Goal: Task Accomplishment & Management: Complete application form

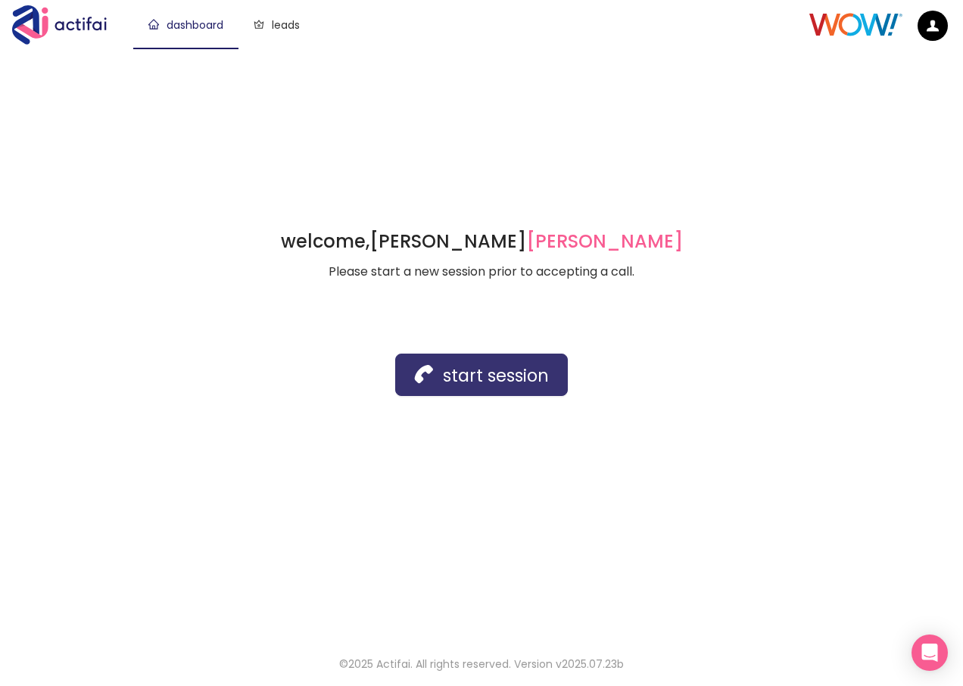
click at [482, 373] on button "start session" at bounding box center [481, 375] width 173 height 42
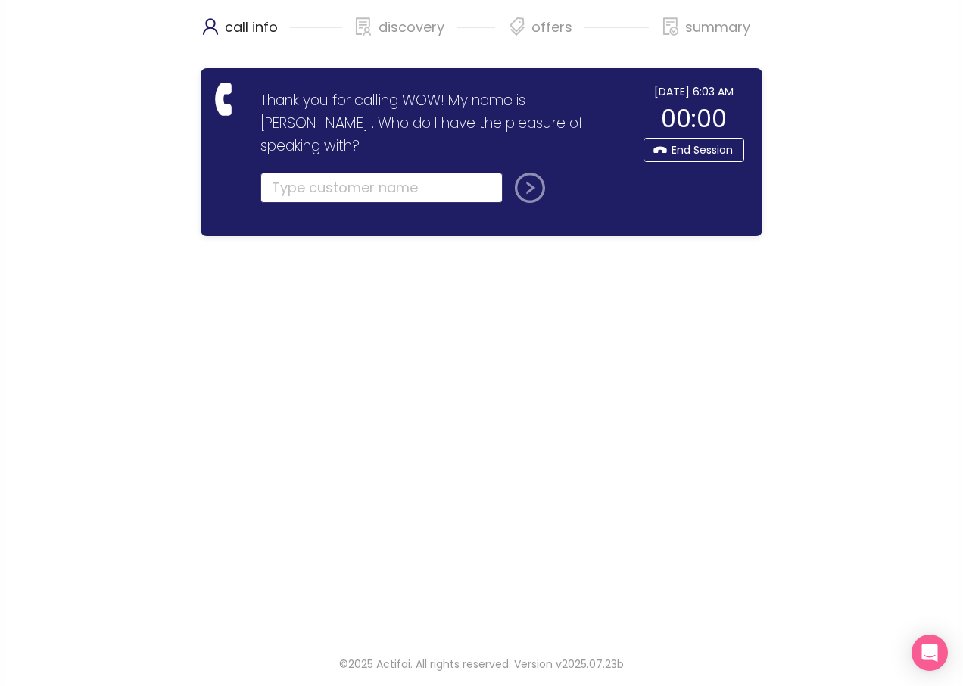
click at [291, 173] on input "text" at bounding box center [382, 188] width 242 height 30
click at [324, 173] on input "text" at bounding box center [382, 188] width 242 height 30
type input "[PERSON_NAME]"
click at [522, 173] on button "submit" at bounding box center [527, 188] width 36 height 30
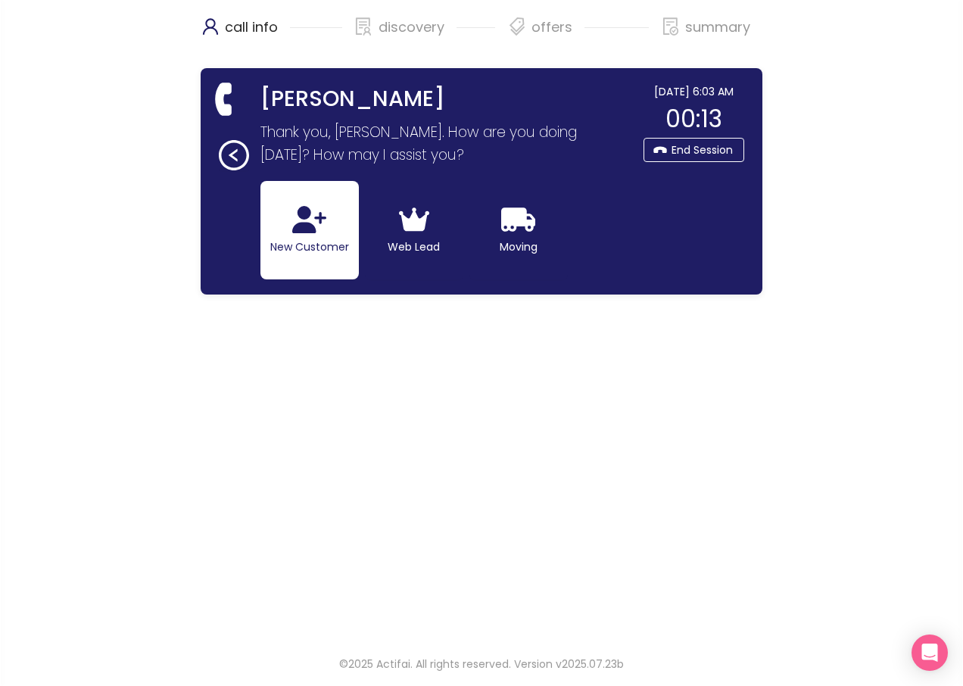
click at [299, 229] on icon "button" at bounding box center [309, 219] width 34 height 27
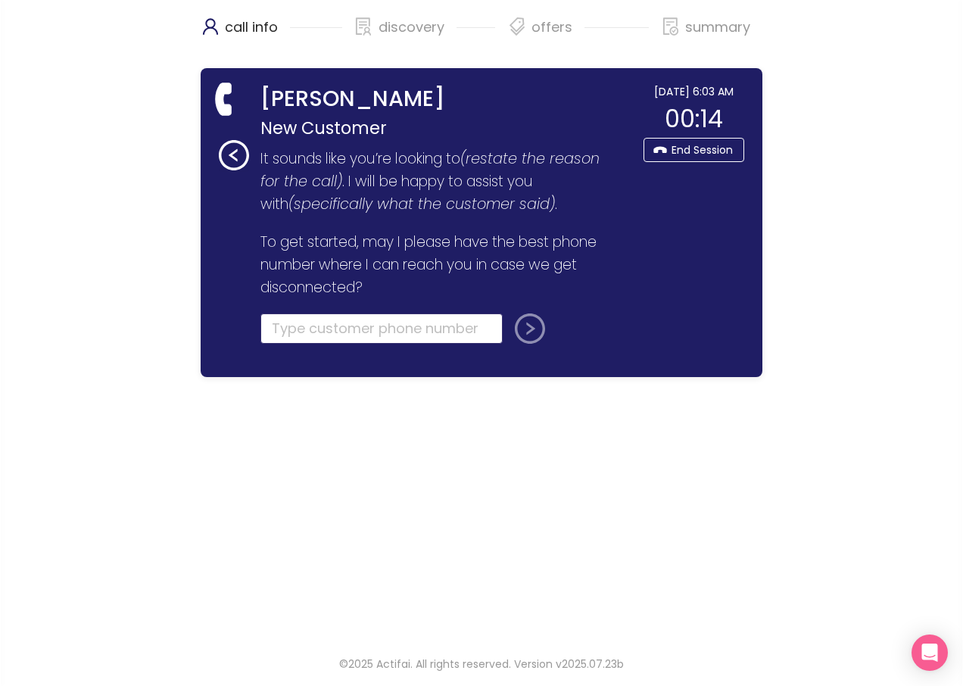
click at [294, 327] on input "tel" at bounding box center [382, 329] width 242 height 30
type input "[PHONE_NUMBER]"
click at [540, 335] on button "submit" at bounding box center [527, 329] width 36 height 30
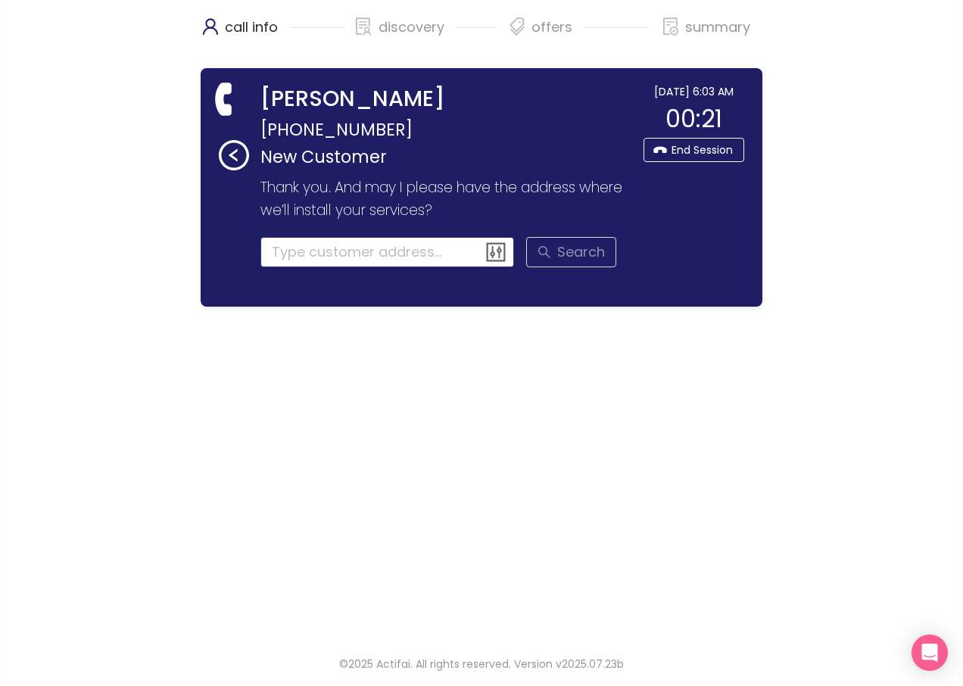
click at [280, 254] on input at bounding box center [388, 252] width 254 height 30
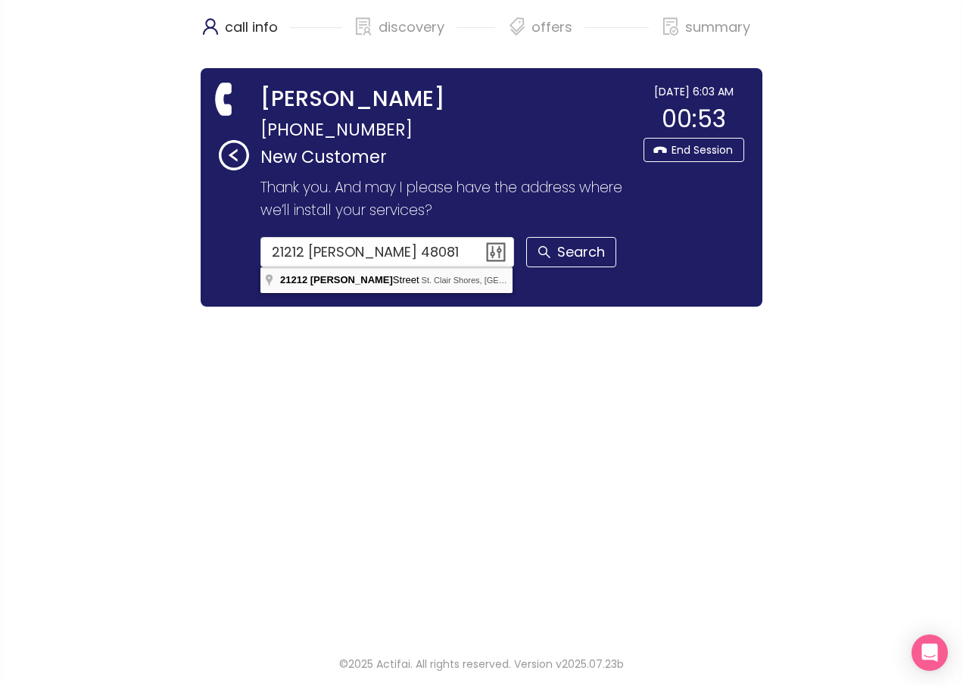
type input "[STREET_ADDRESS][PERSON_NAME]"
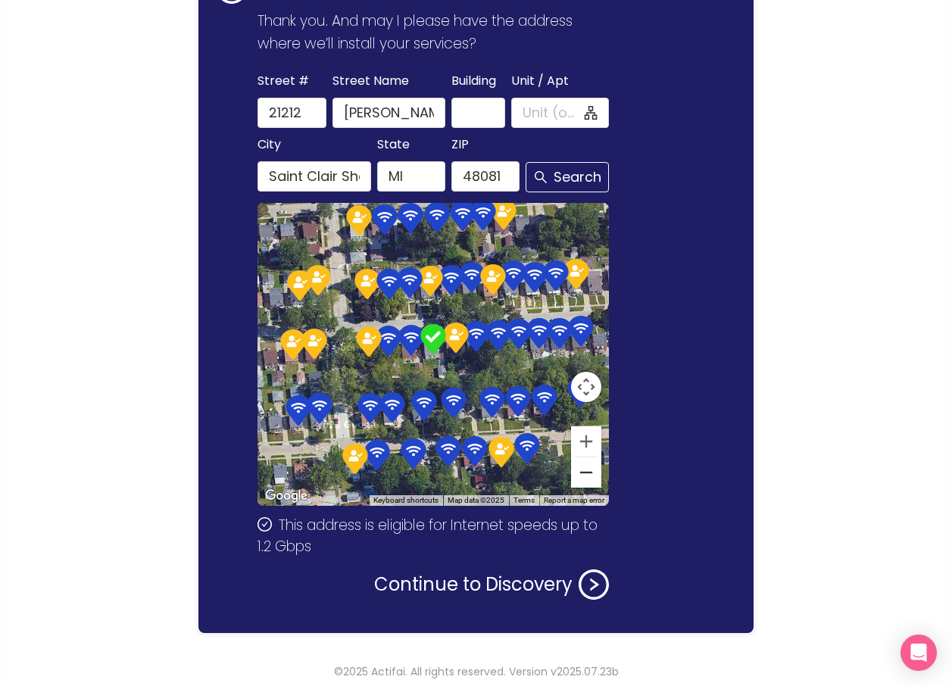
scroll to position [174, 0]
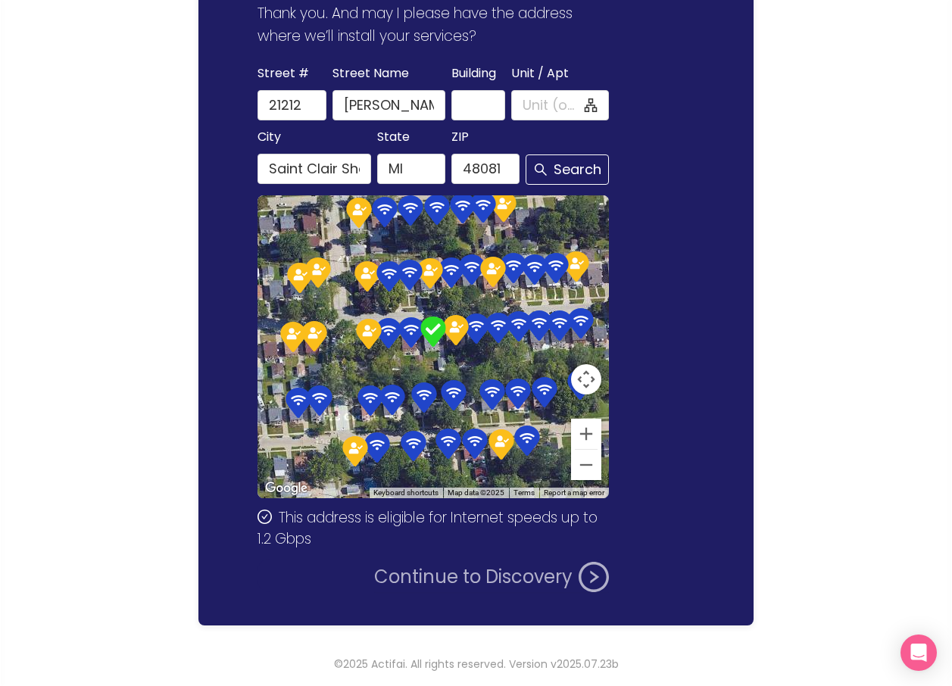
click at [406, 581] on button "Continue to Discovery" at bounding box center [491, 577] width 235 height 30
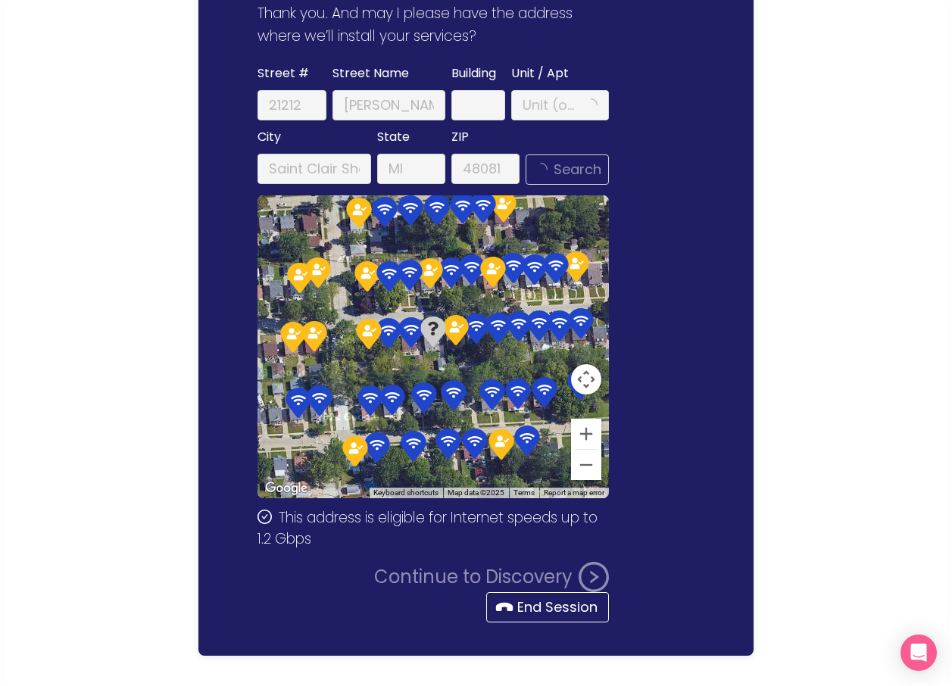
scroll to position [0, 0]
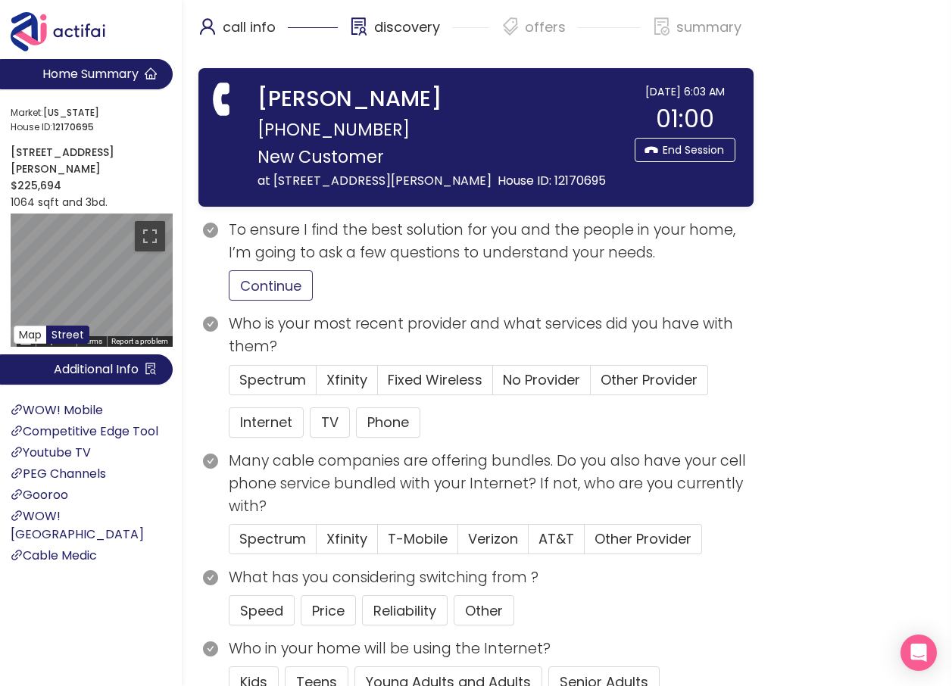
click at [231, 301] on button "Continue" at bounding box center [271, 285] width 84 height 30
drag, startPoint x: 620, startPoint y: 397, endPoint x: 601, endPoint y: 404, distance: 20.8
click at [620, 389] on span "Other Provider" at bounding box center [649, 379] width 97 height 19
click at [591, 385] on input "Other Provider" at bounding box center [591, 385] width 0 height 0
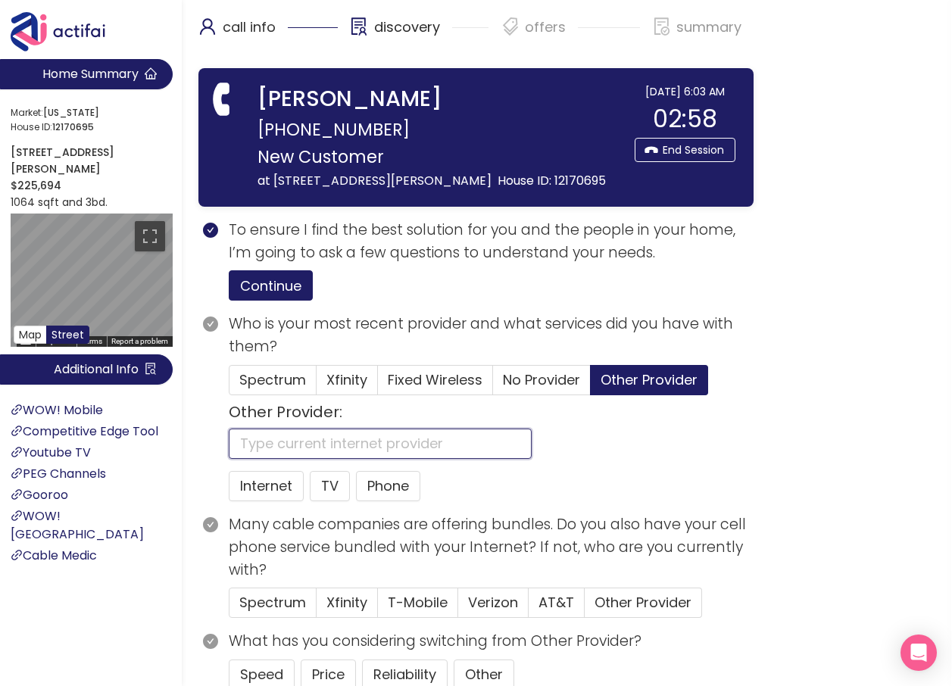
click at [295, 459] on input "text" at bounding box center [380, 444] width 303 height 30
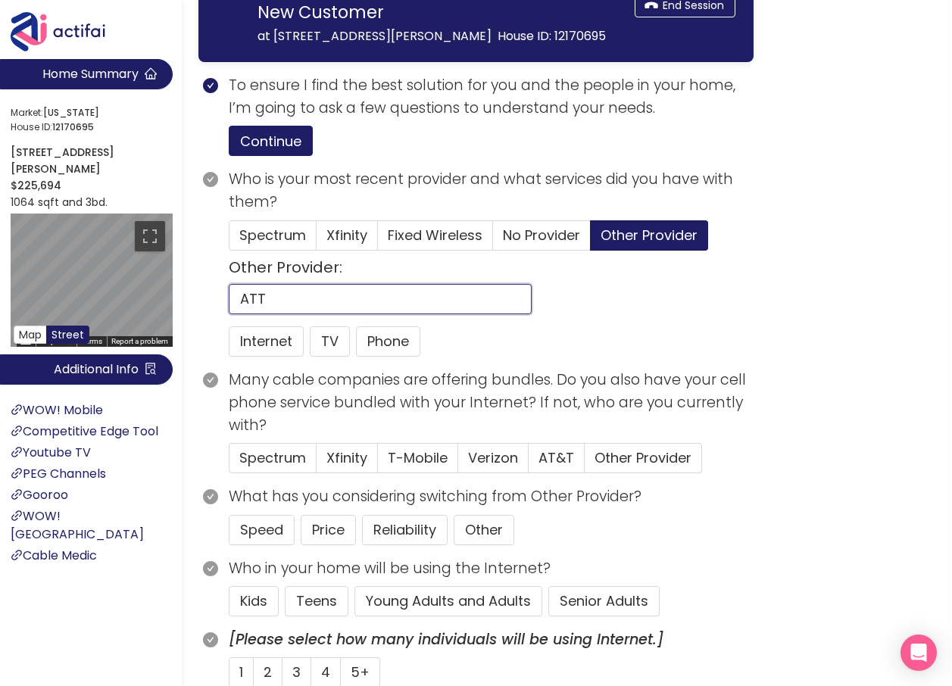
scroll to position [151, 0]
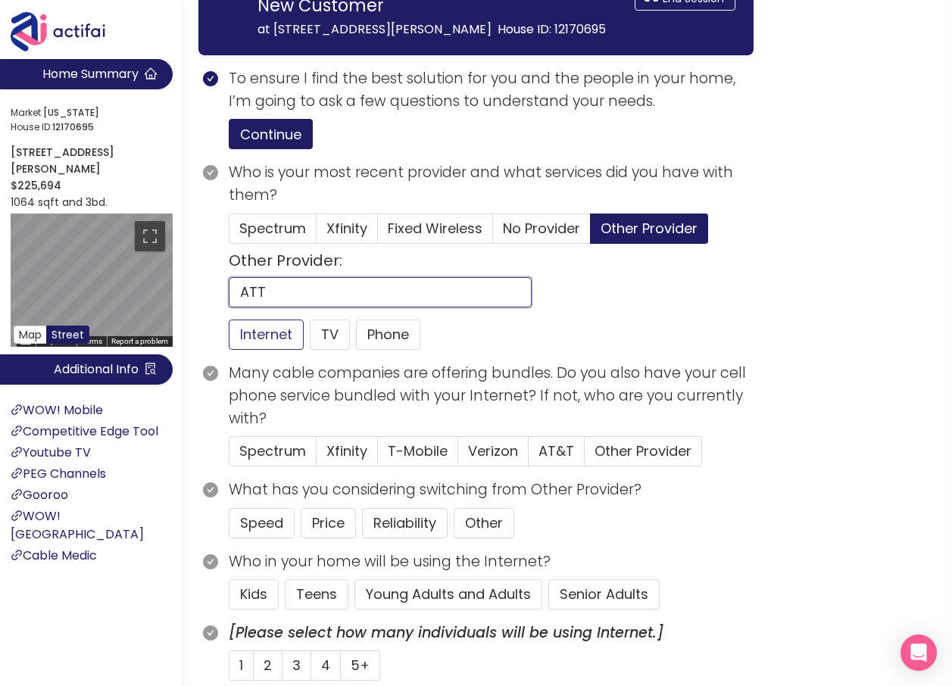
type input "ATT"
click at [248, 350] on button "Internet" at bounding box center [266, 335] width 75 height 30
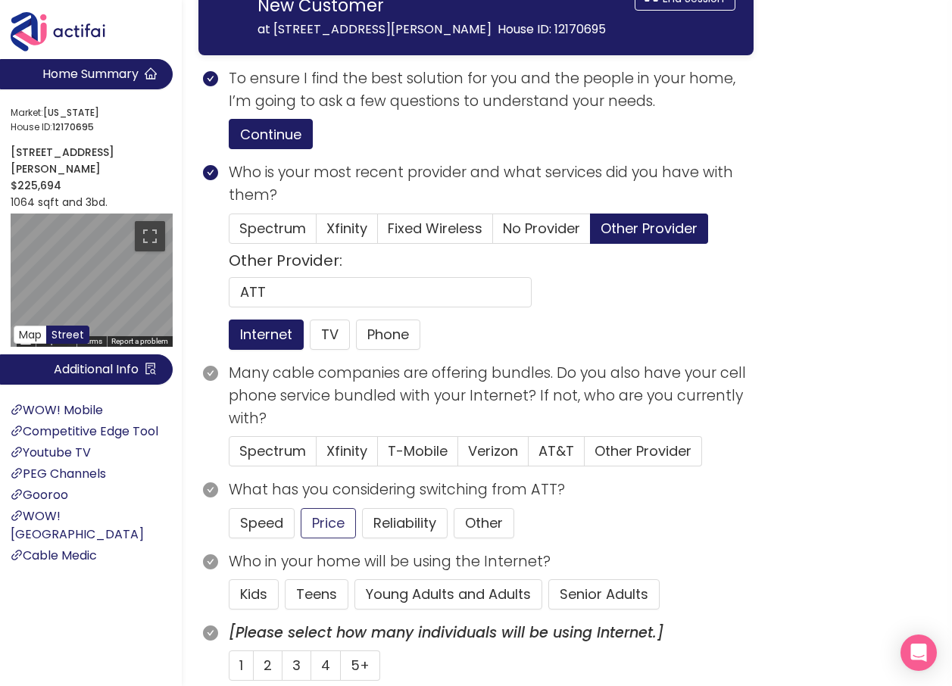
click at [442, 610] on button "Young Adults and Adults" at bounding box center [448, 594] width 188 height 30
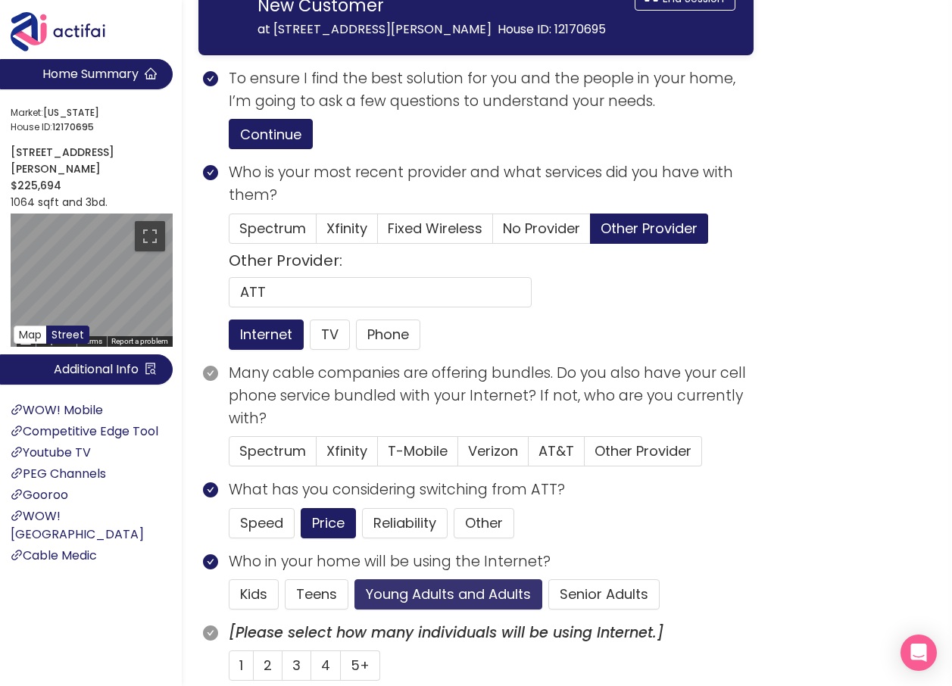
scroll to position [227, 0]
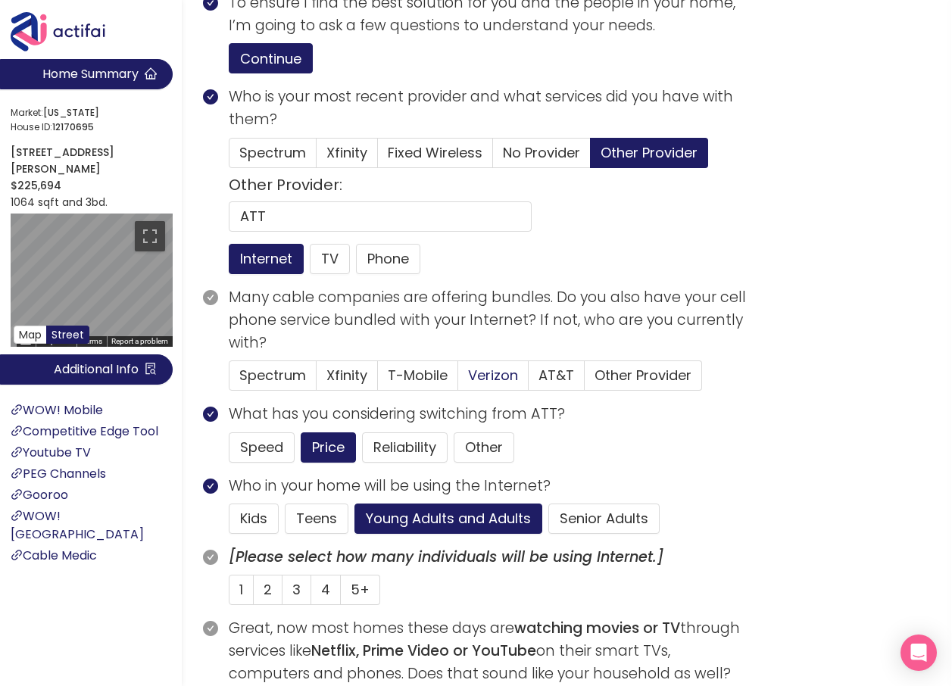
click at [496, 385] on span "Verizon" at bounding box center [493, 375] width 50 height 19
click at [458, 380] on input "Verizon" at bounding box center [458, 380] width 0 height 0
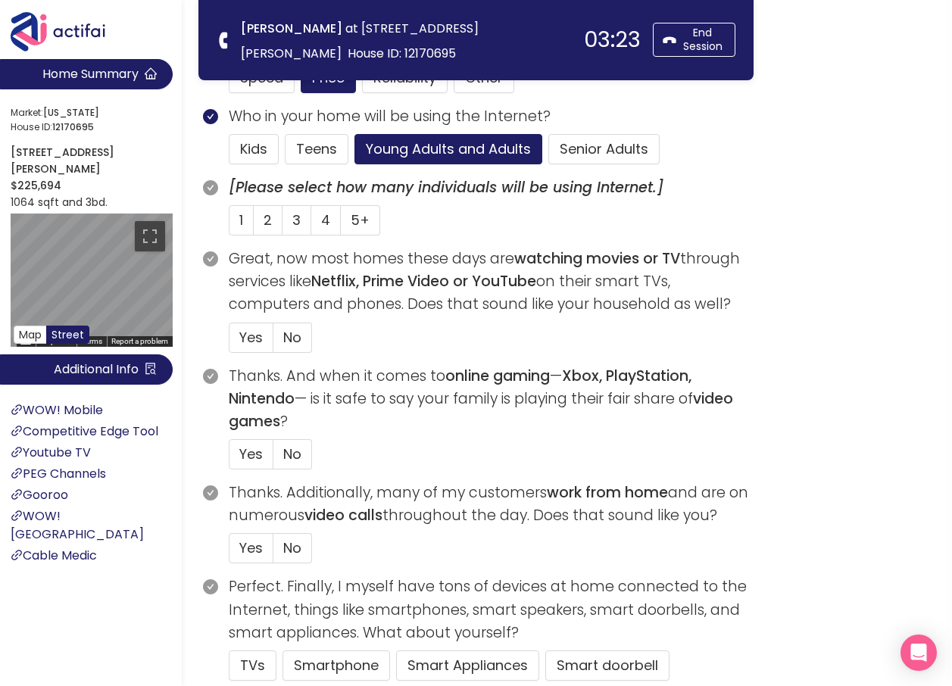
scroll to position [454, 0]
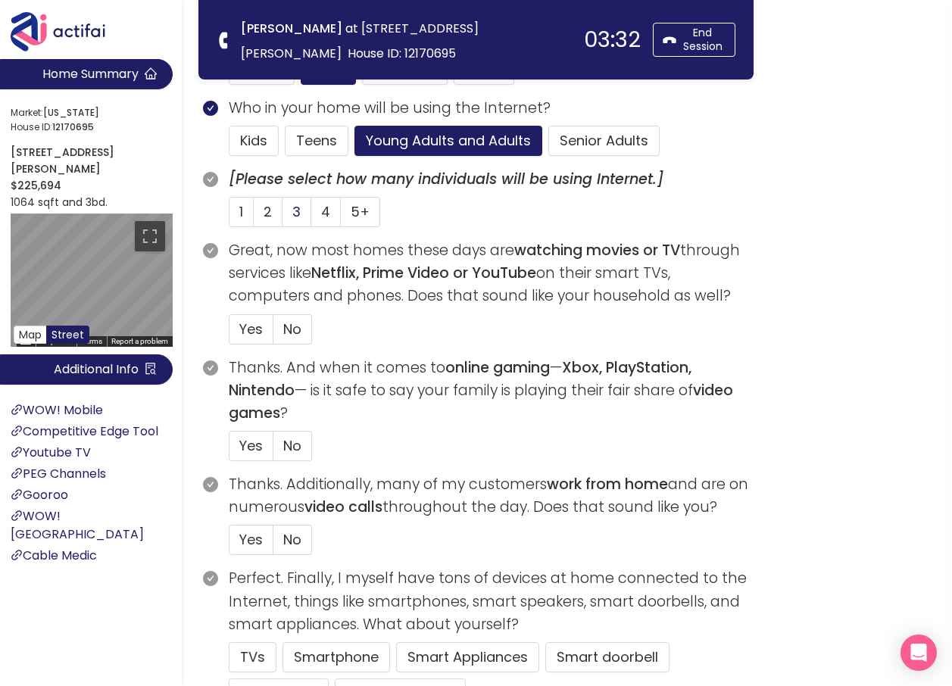
click at [290, 213] on label "3" at bounding box center [296, 212] width 29 height 30
click at [282, 217] on input "3" at bounding box center [282, 217] width 0 height 0
click at [253, 330] on span "Yes" at bounding box center [250, 329] width 23 height 19
click at [229, 334] on input "Yes" at bounding box center [229, 334] width 0 height 0
drag, startPoint x: 289, startPoint y: 439, endPoint x: 599, endPoint y: 435, distance: 309.8
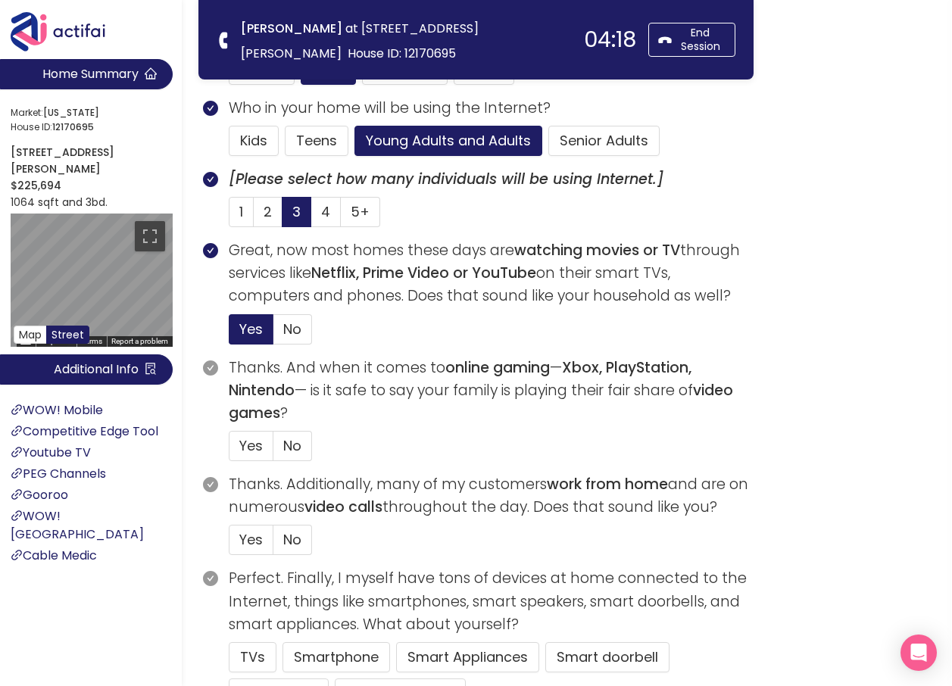
click at [599, 435] on section "Thanks. And when it comes to online gaming — Xbox, PlayStation, Nintendo — is i…" at bounding box center [491, 415] width 525 height 117
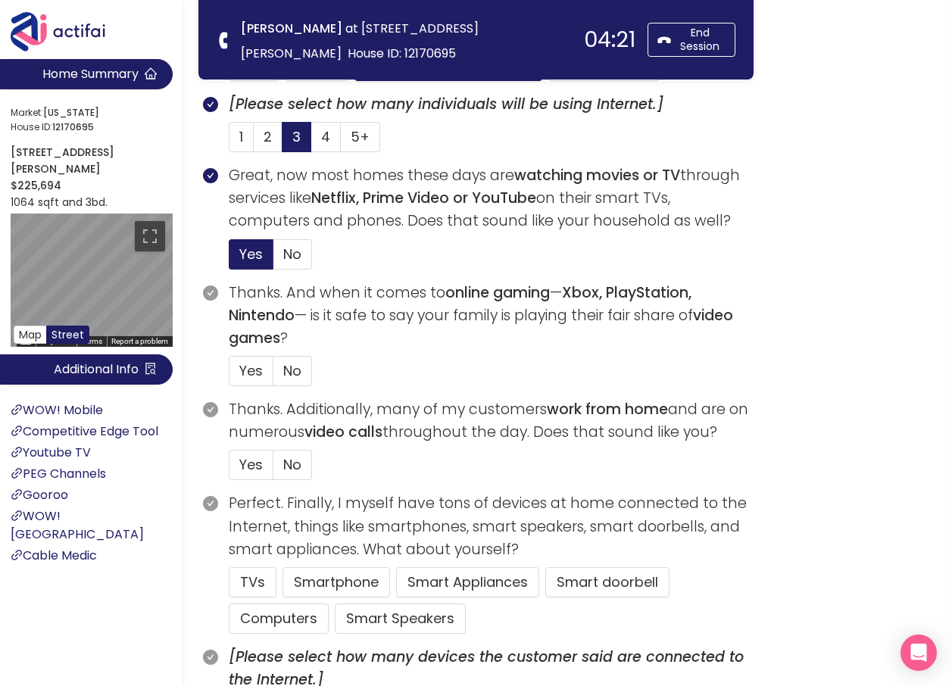
scroll to position [606, 0]
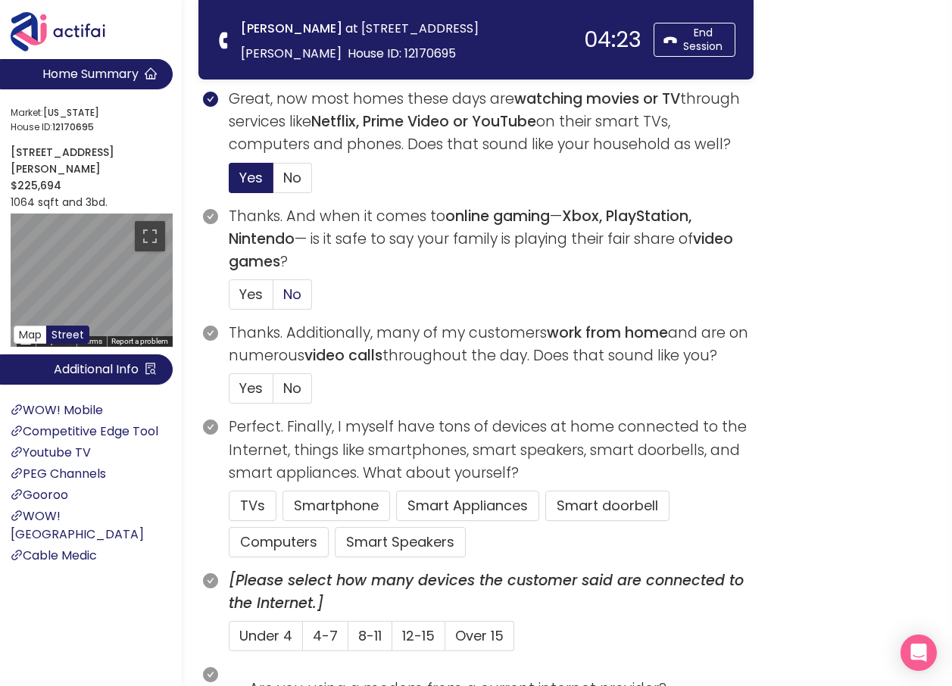
click at [288, 298] on span "No" at bounding box center [292, 294] width 18 height 19
click at [273, 299] on input "No" at bounding box center [273, 299] width 0 height 0
click at [248, 510] on button "TVs" at bounding box center [253, 506] width 48 height 30
click at [298, 389] on span "No" at bounding box center [292, 388] width 18 height 19
click at [273, 393] on input "No" at bounding box center [273, 393] width 0 height 0
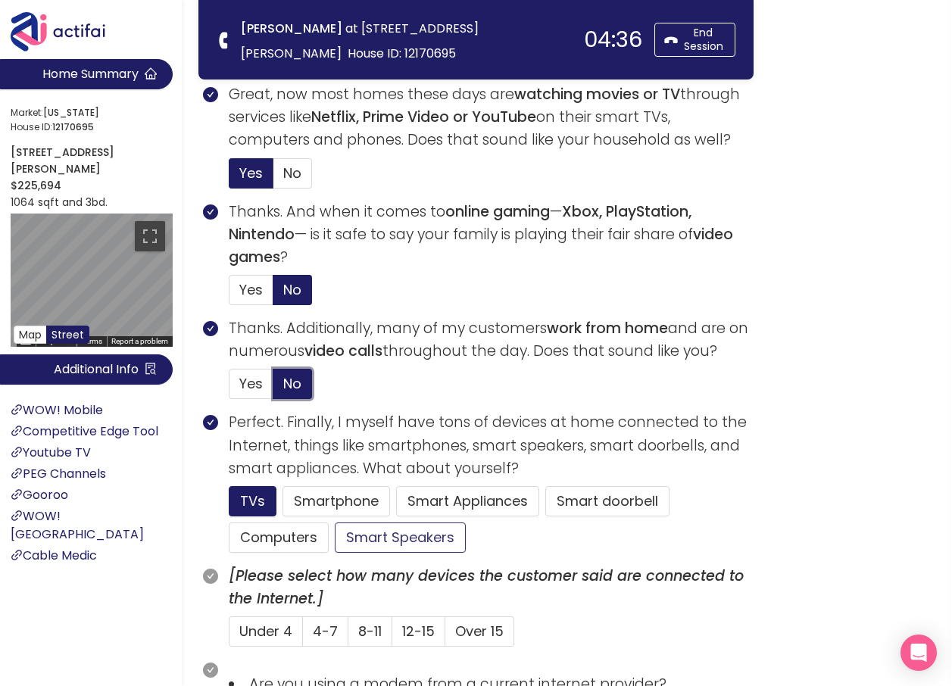
scroll to position [757, 0]
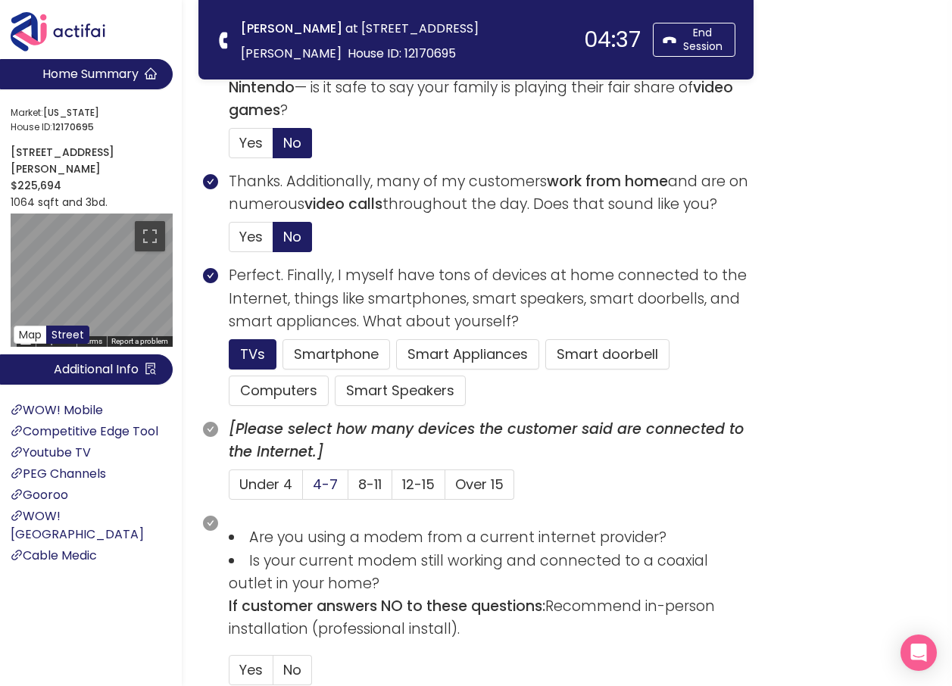
click at [308, 486] on label "4-7" at bounding box center [325, 485] width 45 height 30
click at [303, 489] on input "4-7" at bounding box center [303, 489] width 0 height 0
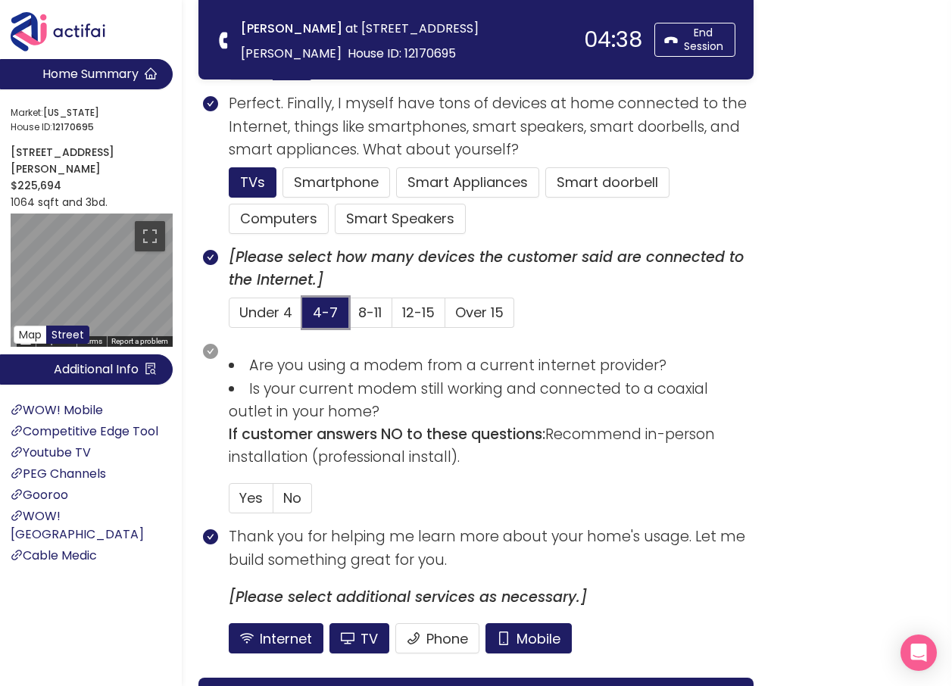
scroll to position [985, 0]
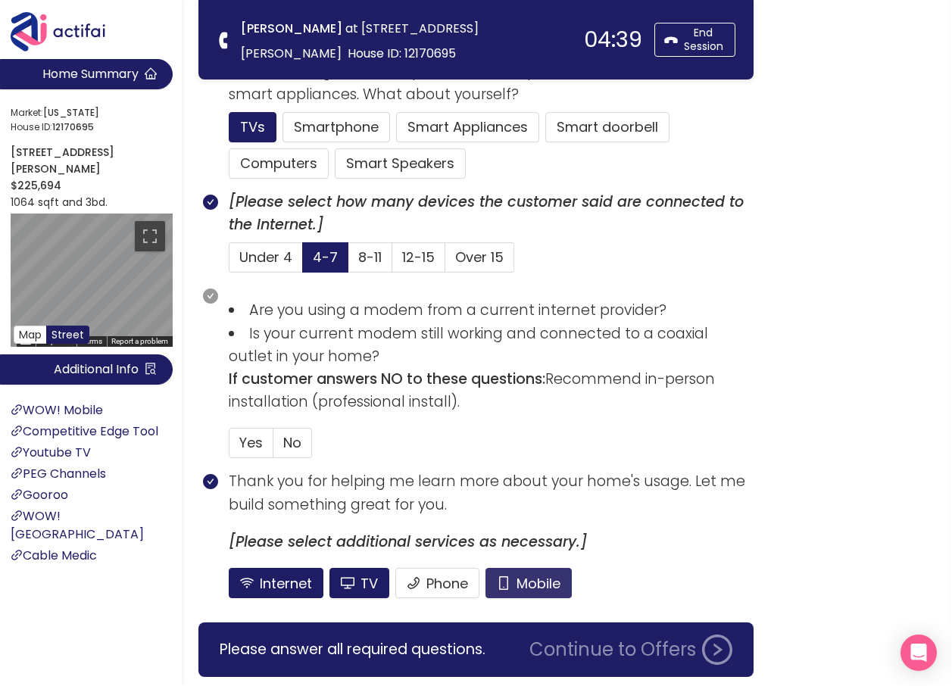
click at [527, 583] on button "Mobile" at bounding box center [528, 583] width 86 height 30
click at [367, 591] on button "TV" at bounding box center [359, 583] width 60 height 30
click at [295, 442] on span "No" at bounding box center [292, 442] width 18 height 19
click at [273, 448] on input "No" at bounding box center [273, 448] width 0 height 0
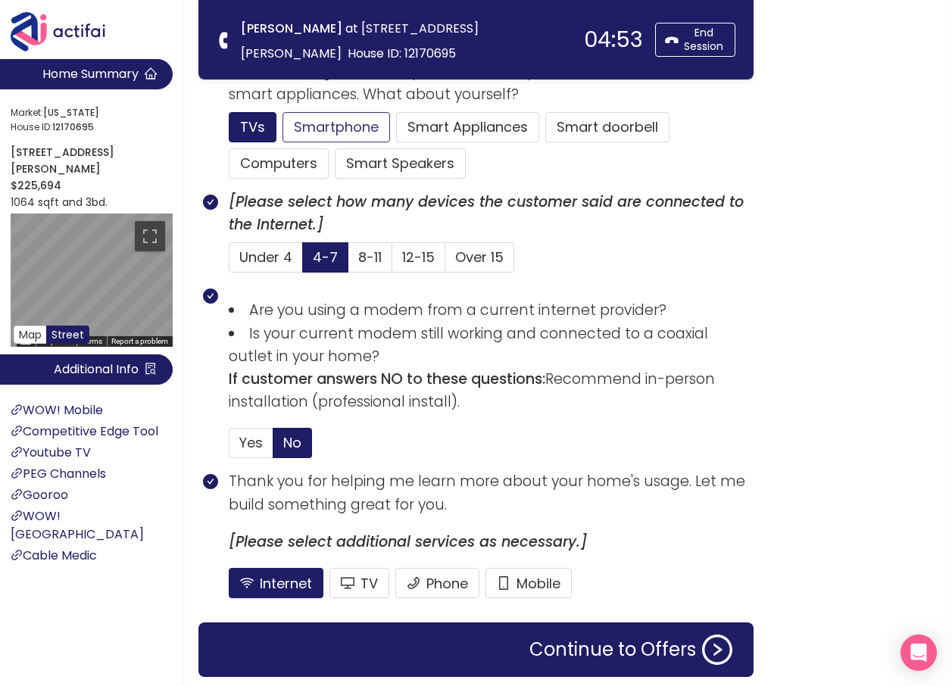
drag, startPoint x: 605, startPoint y: 481, endPoint x: 300, endPoint y: 119, distance: 473.5
click at [335, 148] on button "Smartphone" at bounding box center [400, 163] width 131 height 30
click at [289, 170] on button "Computers" at bounding box center [279, 163] width 100 height 30
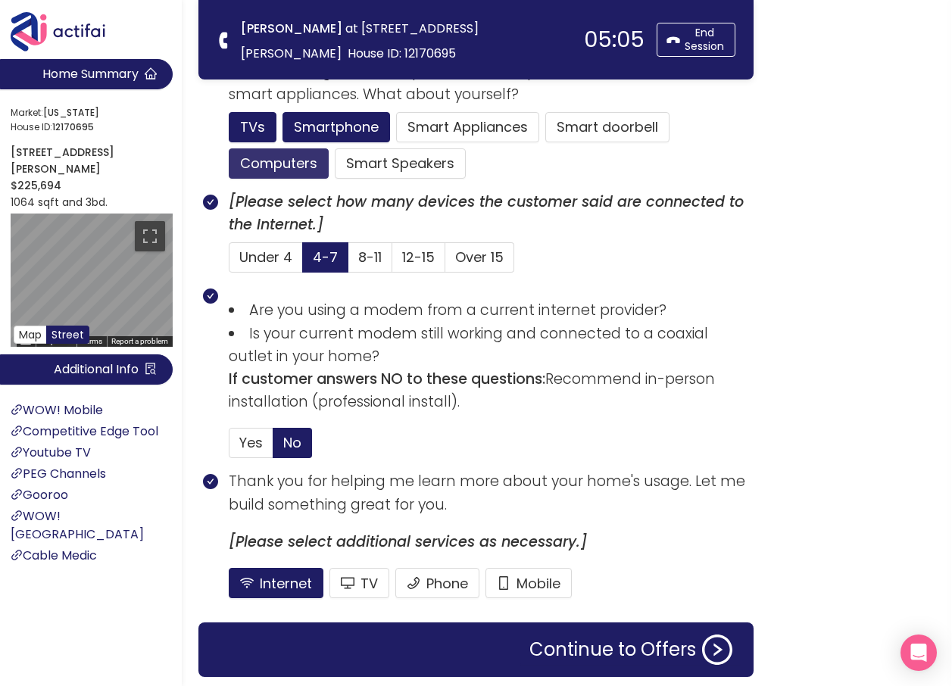
scroll to position [1036, 0]
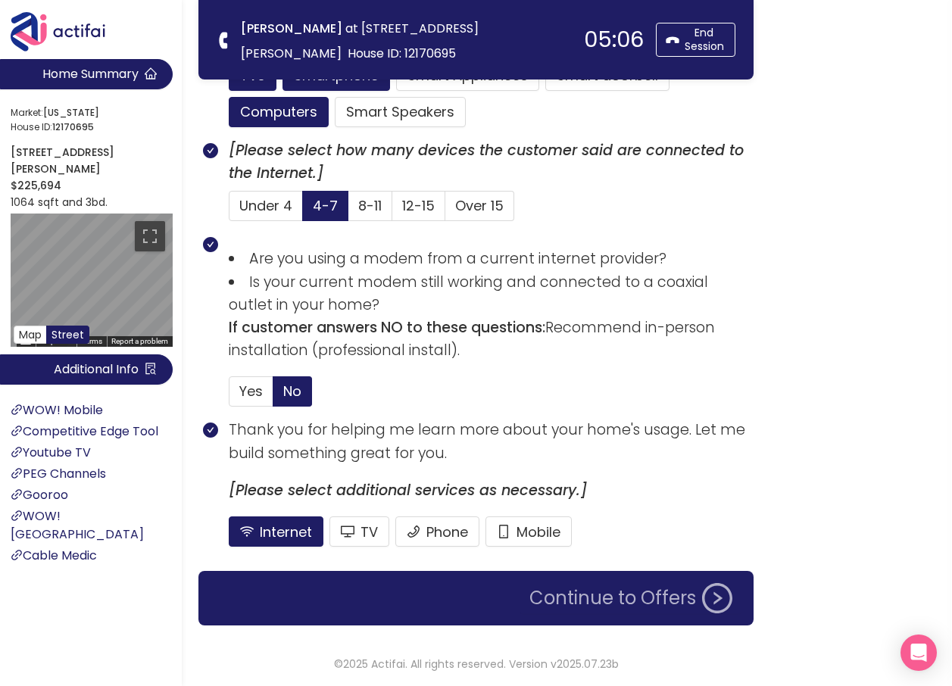
click at [585, 600] on button "Continue to Offers" at bounding box center [630, 598] width 221 height 30
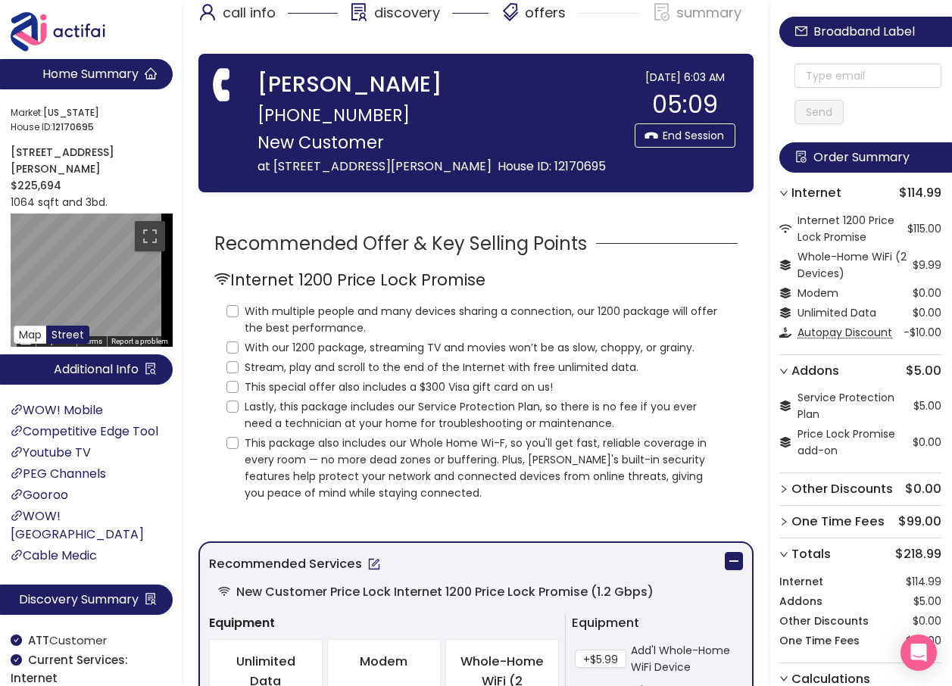
scroll to position [0, 0]
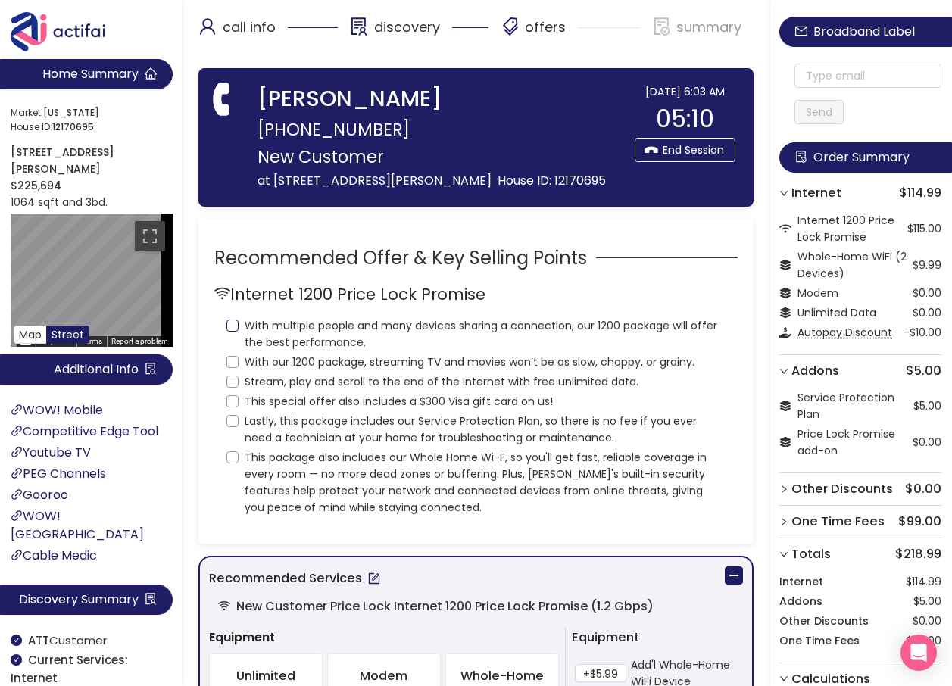
click at [232, 332] on input "With multiple people and many devices sharing a connection, our 1200 package wi…" at bounding box center [232, 326] width 12 height 12
checkbox input "true"
click at [233, 368] on input "With our 1200 package, streaming TV and movies won’t be as slow, choppy, or gra…" at bounding box center [232, 362] width 12 height 12
checkbox input "true"
click at [233, 388] on input "Stream, play and scroll to the end of the Internet with free unlimited data." at bounding box center [232, 382] width 12 height 12
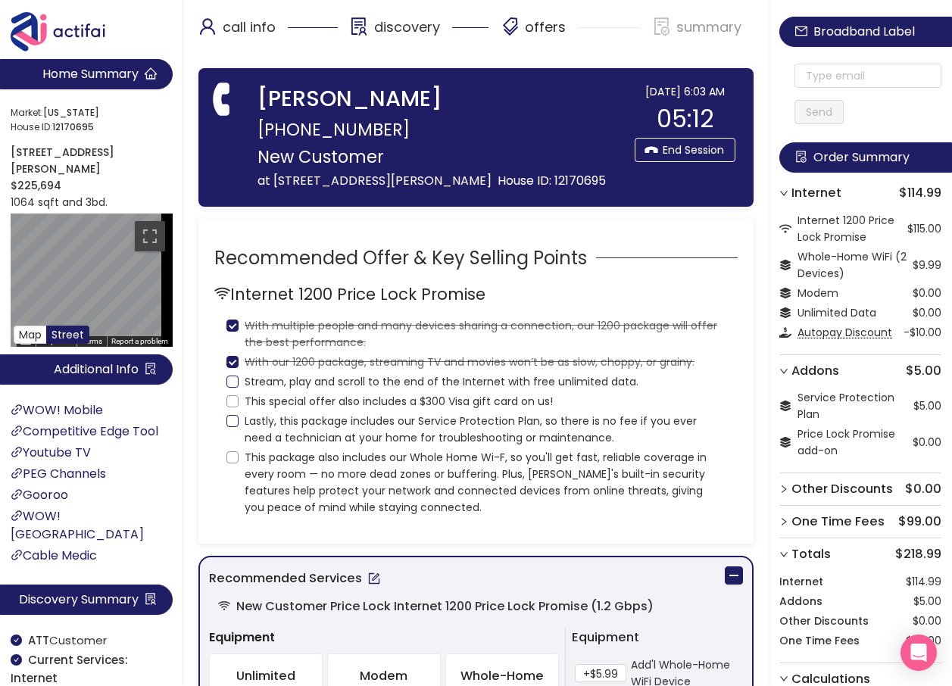
checkbox input "true"
click at [235, 407] on input "This special offer also includes a $300 Visa gift card on us!" at bounding box center [232, 401] width 12 height 12
checkbox input "true"
click at [234, 427] on input "Lastly, this package includes our Service Protection Plan, so there is no fee i…" at bounding box center [232, 421] width 12 height 12
checkbox input "true"
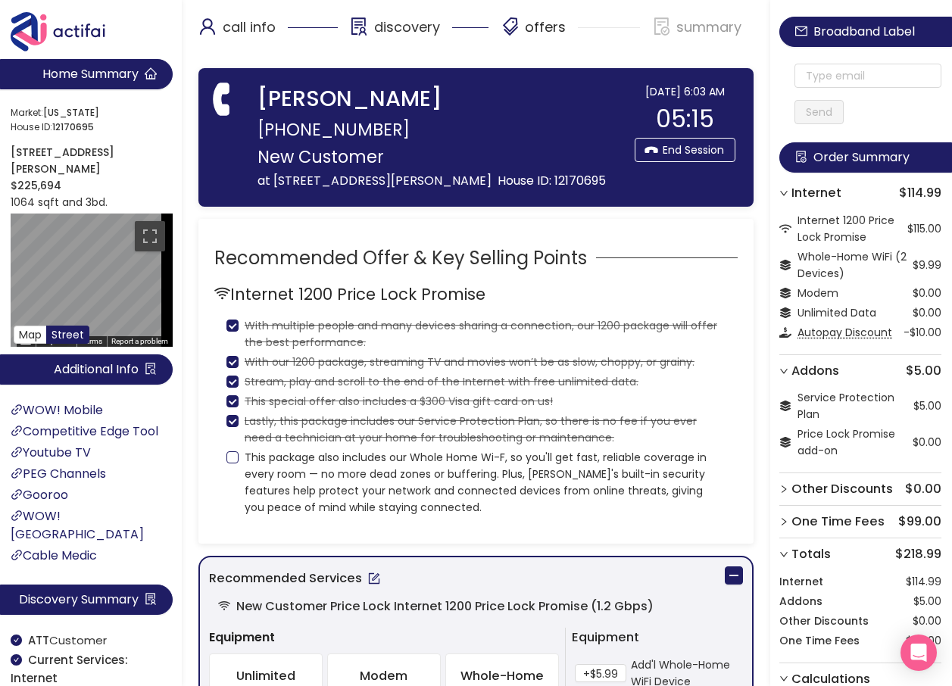
drag, startPoint x: 230, startPoint y: 473, endPoint x: 241, endPoint y: 473, distance: 10.6
click at [231, 463] on input "This package also includes our Whole Home Wi-F, so you'll get fast, reliable co…" at bounding box center [232, 457] width 12 height 12
checkbox input "true"
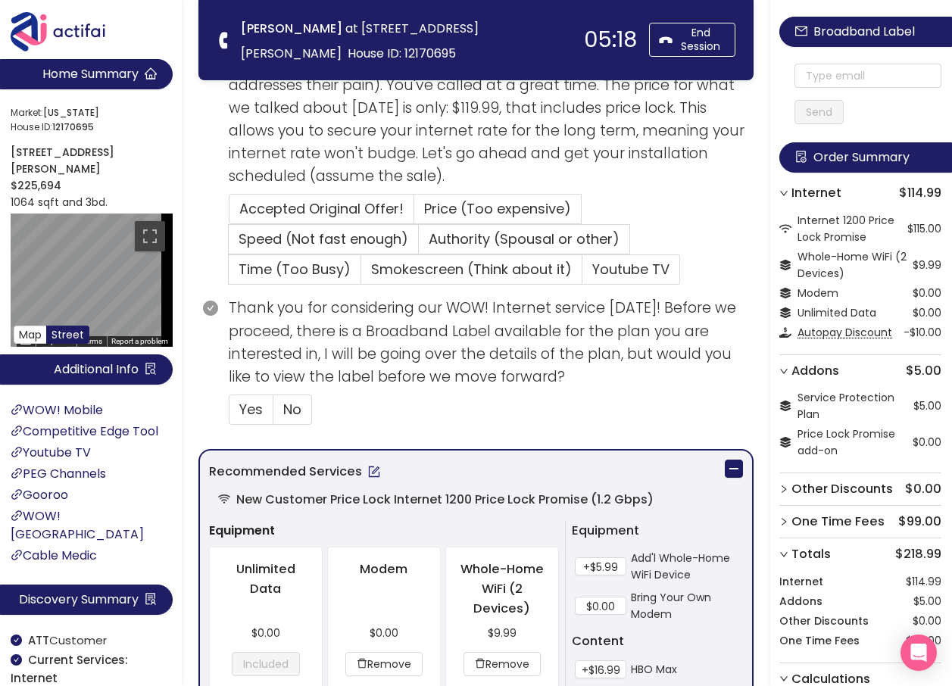
scroll to position [379, 0]
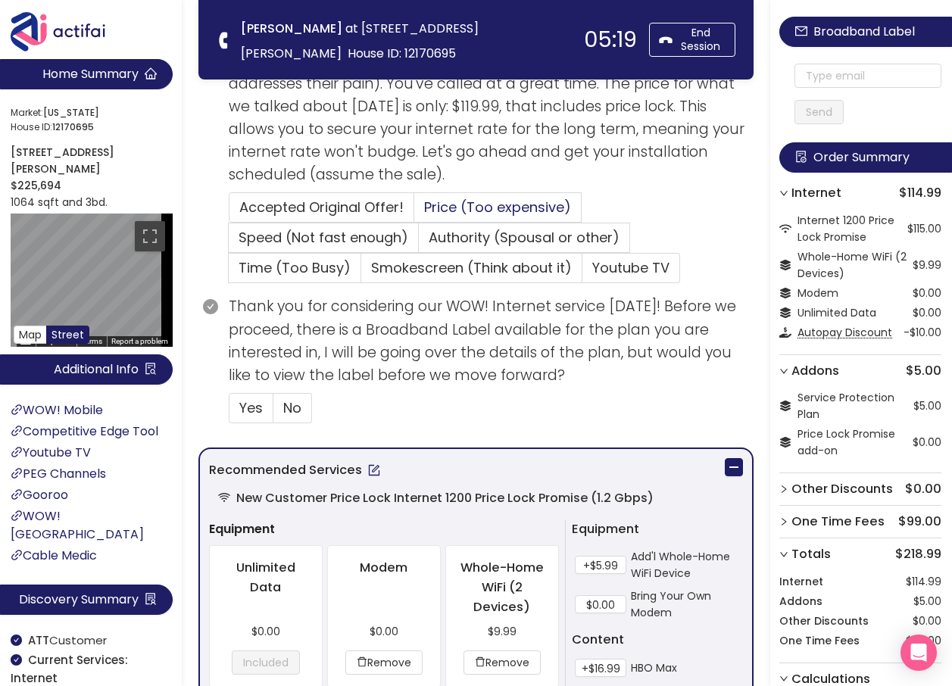
click at [439, 209] on span "Price (Too expensive)" at bounding box center [497, 207] width 147 height 19
click at [414, 212] on input "Price (Too expensive)" at bounding box center [414, 212] width 0 height 0
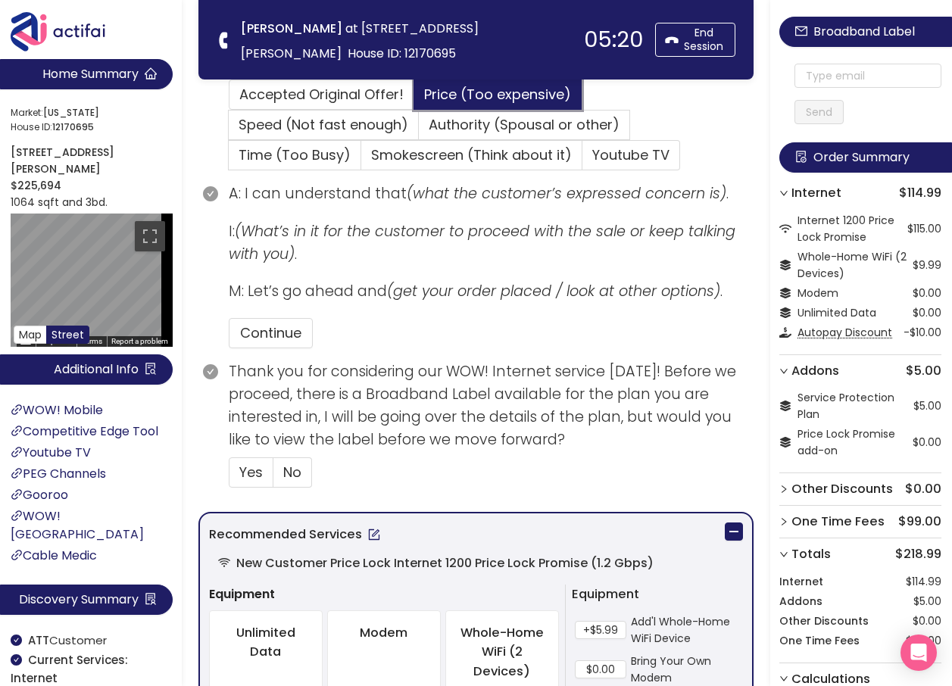
scroll to position [682, 0]
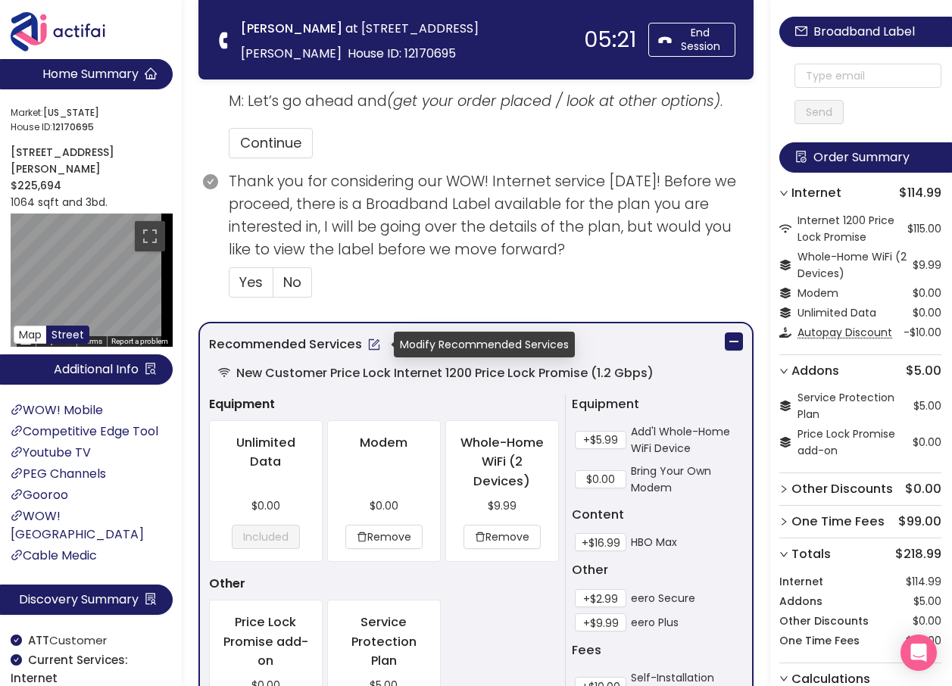
click at [372, 345] on button "button" at bounding box center [374, 344] width 24 height 24
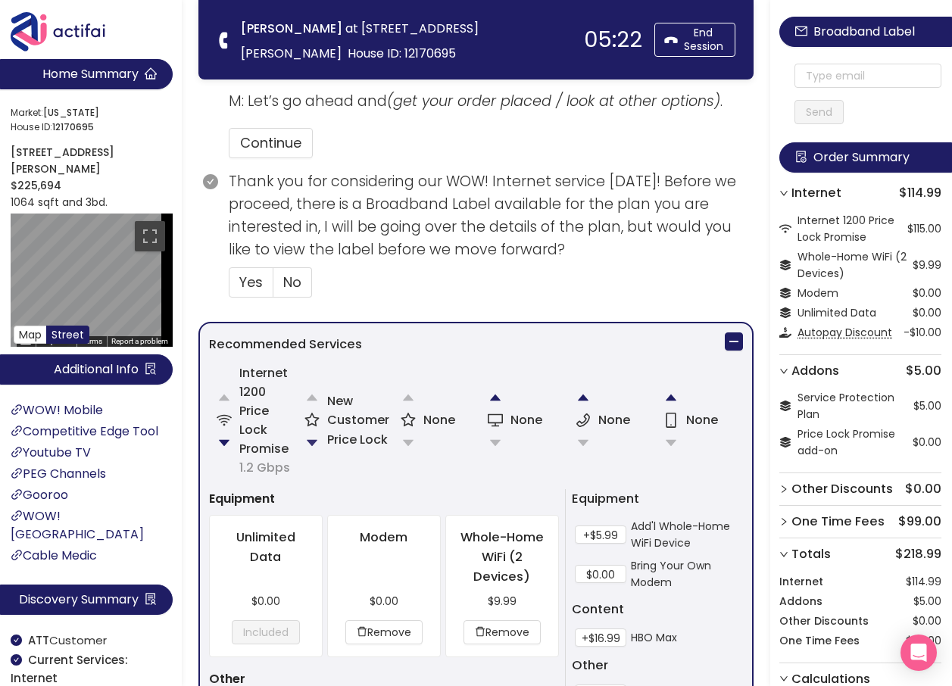
click at [311, 438] on button "button" at bounding box center [312, 443] width 30 height 30
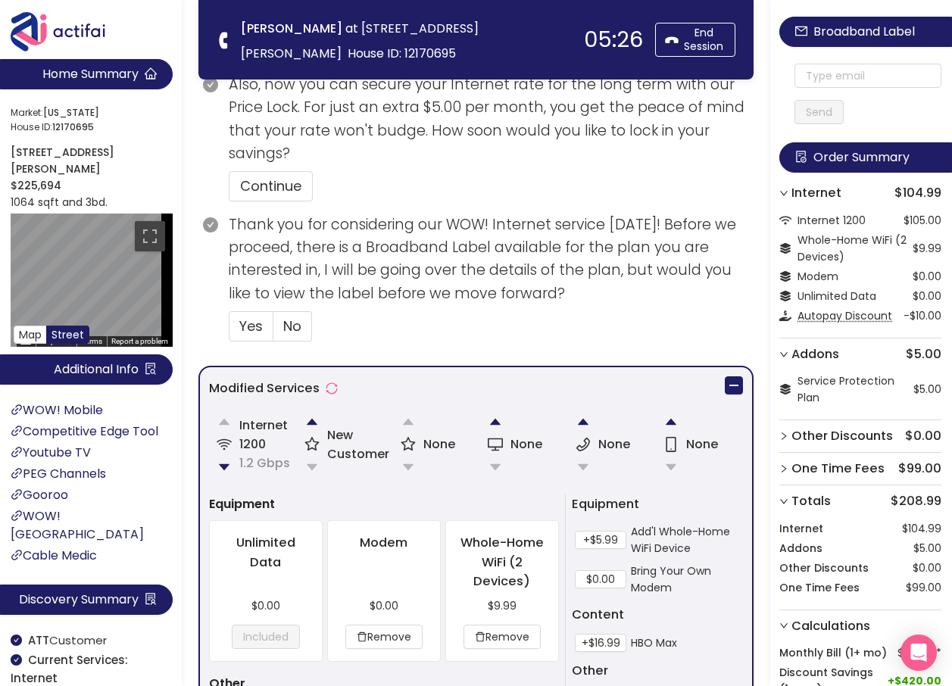
scroll to position [788, 0]
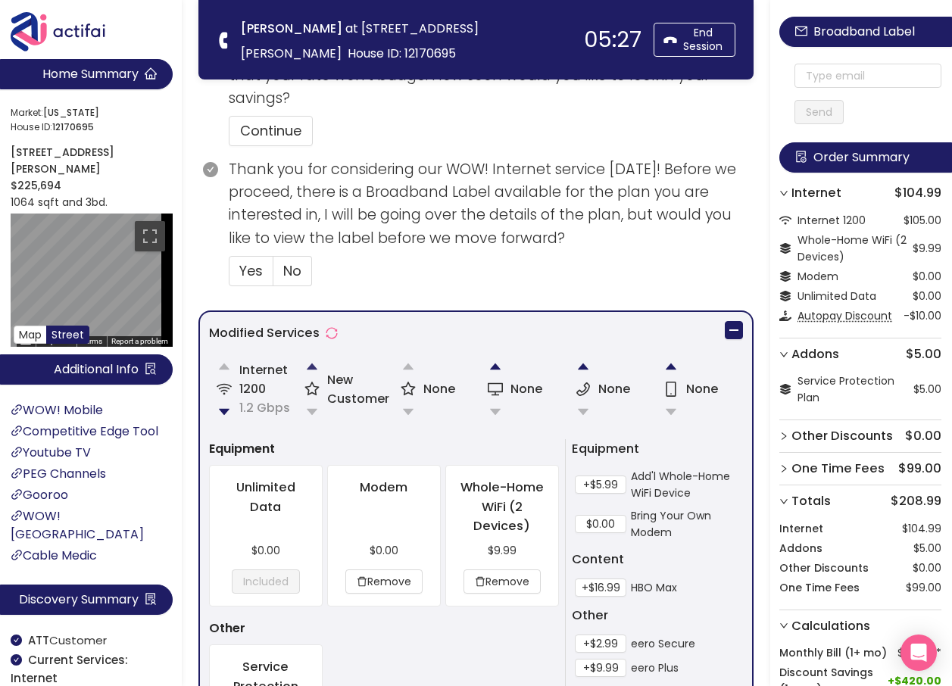
click at [311, 365] on button "button" at bounding box center [312, 366] width 30 height 30
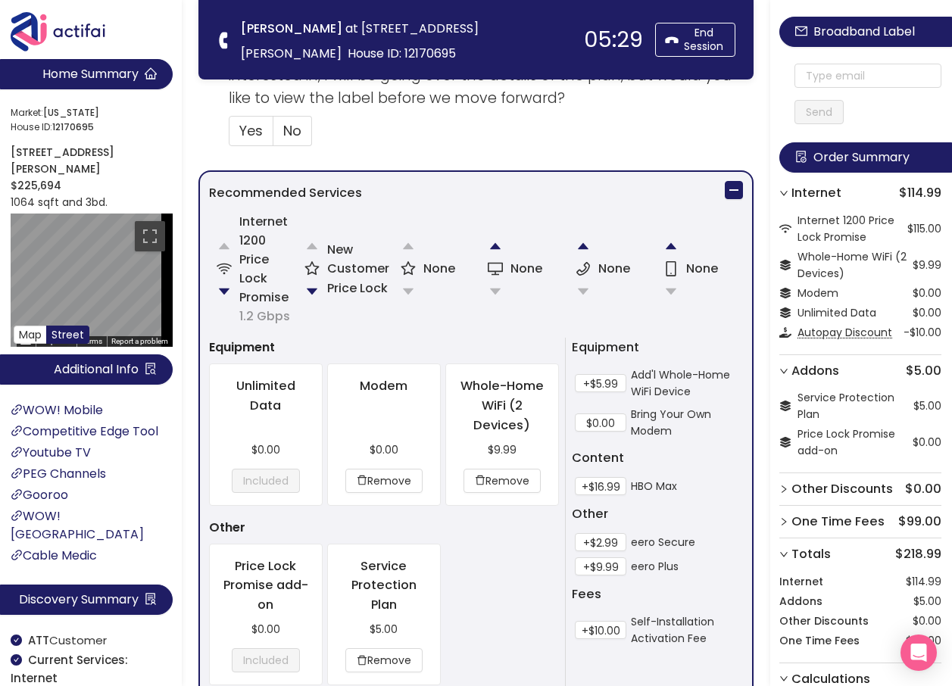
scroll to position [909, 0]
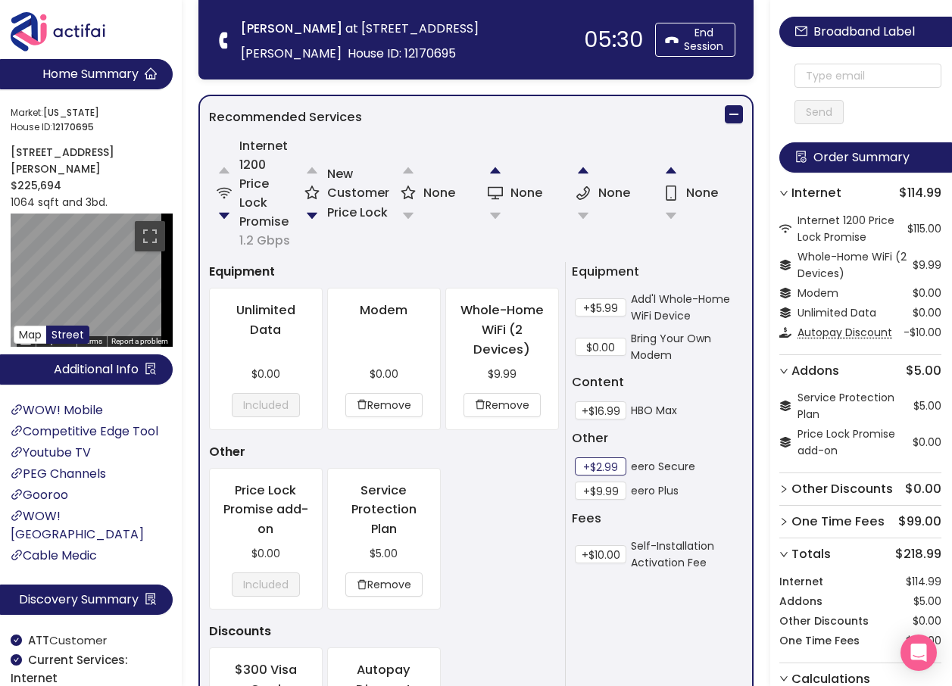
click at [606, 466] on button "+$2.99" at bounding box center [600, 466] width 51 height 18
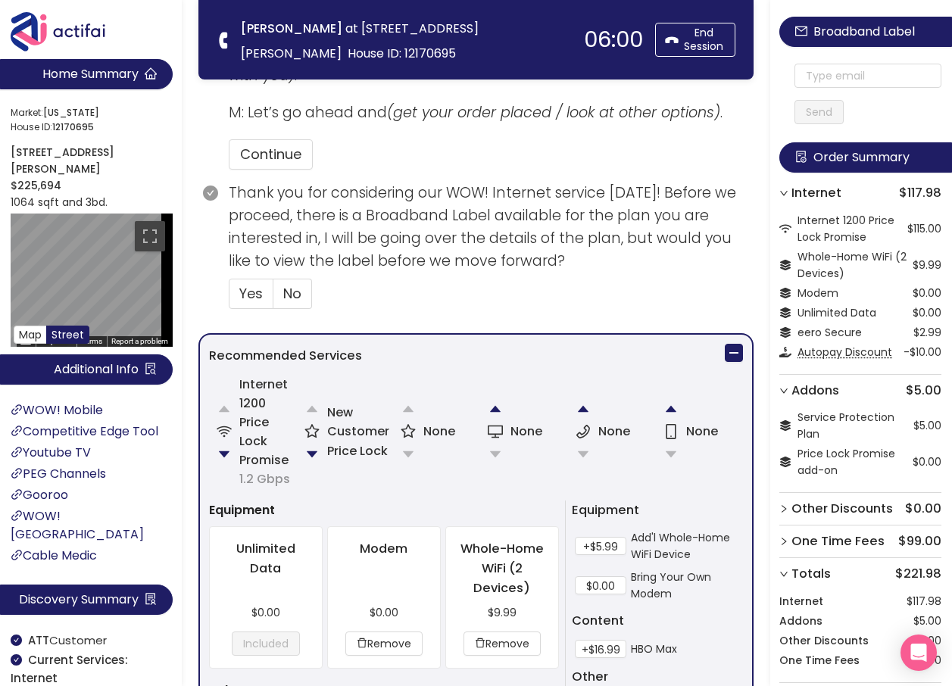
scroll to position [682, 0]
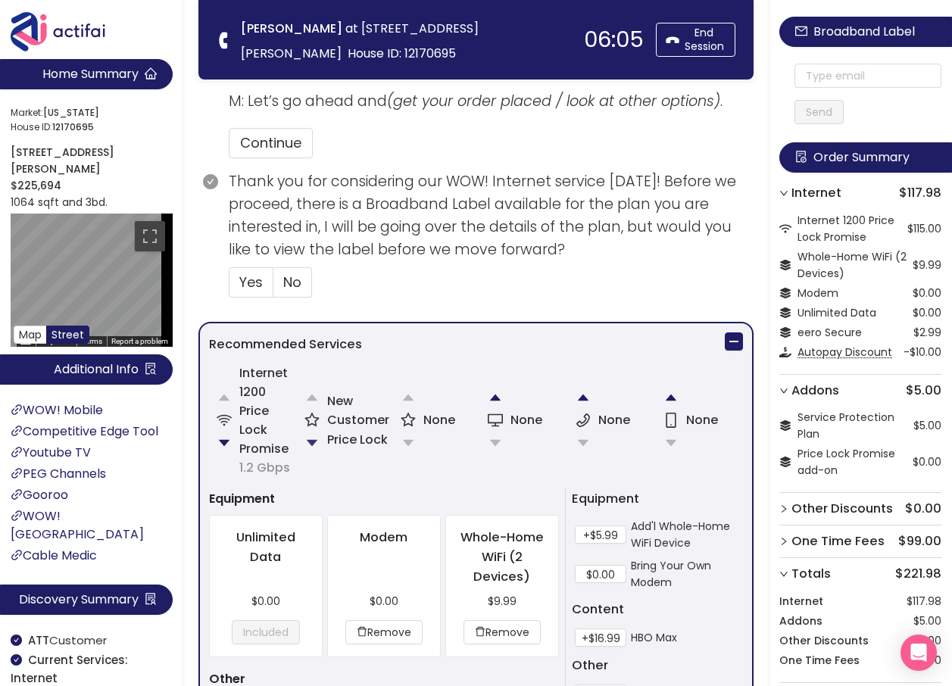
click at [319, 440] on button "button" at bounding box center [312, 443] width 30 height 30
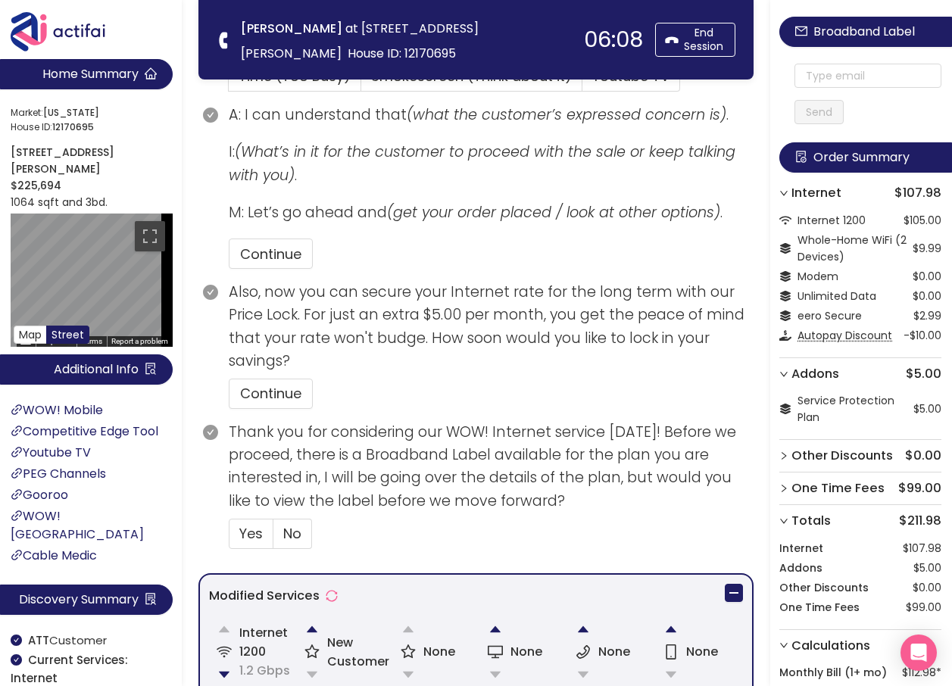
scroll to position [560, 0]
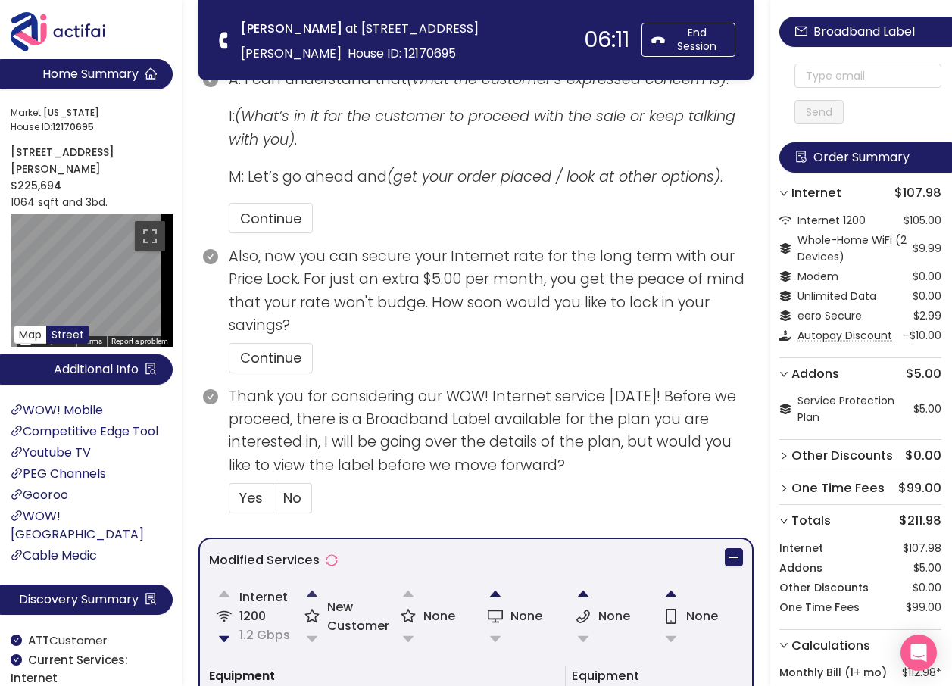
click at [311, 595] on button "button" at bounding box center [312, 594] width 30 height 30
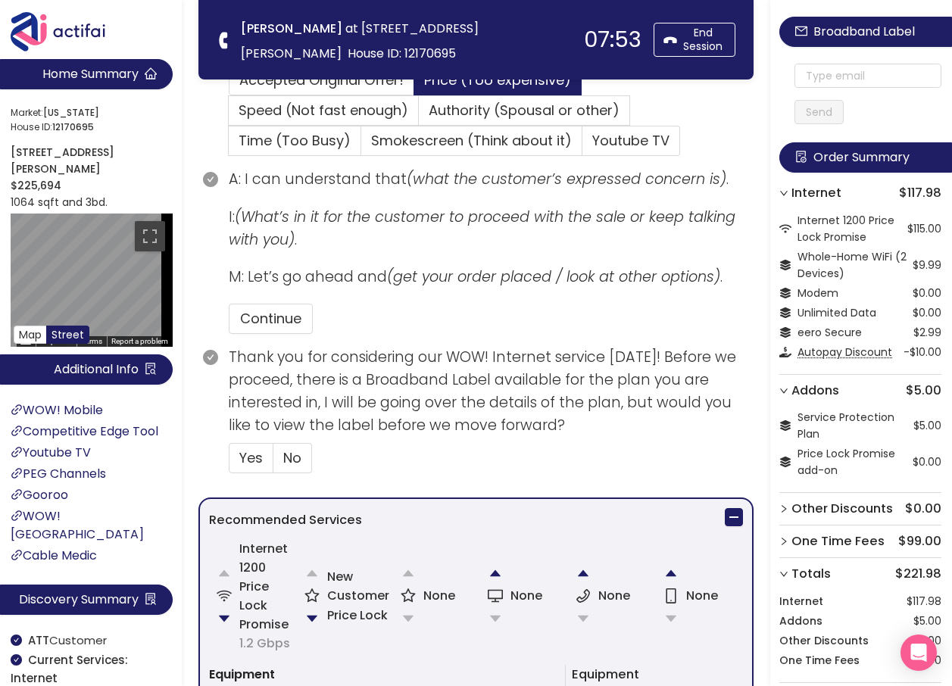
scroll to position [530, 0]
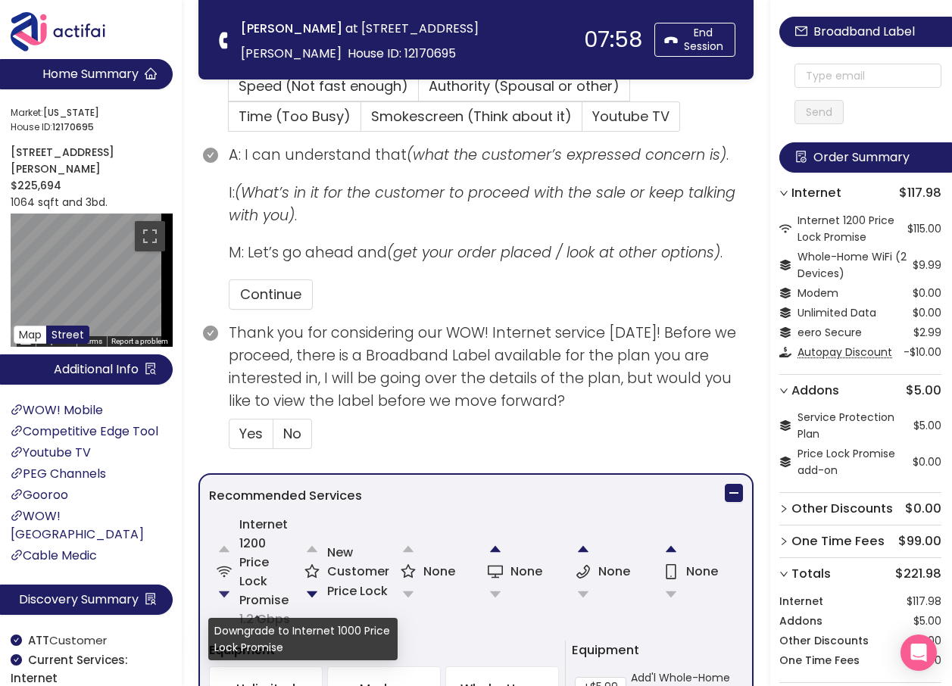
click at [225, 598] on button "button" at bounding box center [224, 594] width 30 height 30
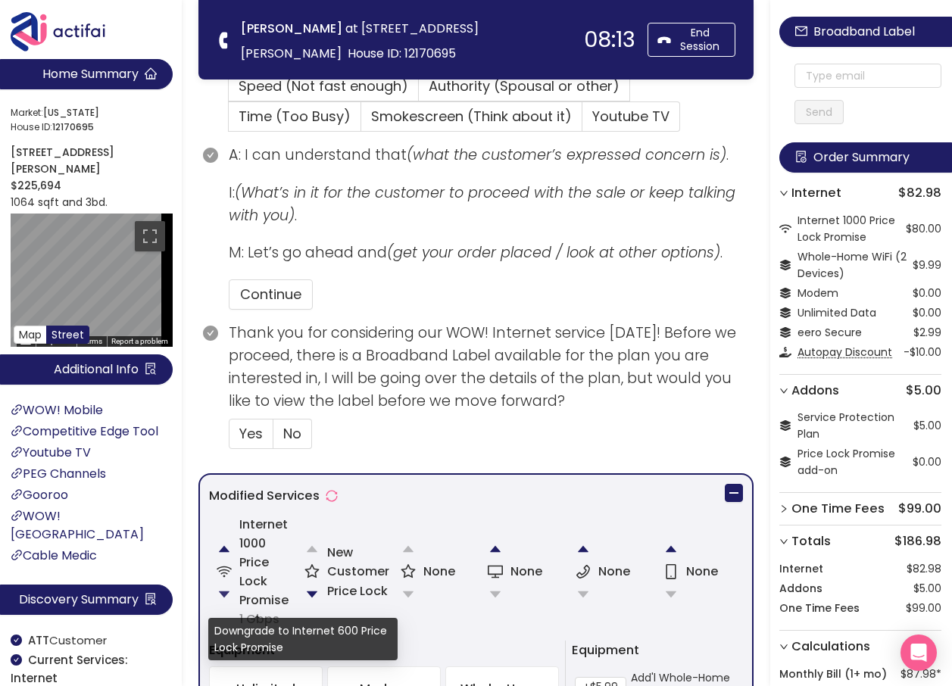
click at [223, 591] on button "button" at bounding box center [224, 594] width 30 height 30
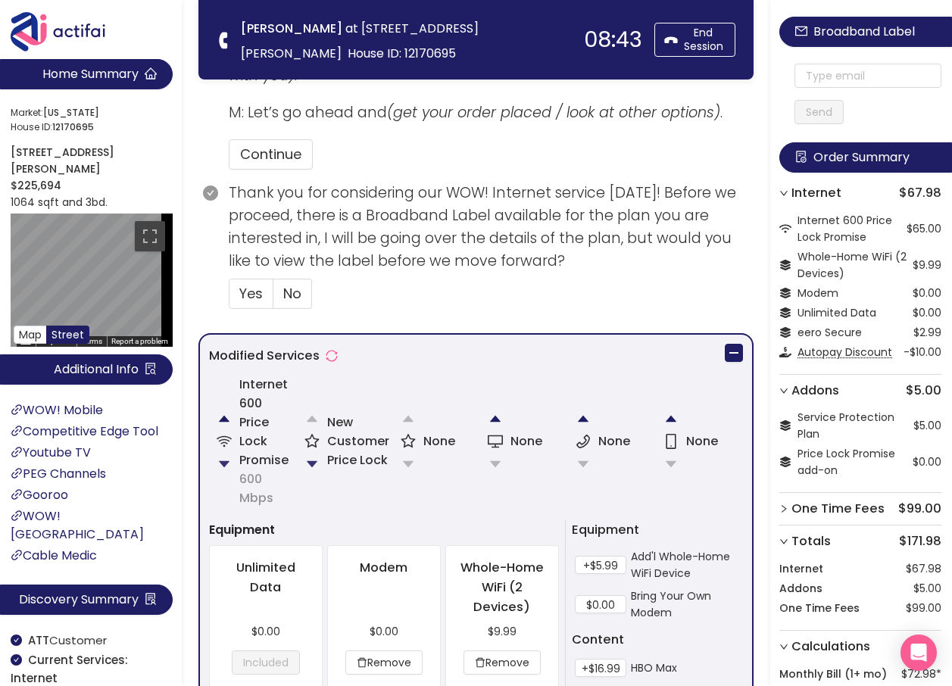
scroll to position [682, 0]
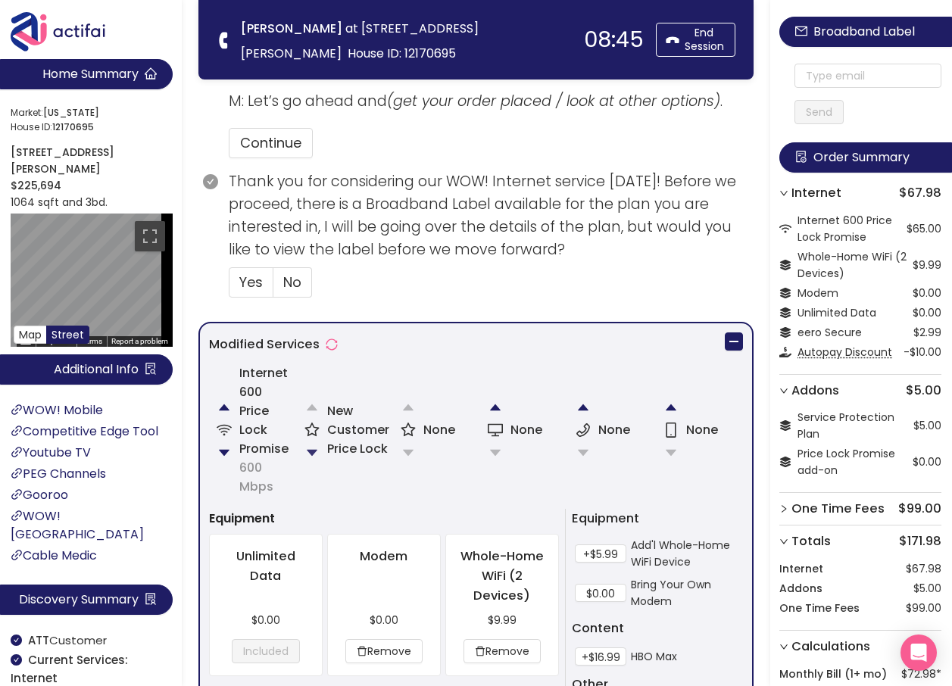
click at [311, 451] on button "button" at bounding box center [312, 453] width 30 height 30
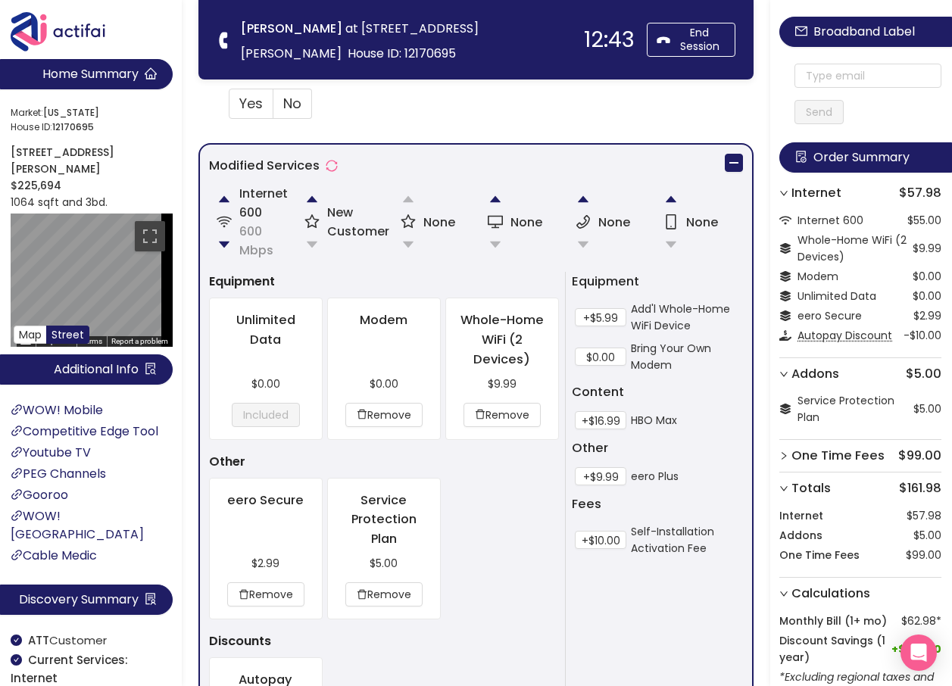
scroll to position [985, 0]
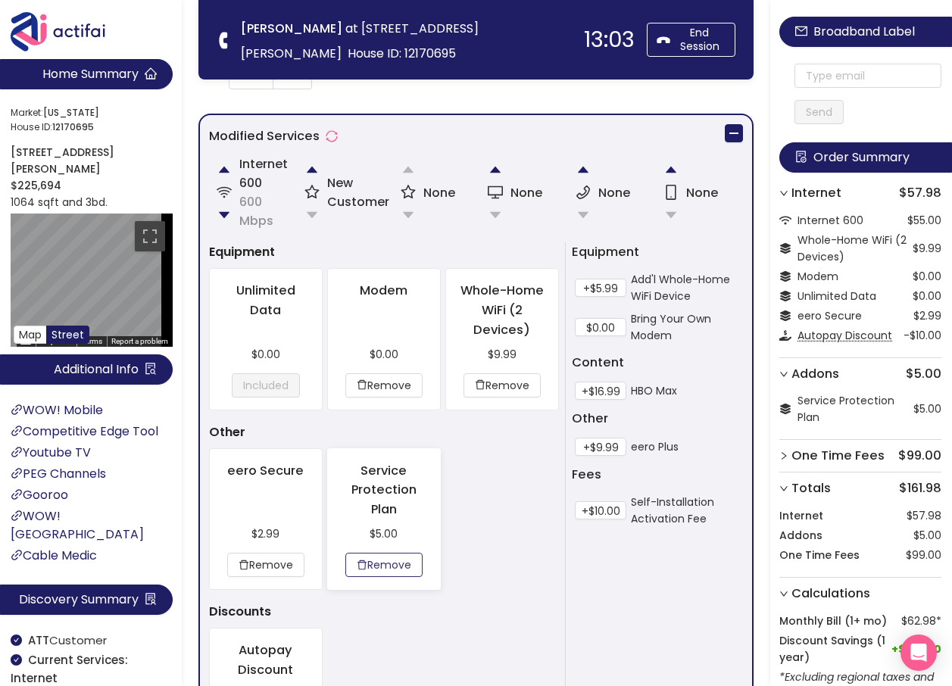
click at [392, 564] on button "Remove" at bounding box center [383, 565] width 77 height 24
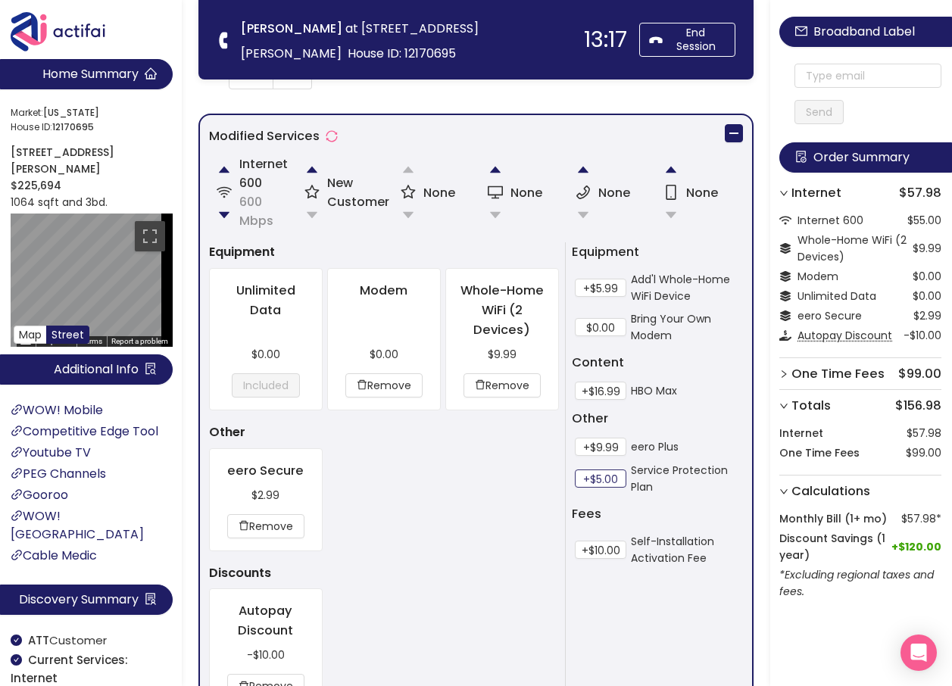
click at [606, 479] on button "+$5.00" at bounding box center [600, 479] width 51 height 18
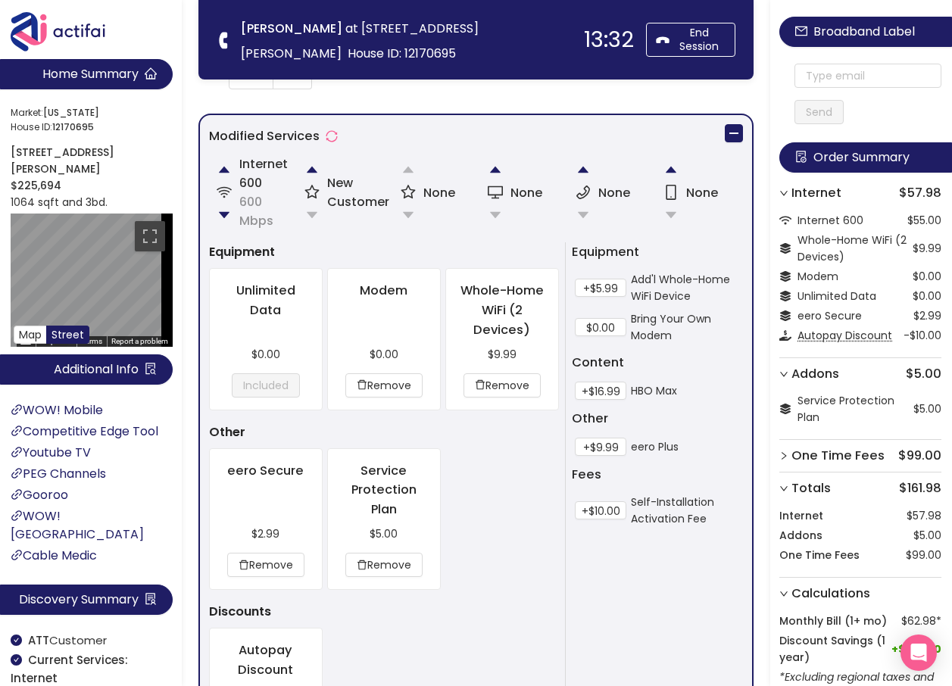
drag, startPoint x: 298, startPoint y: 527, endPoint x: 416, endPoint y: 129, distance: 415.5
click at [414, 128] on div "Modified Services" at bounding box center [476, 139] width 534 height 30
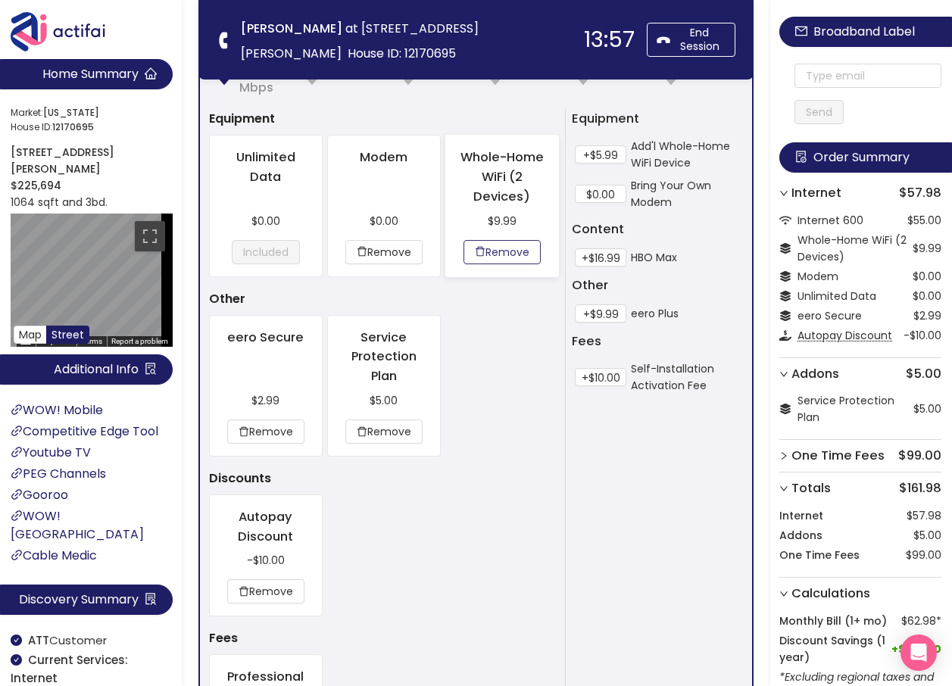
scroll to position [1136, 0]
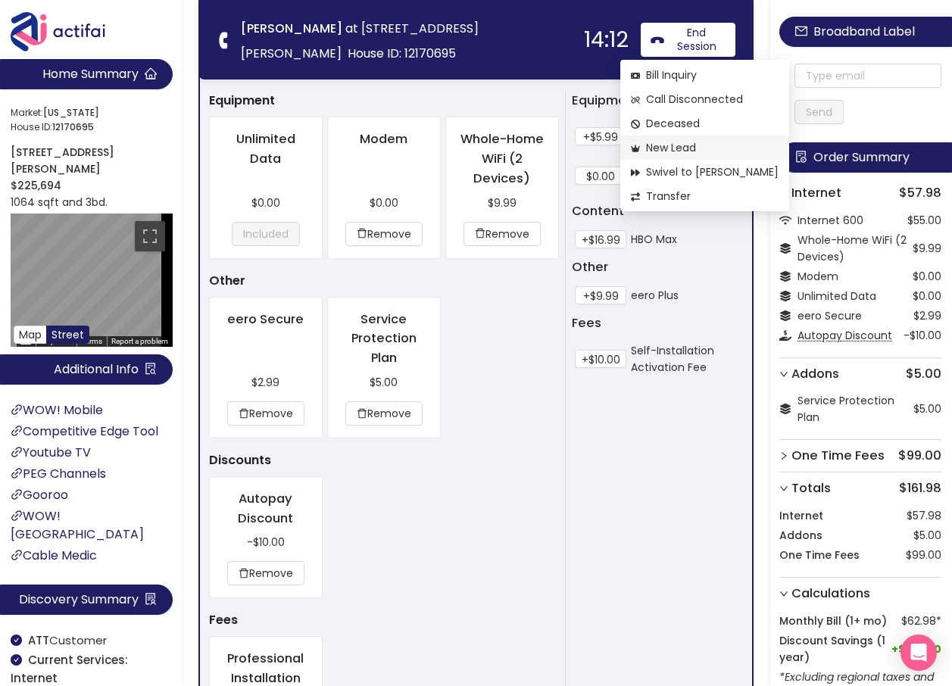
click at [669, 144] on span "New Lead" at bounding box center [705, 147] width 148 height 17
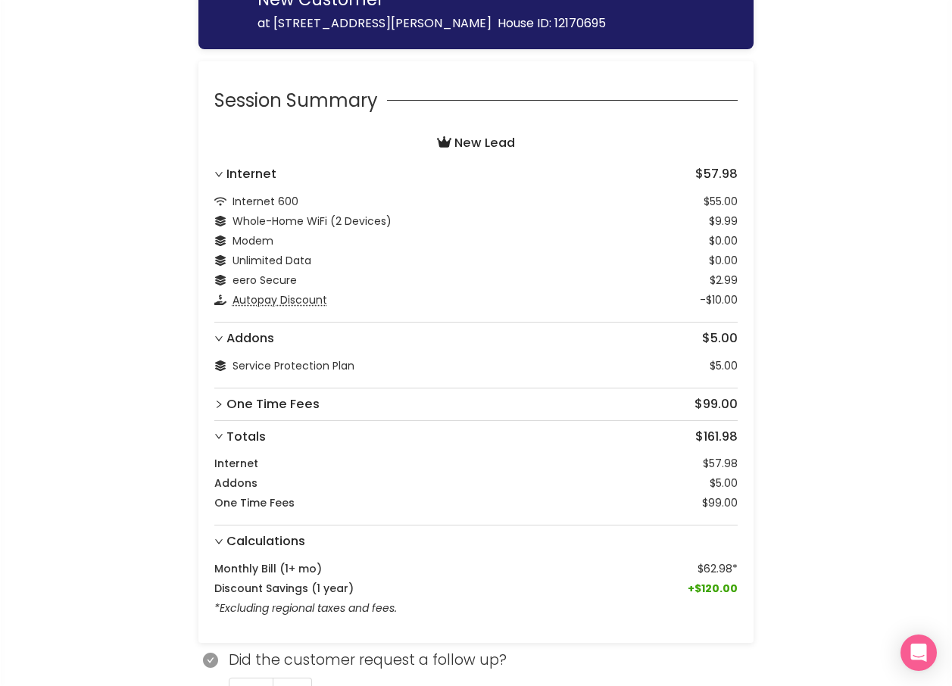
scroll to position [168, 0]
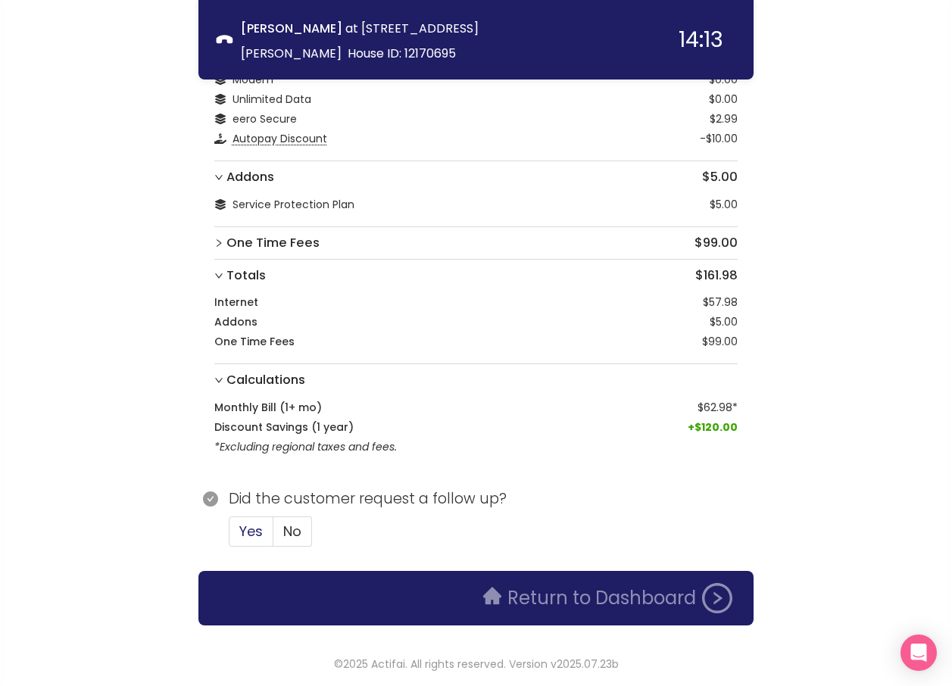
click at [247, 526] on span "Yes" at bounding box center [250, 531] width 23 height 19
click at [229, 536] on input "Yes" at bounding box center [229, 536] width 0 height 0
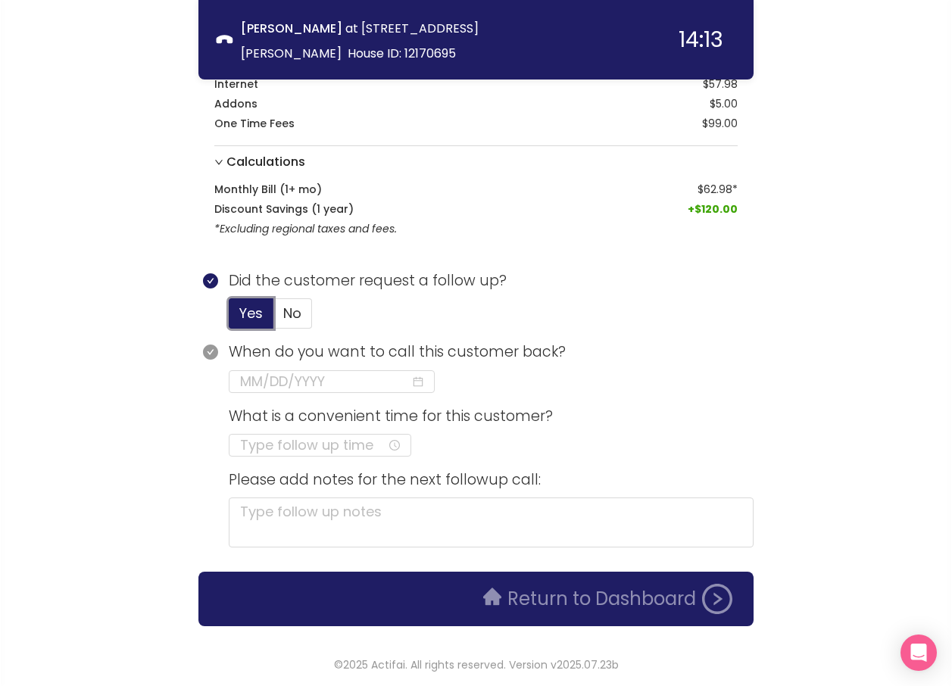
scroll to position [387, 0]
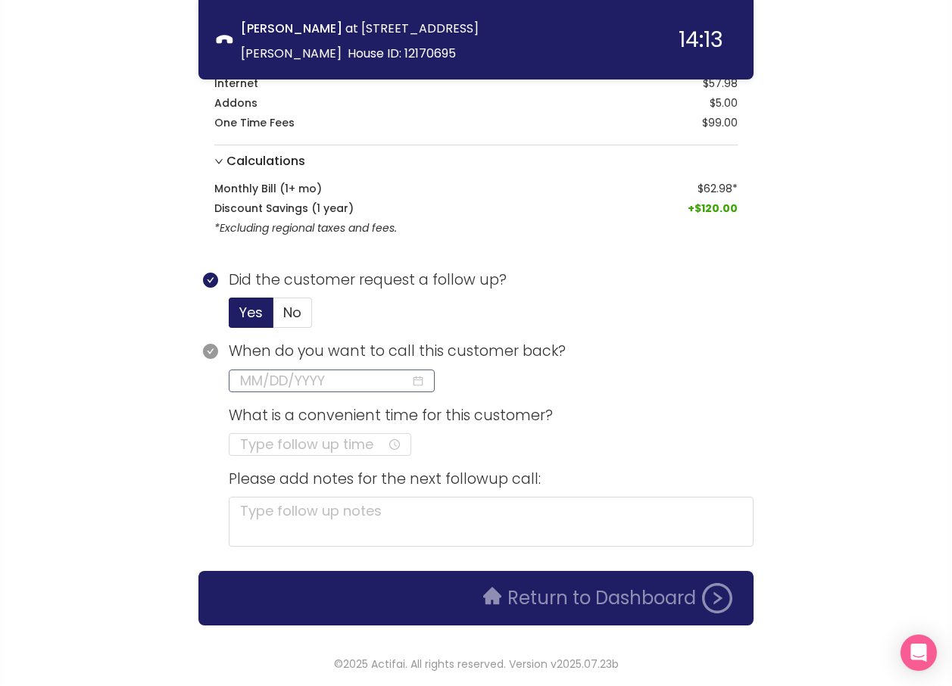
click at [285, 386] on input at bounding box center [325, 380] width 170 height 21
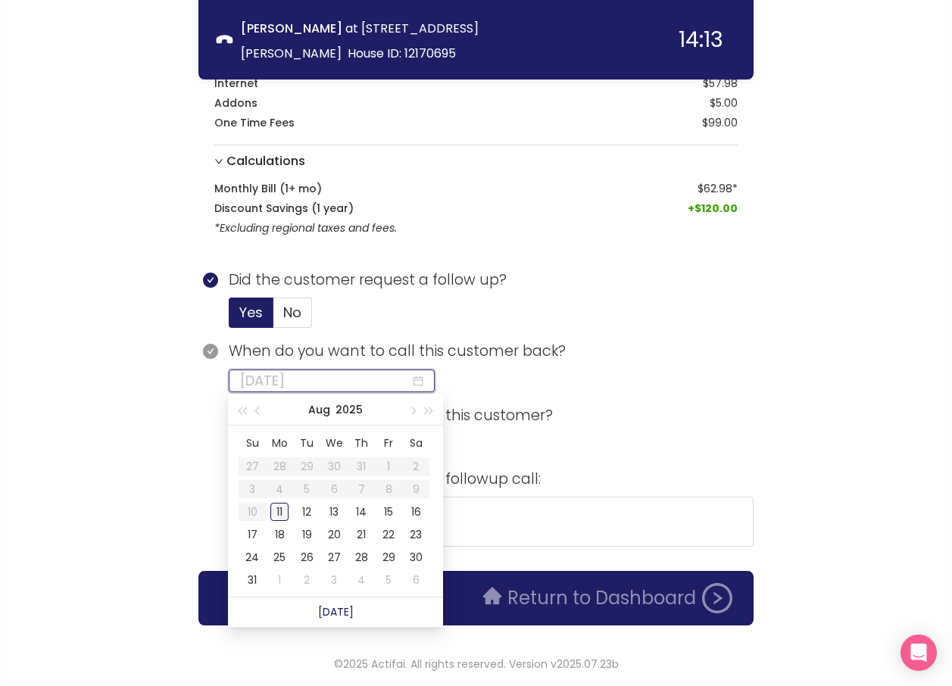
type input "[DATE]"
click at [279, 512] on div "11" at bounding box center [279, 512] width 18 height 18
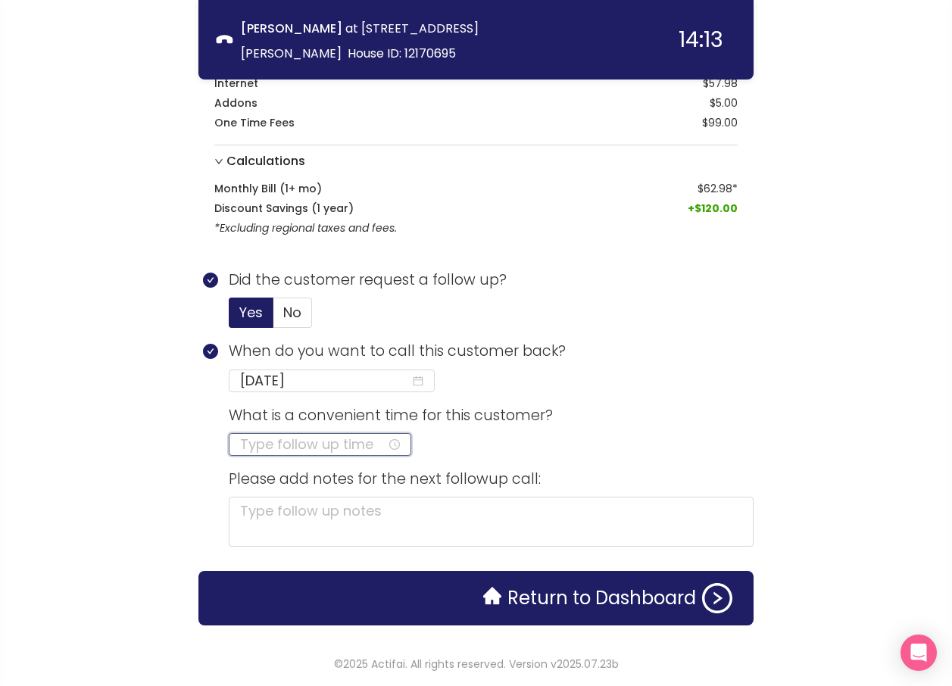
click at [240, 448] on input at bounding box center [313, 444] width 147 height 21
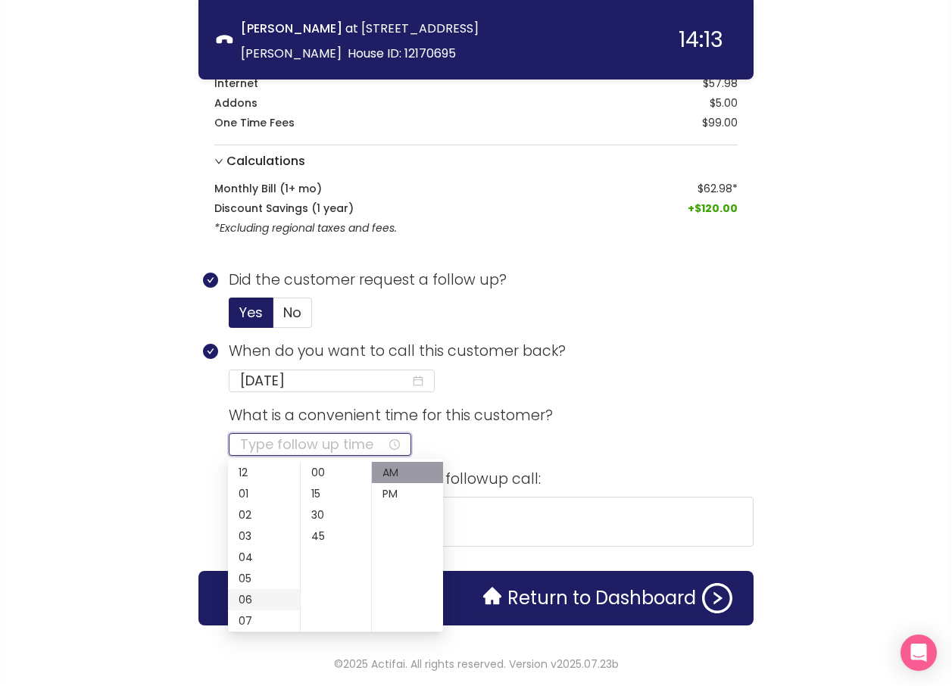
click at [249, 601] on div "06" at bounding box center [264, 599] width 72 height 21
click at [316, 511] on div "30" at bounding box center [336, 514] width 71 height 21
type input "06:30 AM"
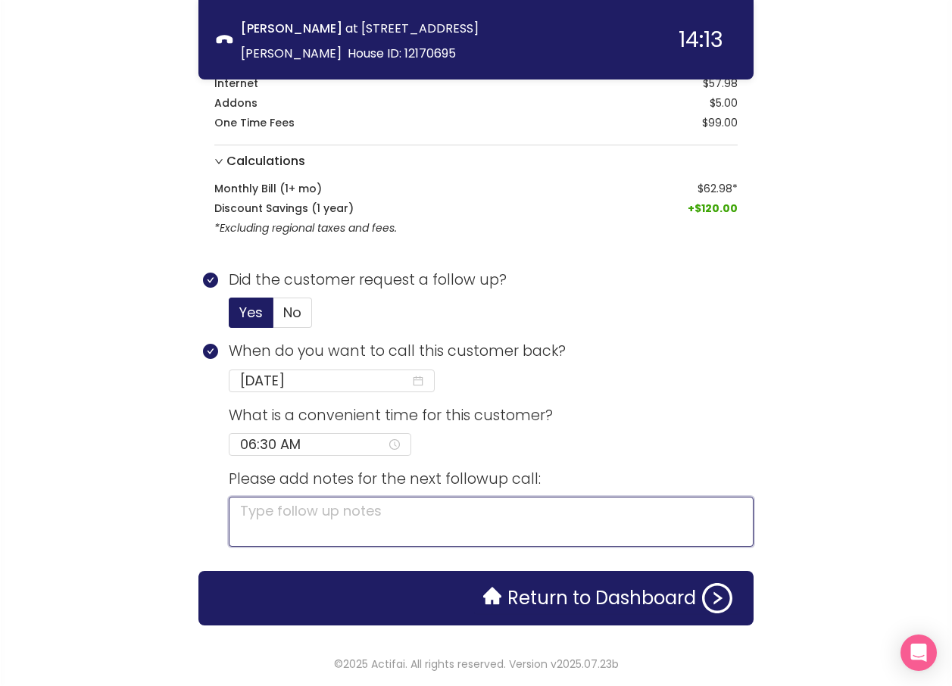
click at [518, 507] on textarea at bounding box center [491, 522] width 525 height 50
type textarea "S"
type textarea "S["
type textarea "S"
type textarea "SE"
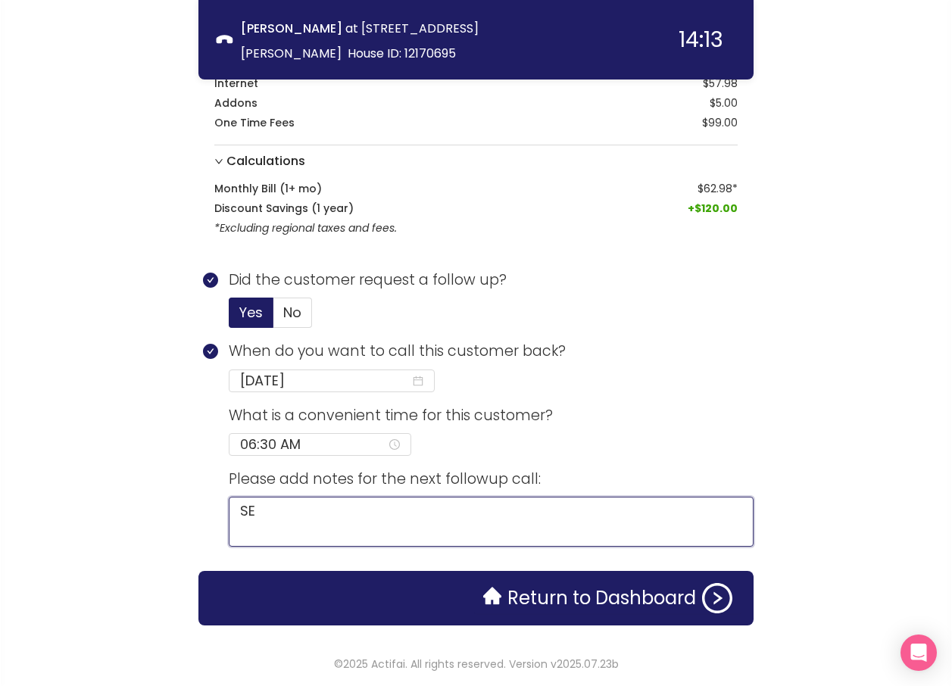
type textarea "SEA"
type textarea "SEAL"
type textarea "SEAL W"
type textarea "SEAL WT"
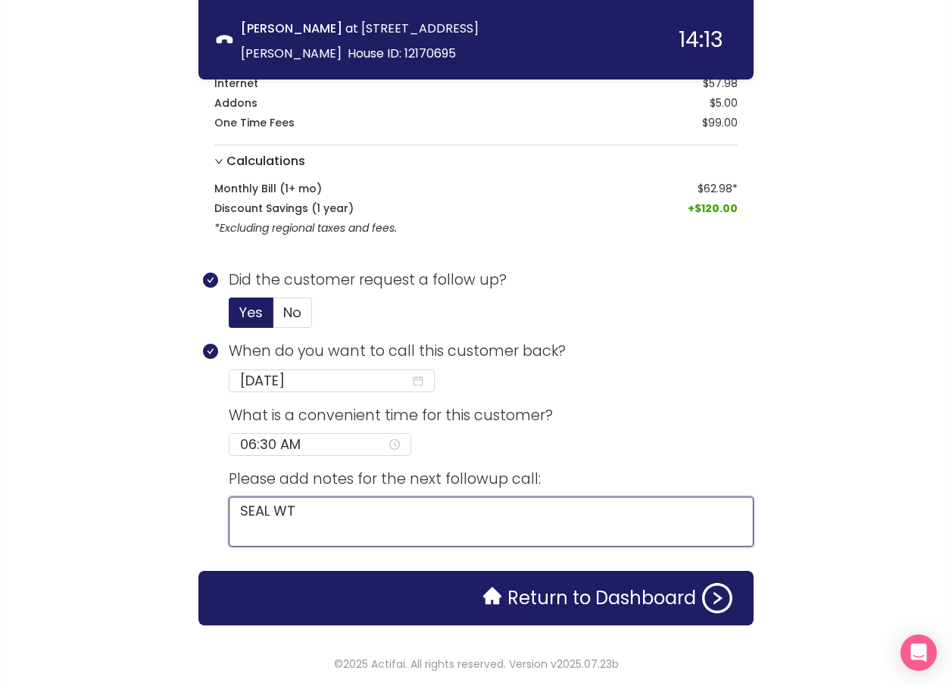
type textarea "SEAL WTH"
type textarea "SEAL WTH A"
type textarea "SEAL WTH AT"
type textarea "SEAL WTH ATT"
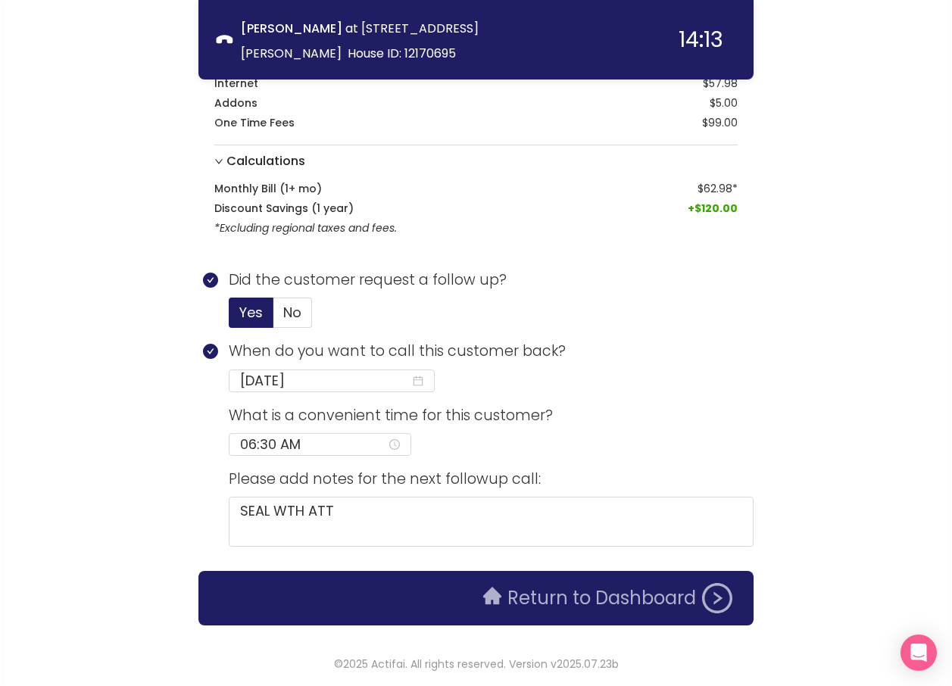
click at [586, 600] on button "Return to Dashboard" at bounding box center [607, 598] width 267 height 30
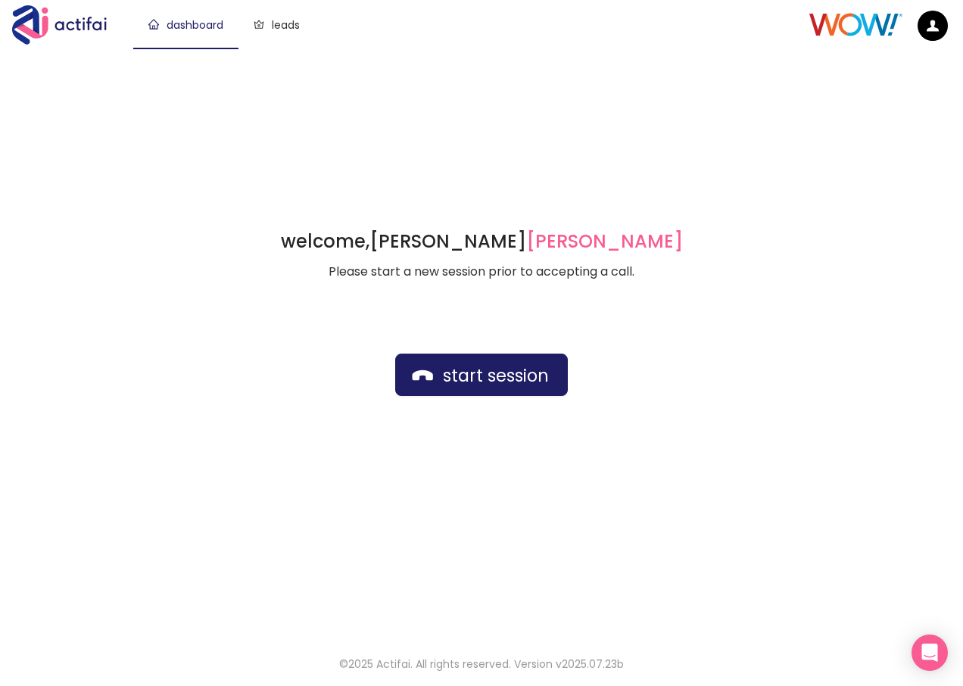
click at [348, 94] on div "welcome, [PERSON_NAME] german Please start a new session prior to accepting a c…" at bounding box center [481, 342] width 963 height 589
click at [465, 369] on button "start session" at bounding box center [481, 375] width 173 height 42
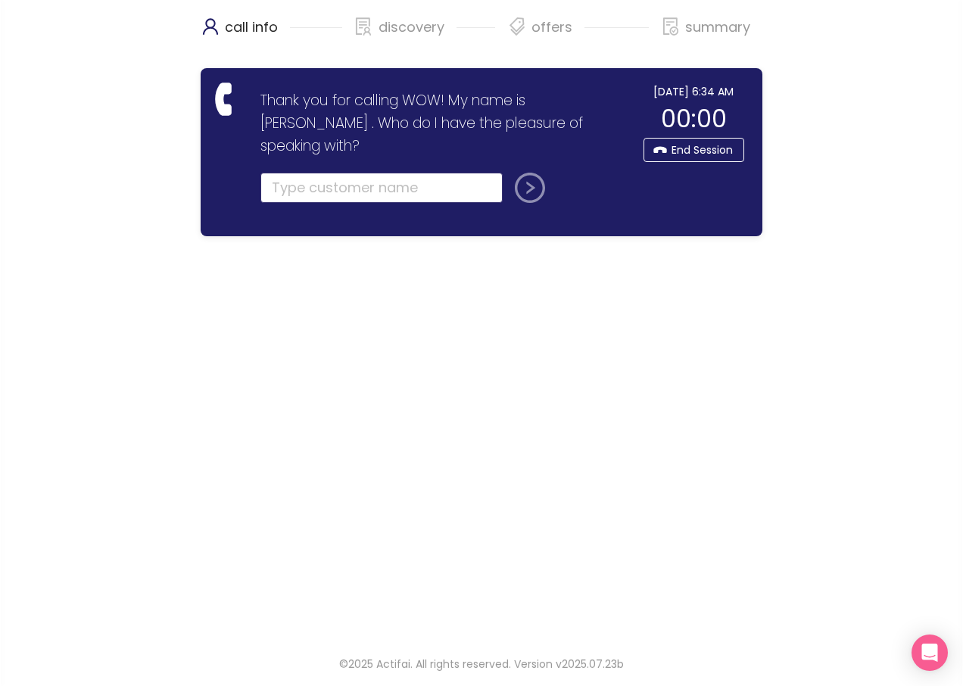
click at [307, 173] on input "text" at bounding box center [382, 188] width 242 height 30
type input "kexin"
click at [509, 173] on button "submit" at bounding box center [527, 188] width 36 height 30
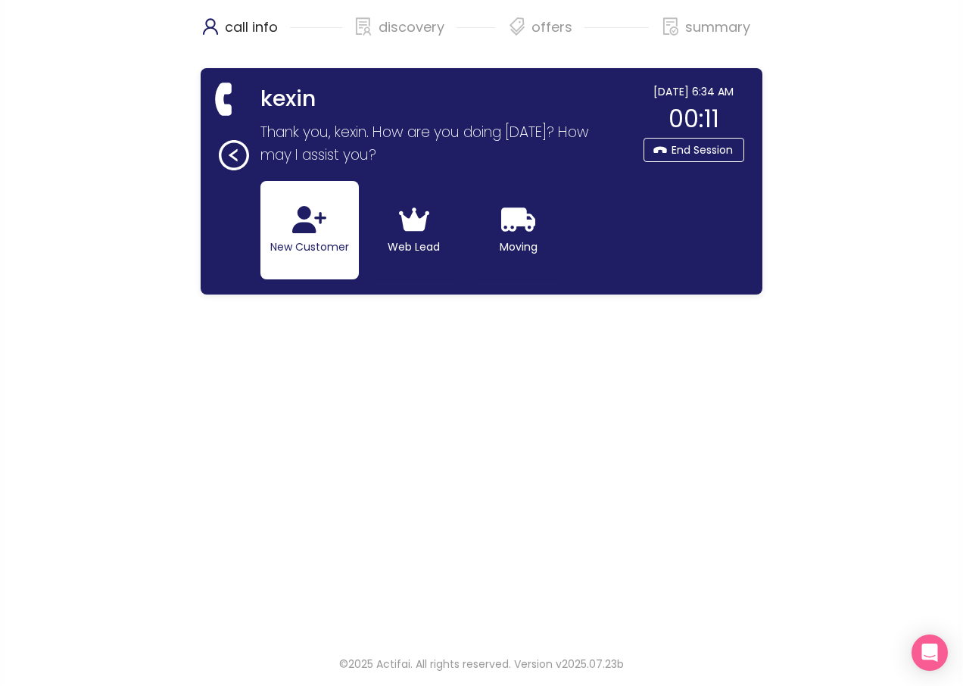
click at [302, 217] on icon "button" at bounding box center [309, 219] width 34 height 27
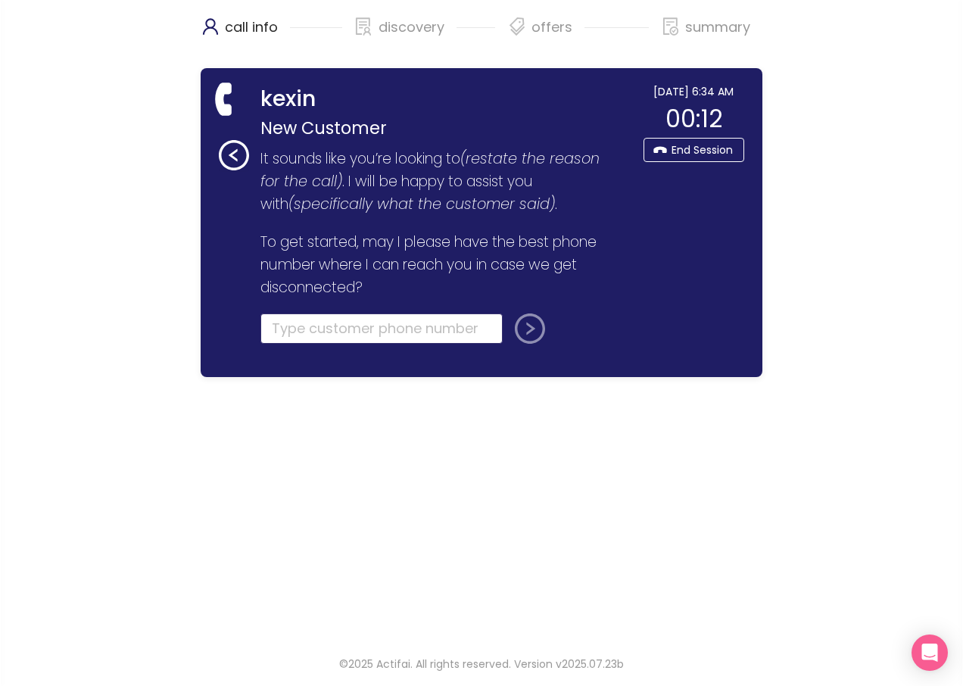
click at [322, 323] on input "tel" at bounding box center [382, 329] width 242 height 30
type input "[PHONE_NUMBER]"
click at [533, 327] on button "submit" at bounding box center [527, 329] width 36 height 30
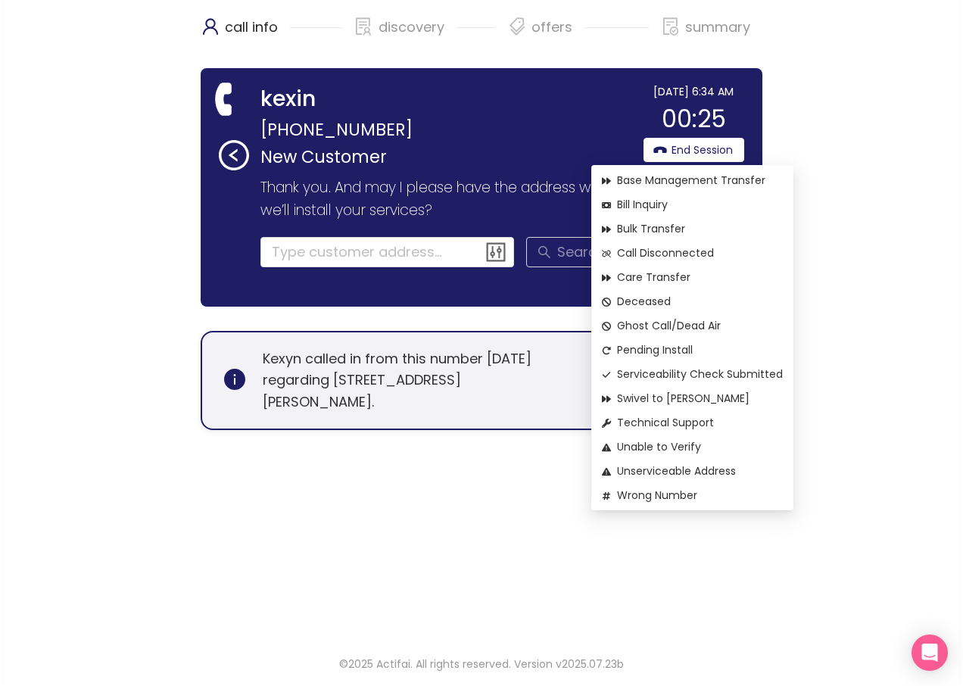
click at [669, 349] on span "Pending Install" at bounding box center [692, 350] width 181 height 17
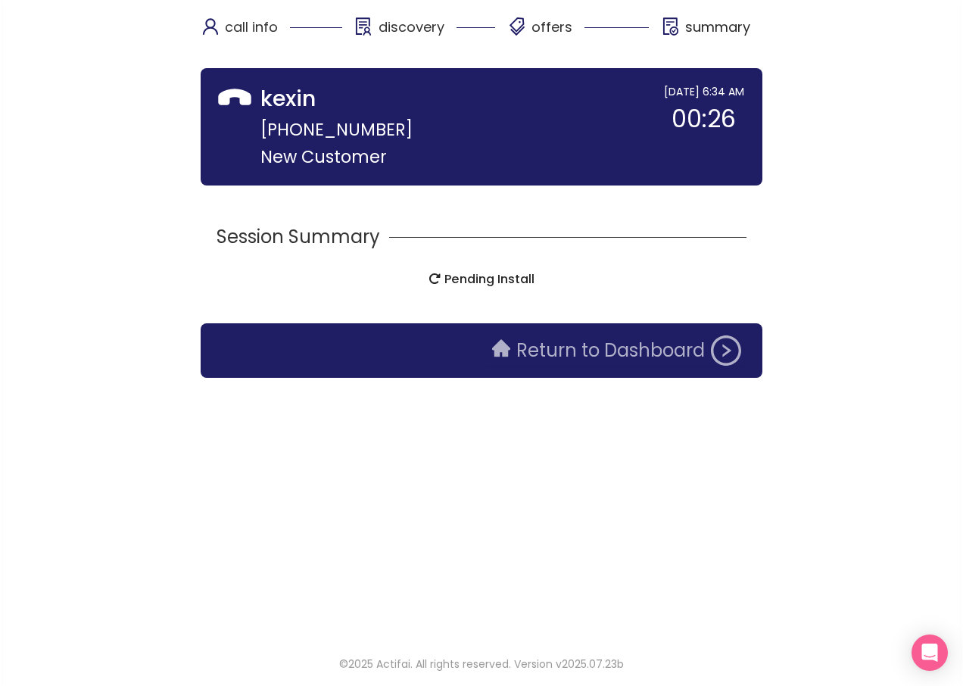
click at [608, 352] on button "Return to Dashboard" at bounding box center [616, 351] width 267 height 30
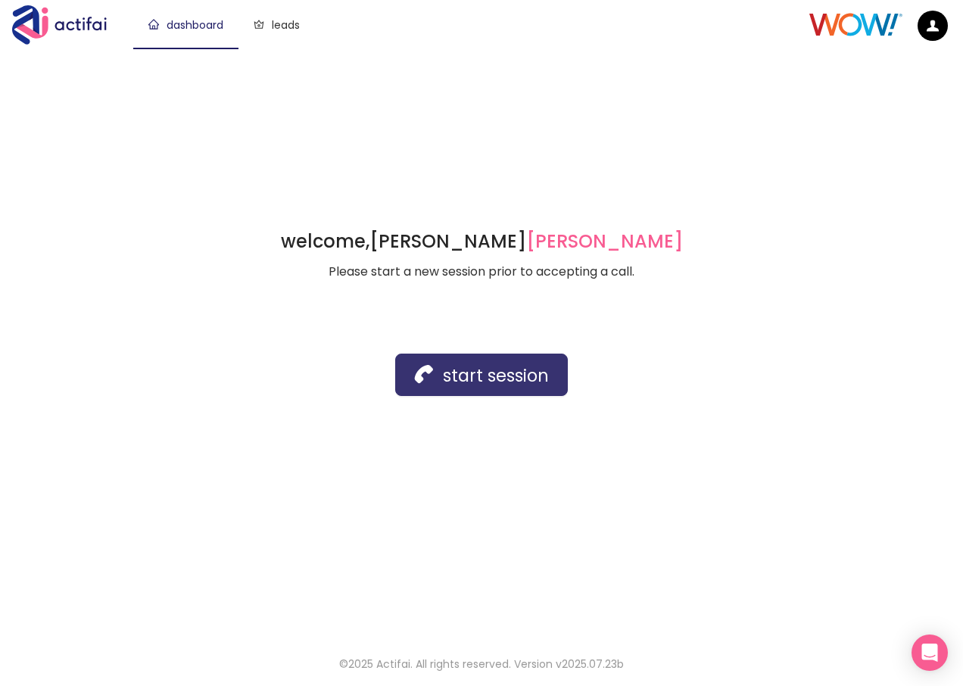
click at [482, 381] on button "start session" at bounding box center [481, 375] width 173 height 42
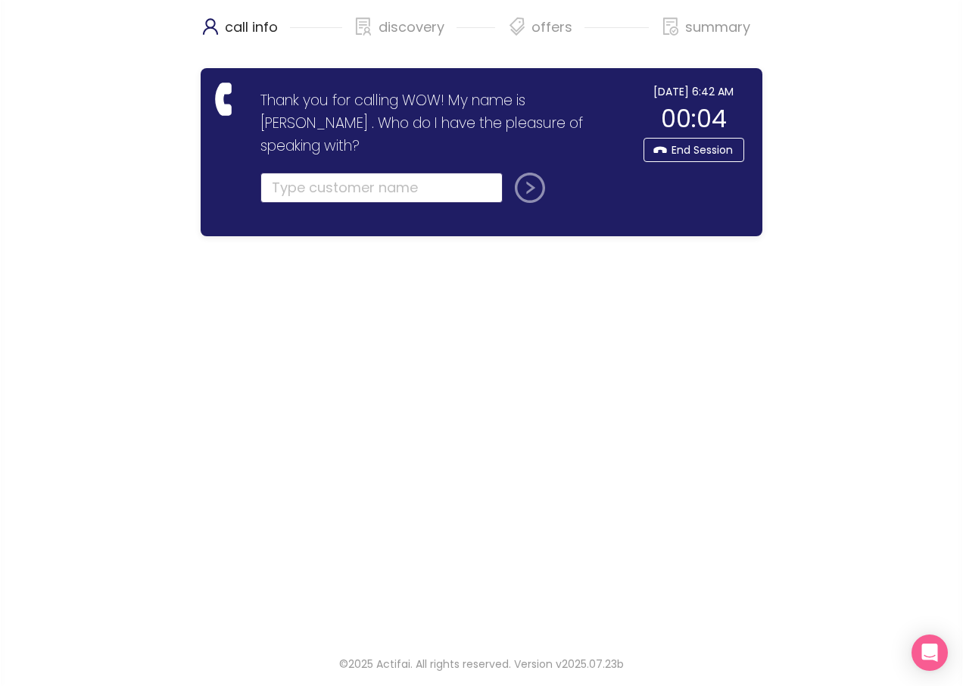
click at [292, 173] on input "text" at bounding box center [382, 188] width 242 height 30
click at [294, 173] on input "text" at bounding box center [382, 188] width 242 height 30
type input "[PERSON_NAME]"
click at [536, 173] on button "submit" at bounding box center [527, 188] width 36 height 30
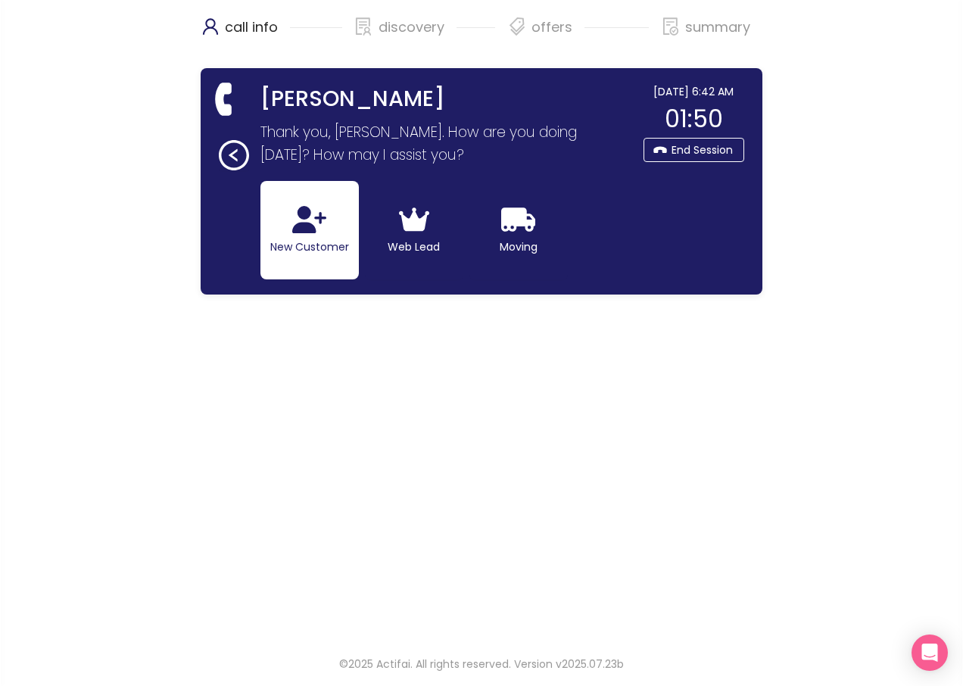
click at [306, 243] on button "New Customer" at bounding box center [310, 230] width 98 height 98
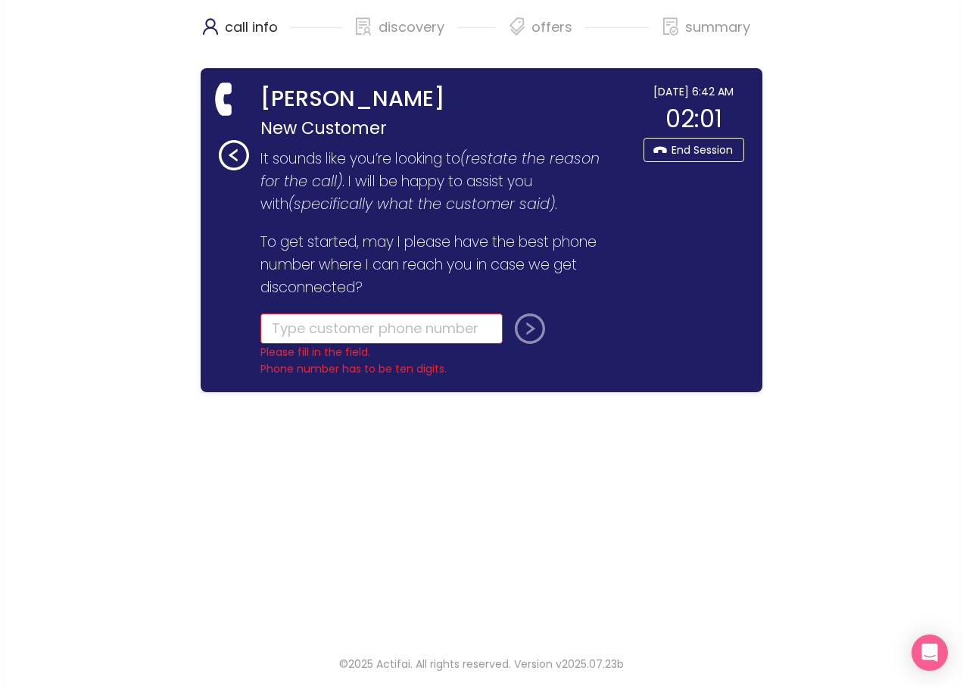
click at [455, 228] on p "It sounds like you’re looking to (restate the reason for the call) . I will be …" at bounding box center [442, 223] width 363 height 151
click at [379, 335] on input "tel" at bounding box center [382, 329] width 242 height 30
paste input "[PHONE_NUMBER]"
type input "[PHONE_NUMBER]"
click at [535, 325] on button "submit" at bounding box center [527, 329] width 36 height 30
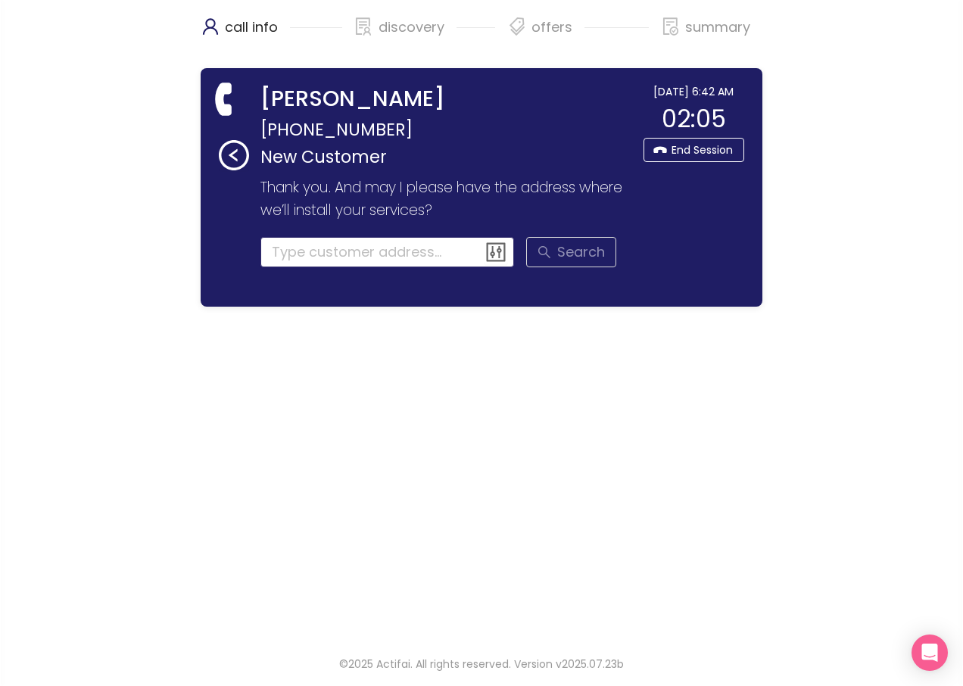
click at [317, 252] on input at bounding box center [388, 252] width 254 height 30
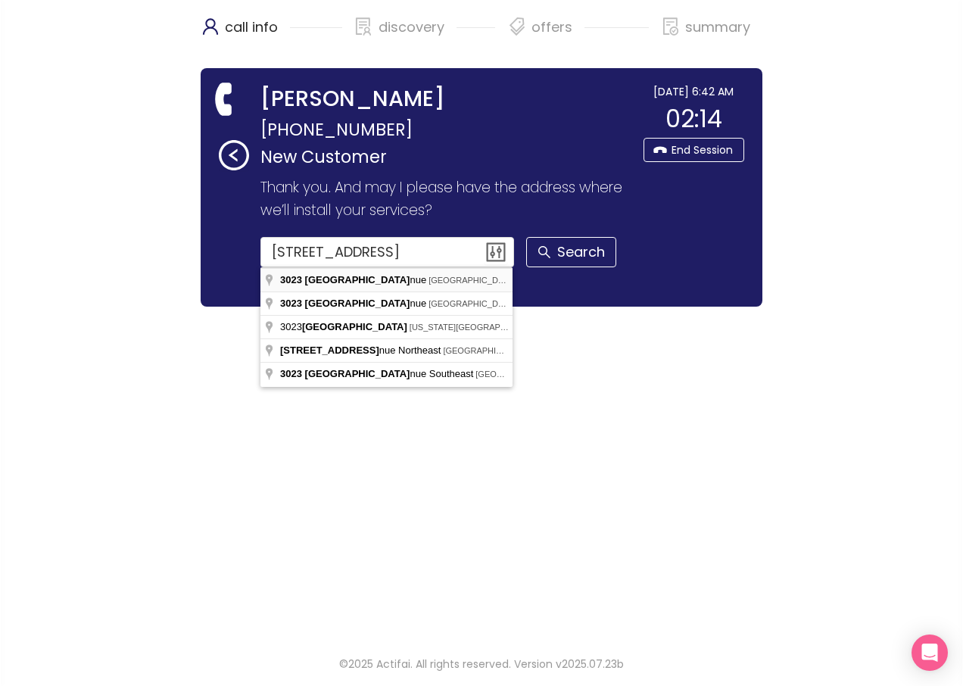
type input "[STREET_ADDRESS]"
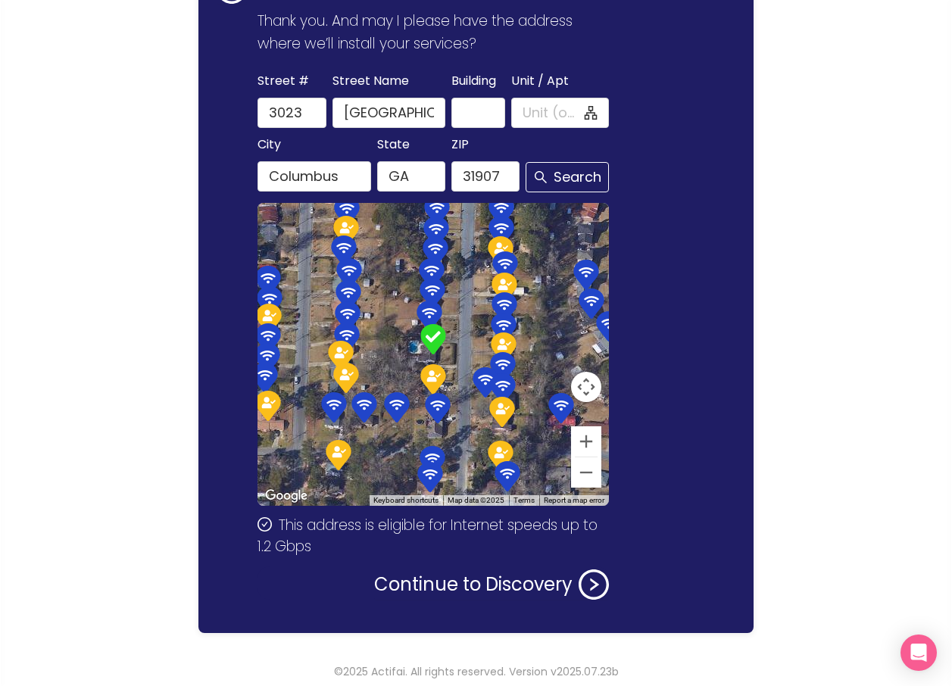
scroll to position [174, 0]
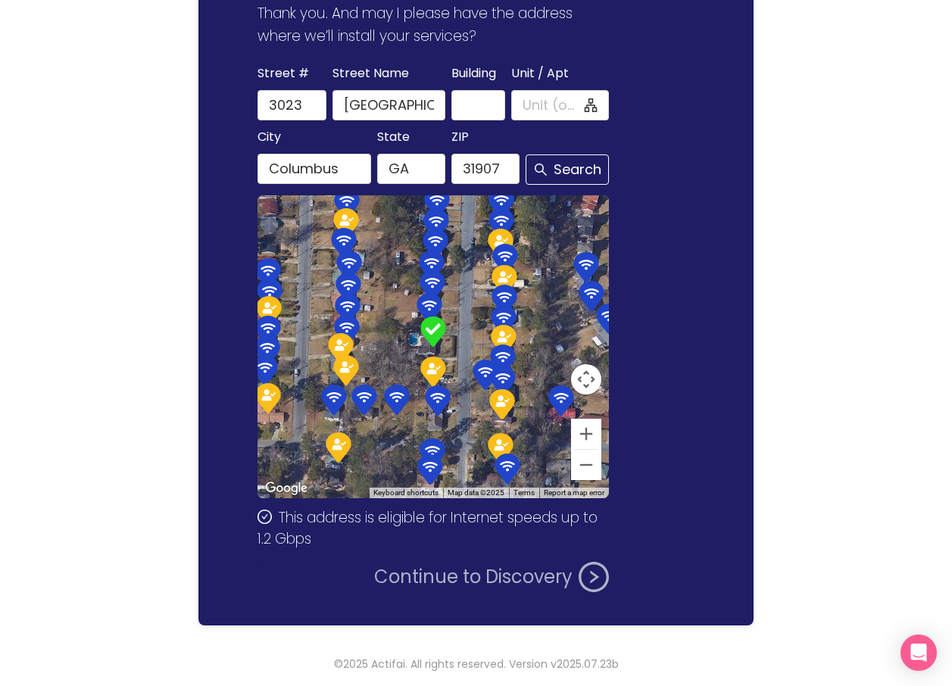
click at [407, 573] on button "Continue to Discovery" at bounding box center [491, 577] width 235 height 30
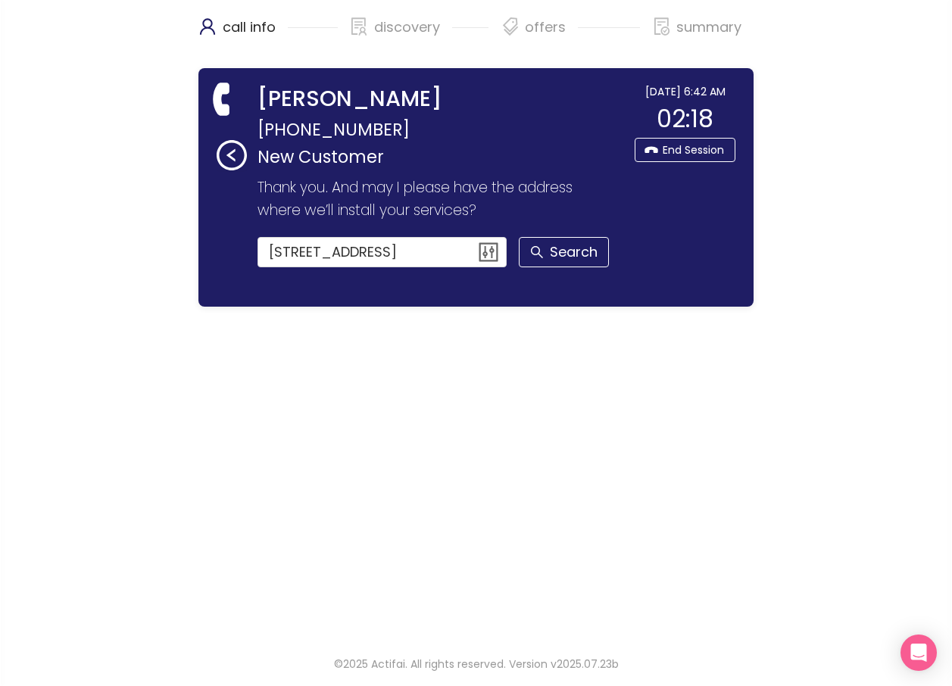
scroll to position [0, 0]
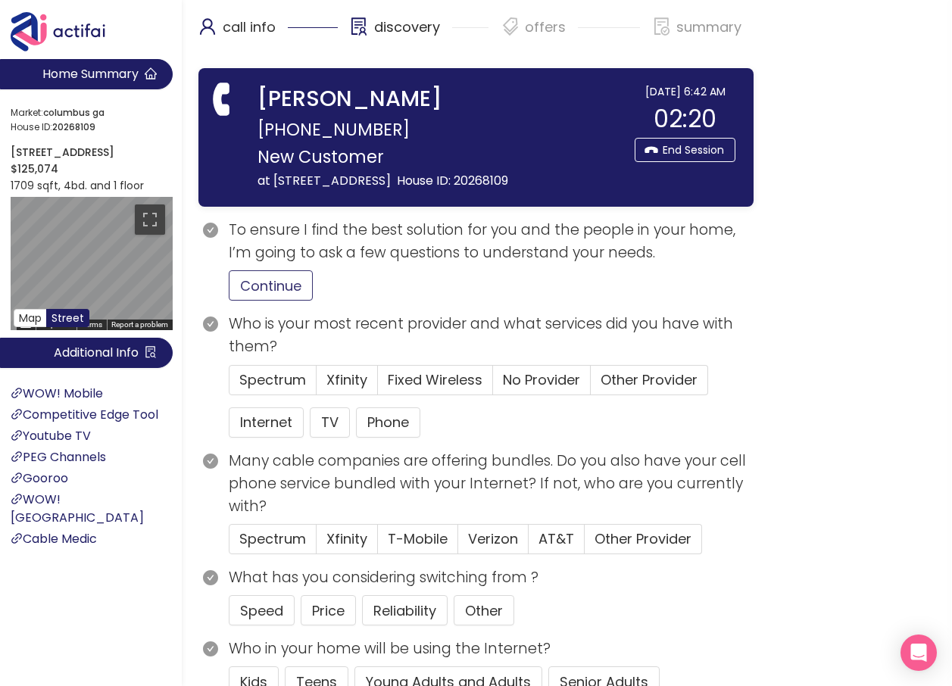
click at [294, 279] on button "Continue" at bounding box center [271, 285] width 84 height 30
drag, startPoint x: 620, startPoint y: 382, endPoint x: 610, endPoint y: 389, distance: 11.4
click at [617, 382] on span "Other Provider" at bounding box center [649, 379] width 97 height 19
click at [591, 385] on input "Other Provider" at bounding box center [591, 385] width 0 height 0
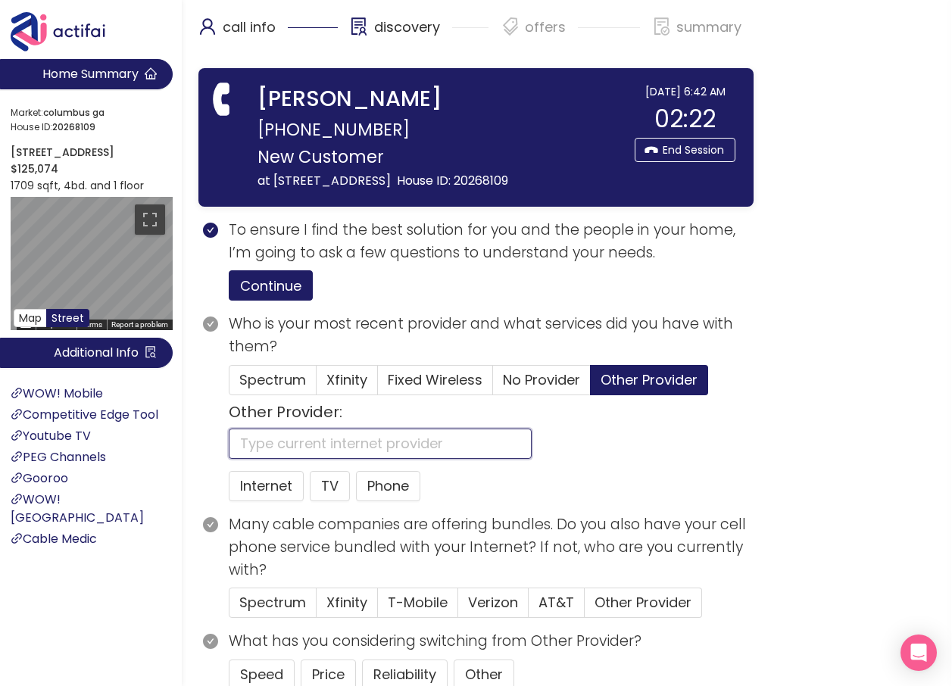
click at [278, 441] on input "text" at bounding box center [380, 444] width 303 height 30
type input "MEDIA COM"
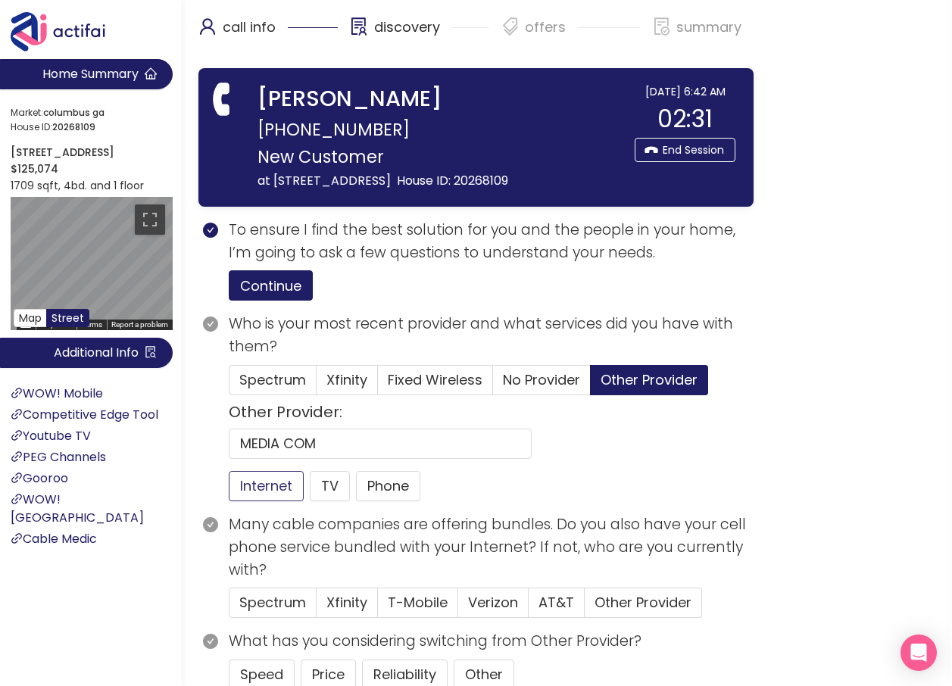
click at [293, 492] on button "Internet" at bounding box center [266, 486] width 75 height 30
click at [401, 486] on button "Phone" at bounding box center [388, 486] width 64 height 30
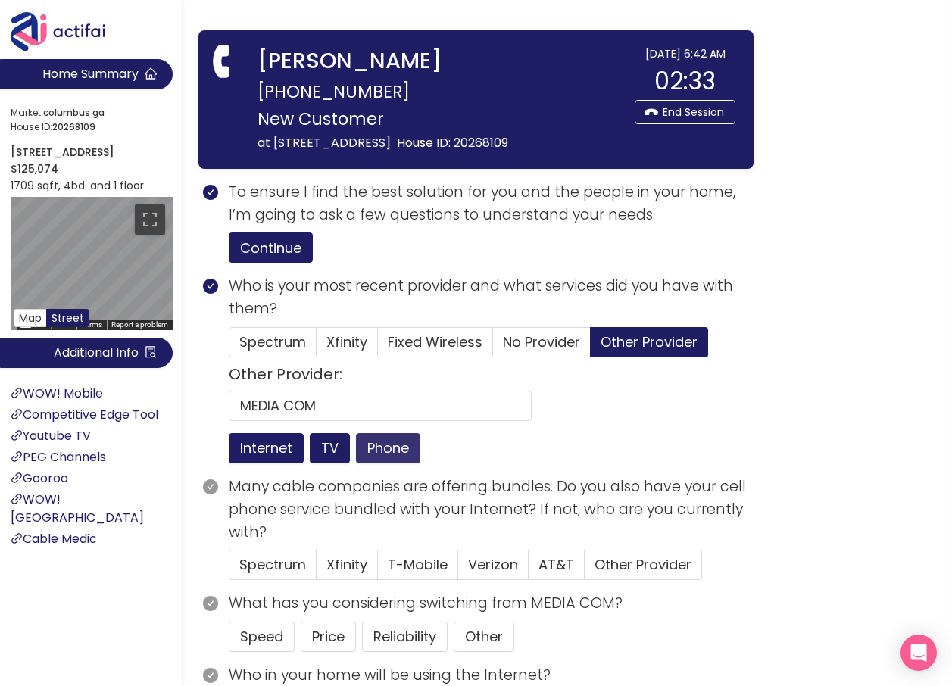
scroll to position [76, 0]
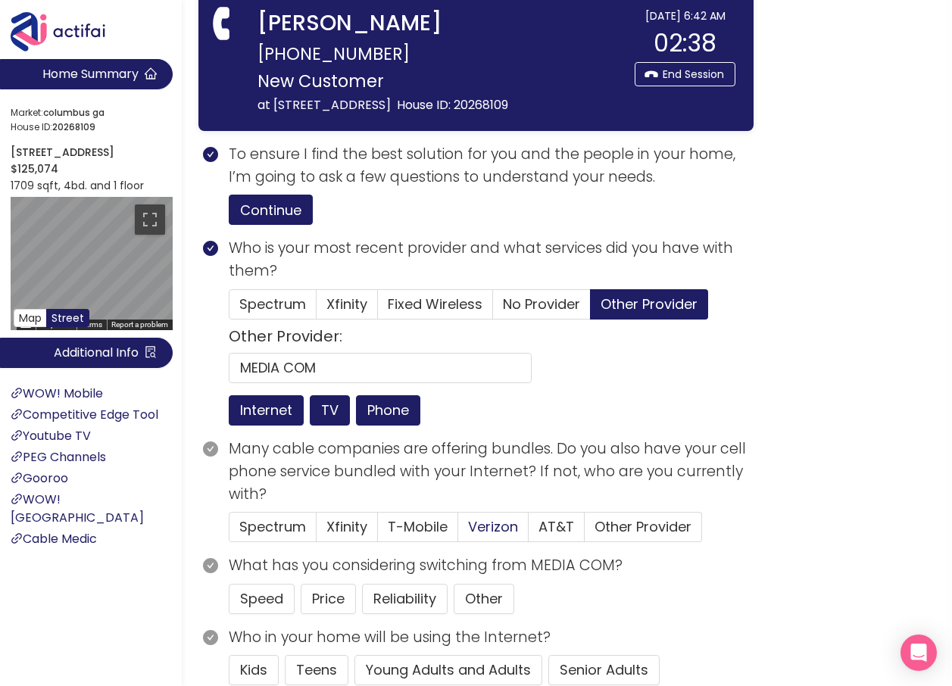
click at [500, 532] on span "Verizon" at bounding box center [493, 526] width 50 height 19
click at [458, 532] on input "Verizon" at bounding box center [458, 532] width 0 height 0
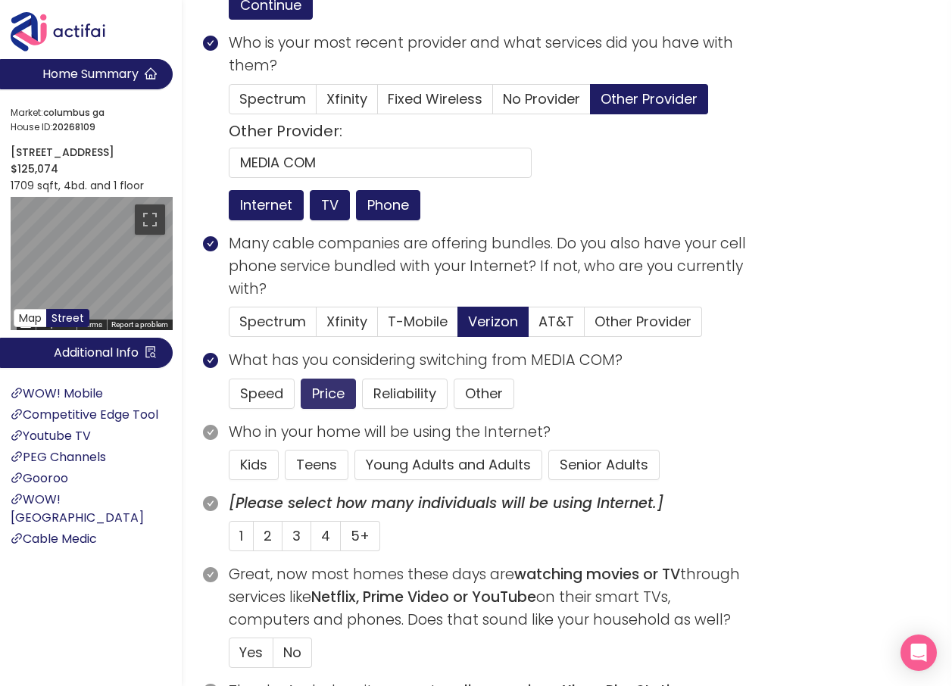
scroll to position [303, 0]
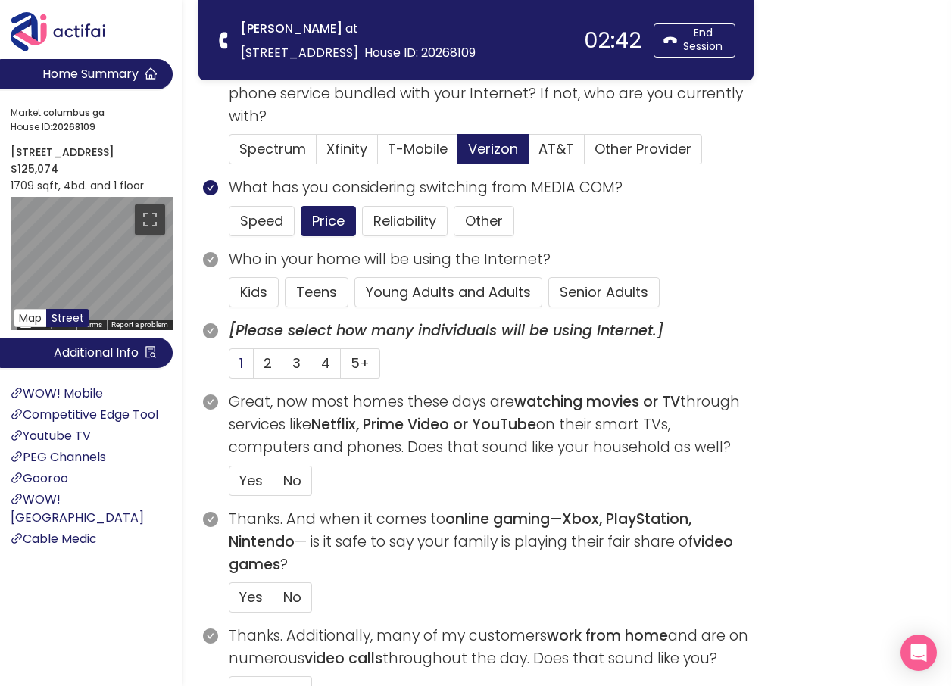
click at [238, 355] on label "1" at bounding box center [241, 363] width 25 height 30
click at [229, 368] on input "1" at bounding box center [229, 368] width 0 height 0
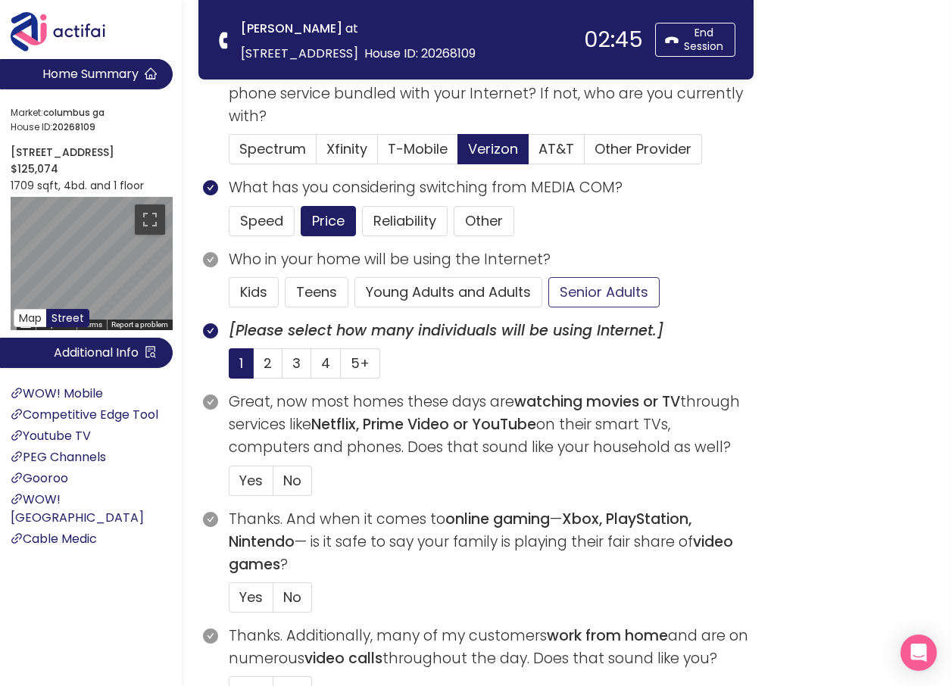
drag, startPoint x: 604, startPoint y: 286, endPoint x: 598, endPoint y: 298, distance: 13.9
click at [604, 287] on button "Senior Adults" at bounding box center [603, 292] width 111 height 30
click at [239, 488] on span "Yes" at bounding box center [250, 480] width 23 height 19
click at [229, 485] on input "Yes" at bounding box center [229, 485] width 0 height 0
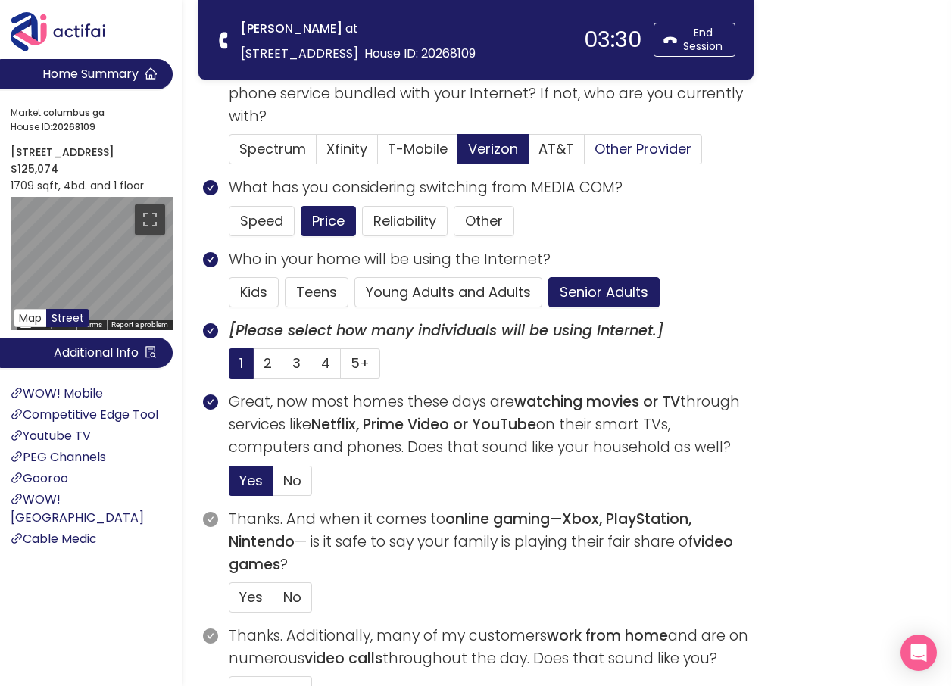
drag, startPoint x: 639, startPoint y: 147, endPoint x: 645, endPoint y: 163, distance: 17.0
click at [641, 151] on span "Other Provider" at bounding box center [643, 148] width 97 height 19
click at [585, 154] on input "Other Provider" at bounding box center [585, 154] width 0 height 0
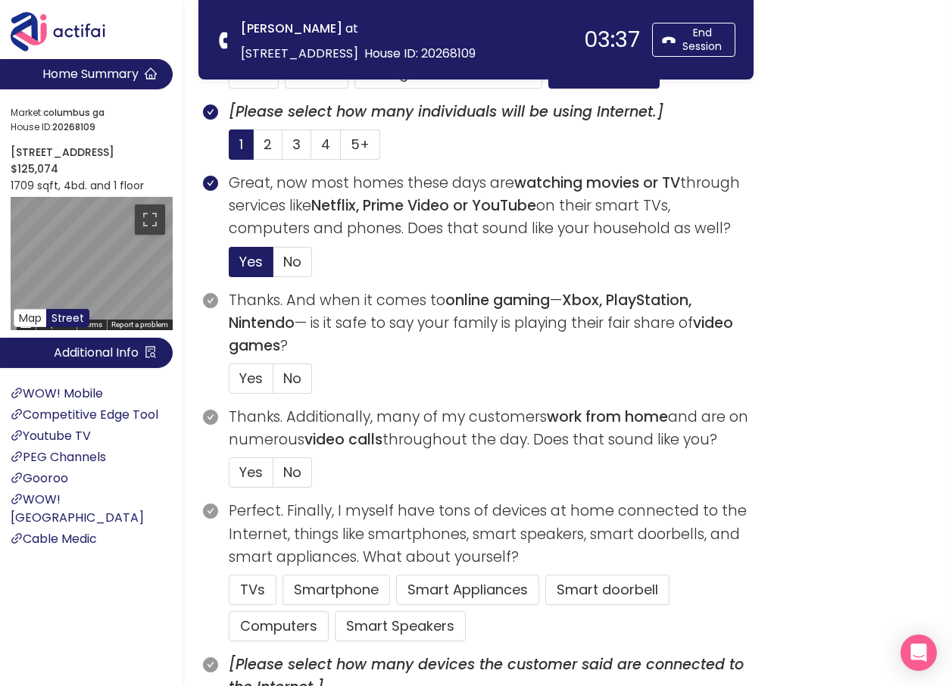
scroll to position [530, 0]
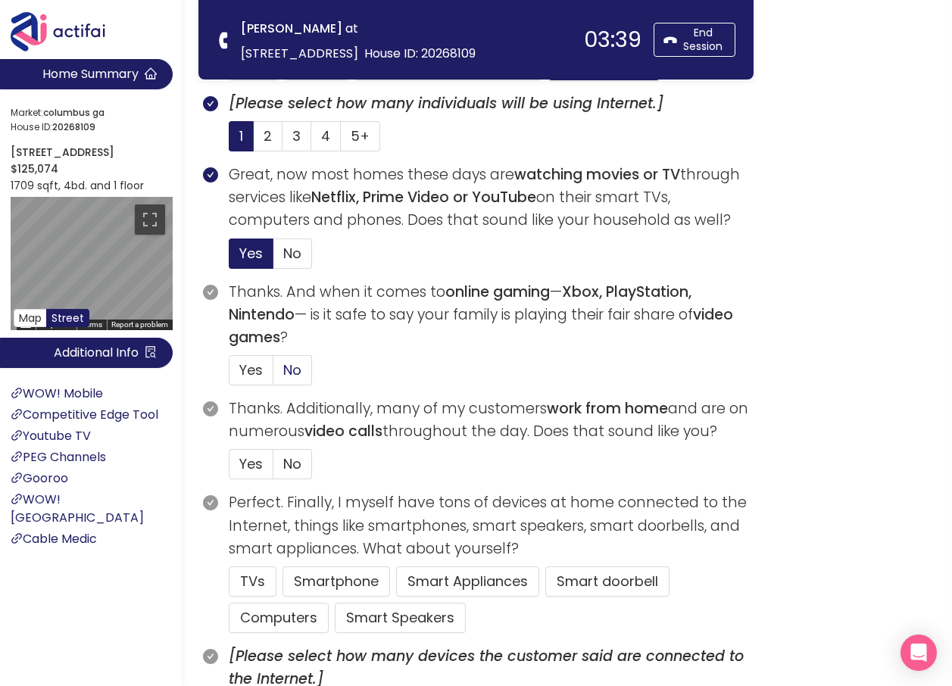
click at [295, 366] on span "No" at bounding box center [292, 369] width 18 height 19
click at [273, 375] on input "No" at bounding box center [273, 375] width 0 height 0
click at [297, 466] on span "No" at bounding box center [292, 463] width 18 height 19
click at [292, 467] on span "No" at bounding box center [292, 463] width 18 height 19
click at [273, 469] on input "No" at bounding box center [273, 469] width 0 height 0
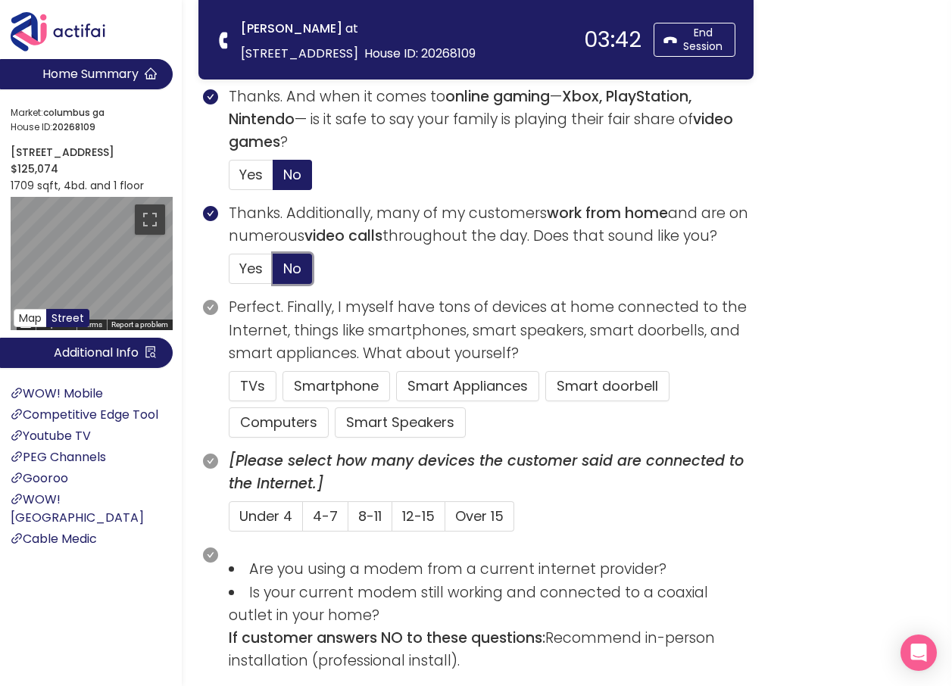
scroll to position [757, 0]
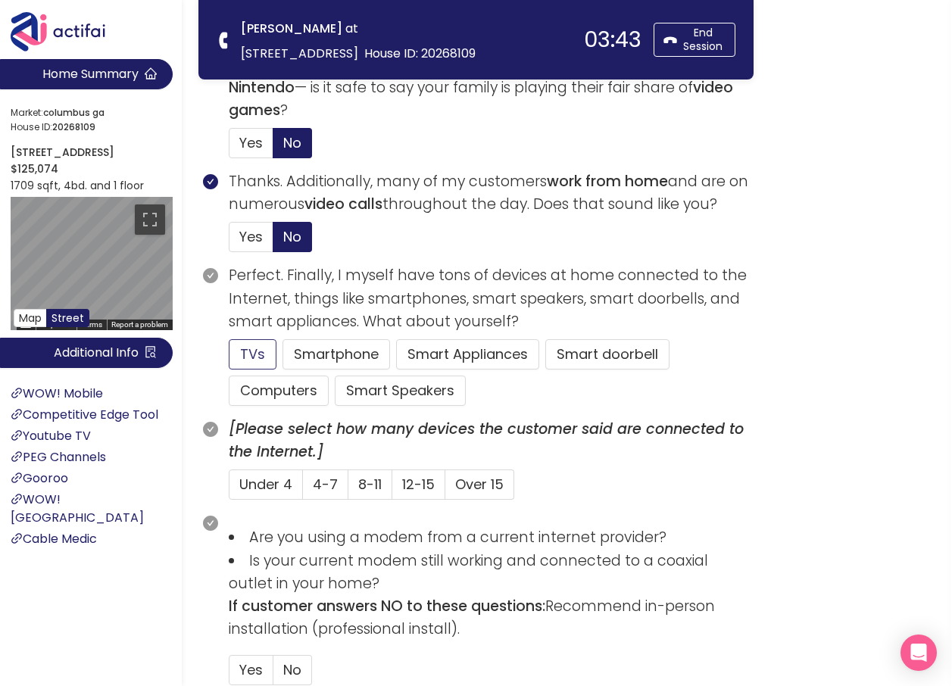
click at [251, 356] on button "TVs" at bounding box center [253, 354] width 48 height 30
click at [251, 397] on button "Computers" at bounding box center [279, 391] width 100 height 30
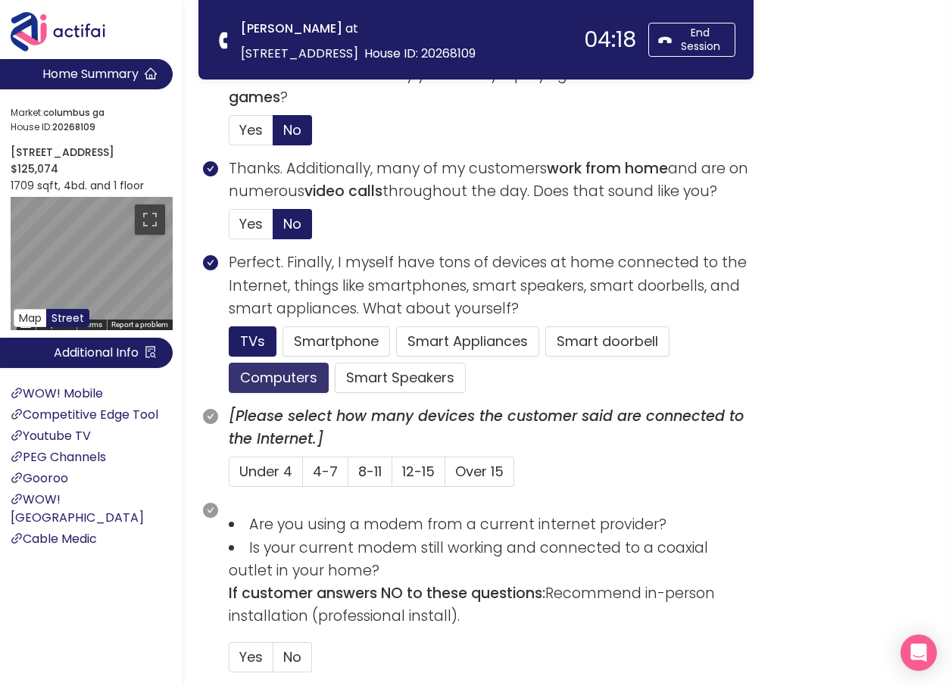
scroll to position [909, 0]
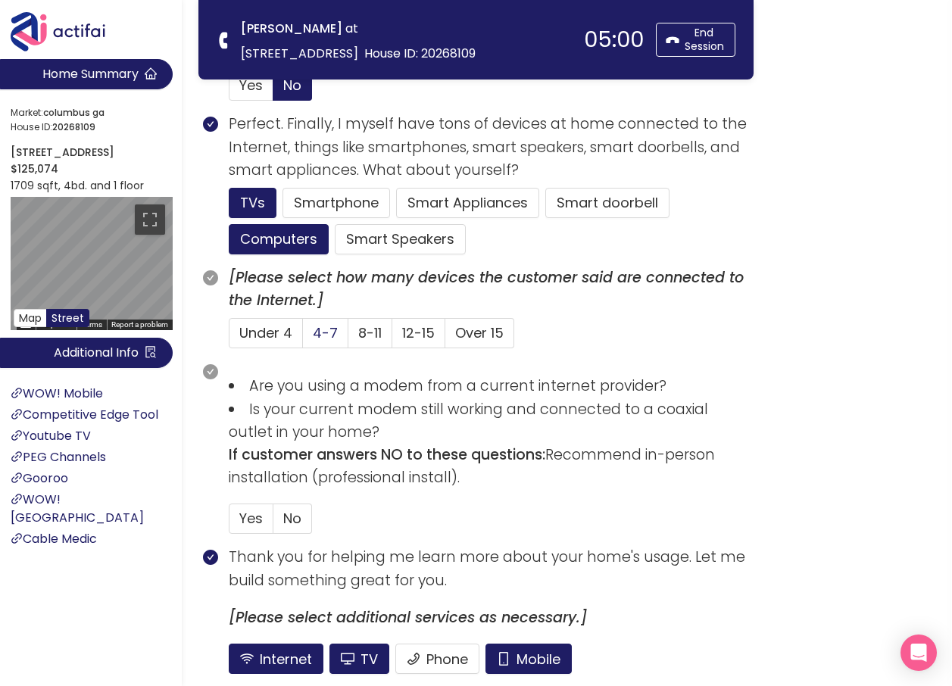
click at [321, 340] on span "4-7" at bounding box center [325, 332] width 25 height 19
click at [303, 338] on input "4-7" at bounding box center [303, 338] width 0 height 0
click at [297, 518] on span "No" at bounding box center [292, 518] width 18 height 19
click at [273, 523] on input "No" at bounding box center [273, 523] width 0 height 0
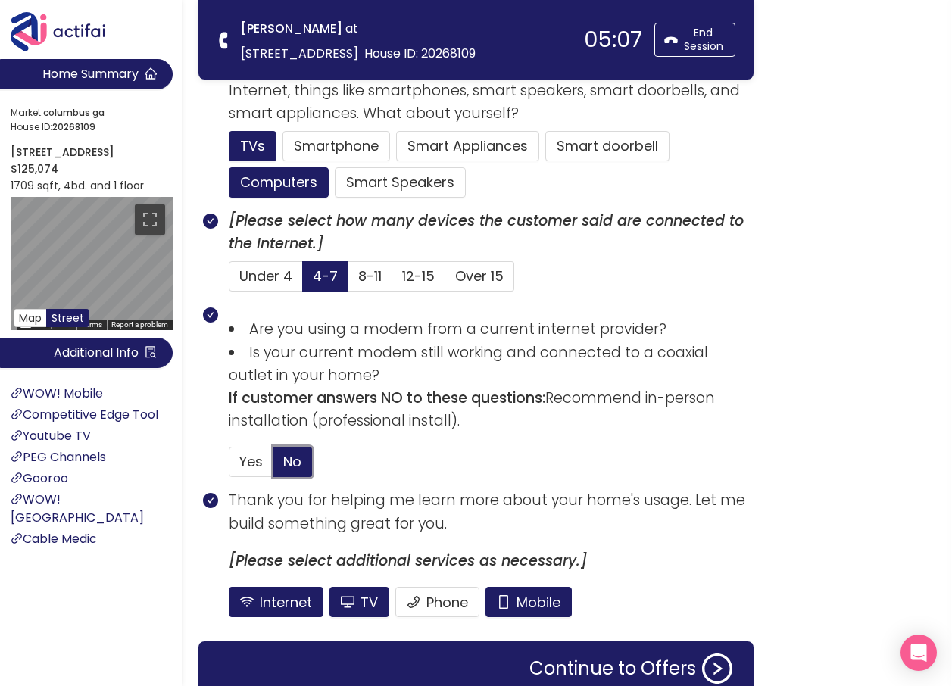
scroll to position [1036, 0]
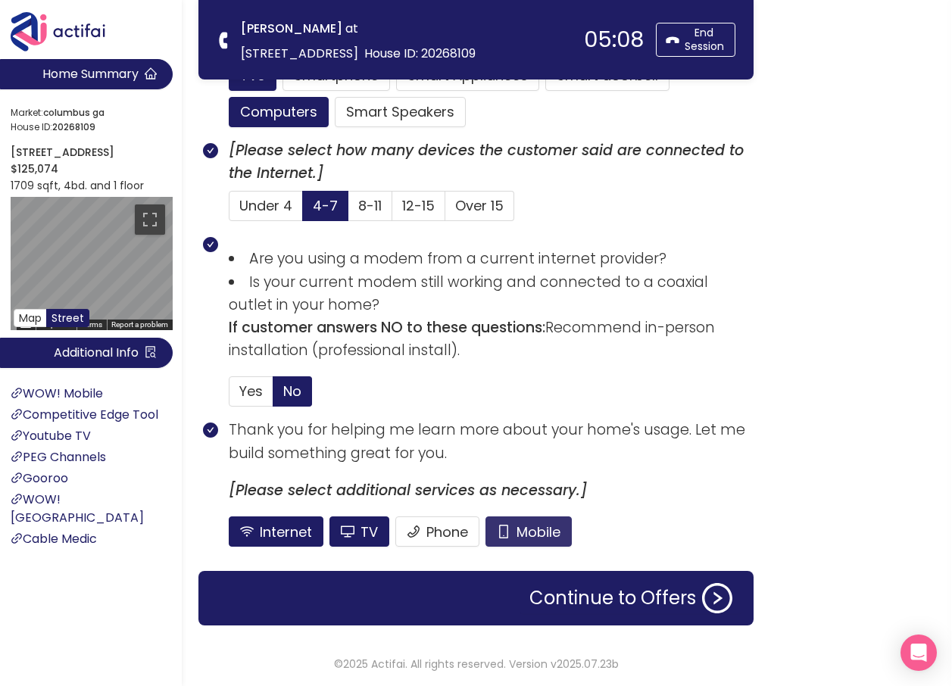
click at [509, 519] on button "Mobile" at bounding box center [528, 532] width 86 height 30
click at [446, 523] on button "Phone" at bounding box center [437, 532] width 84 height 30
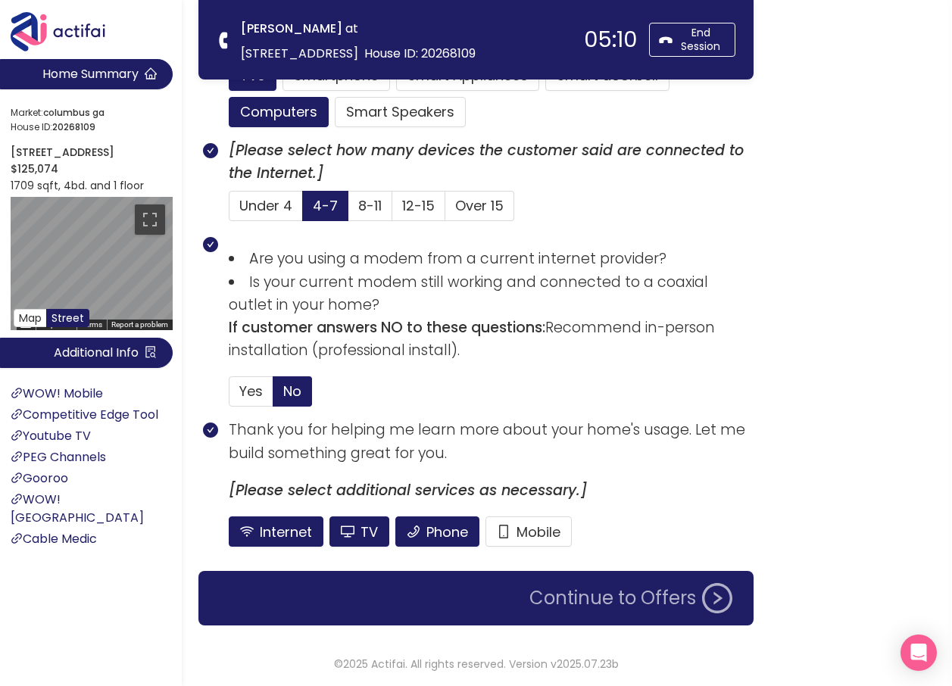
click at [578, 592] on button "Continue to Offers" at bounding box center [630, 598] width 221 height 30
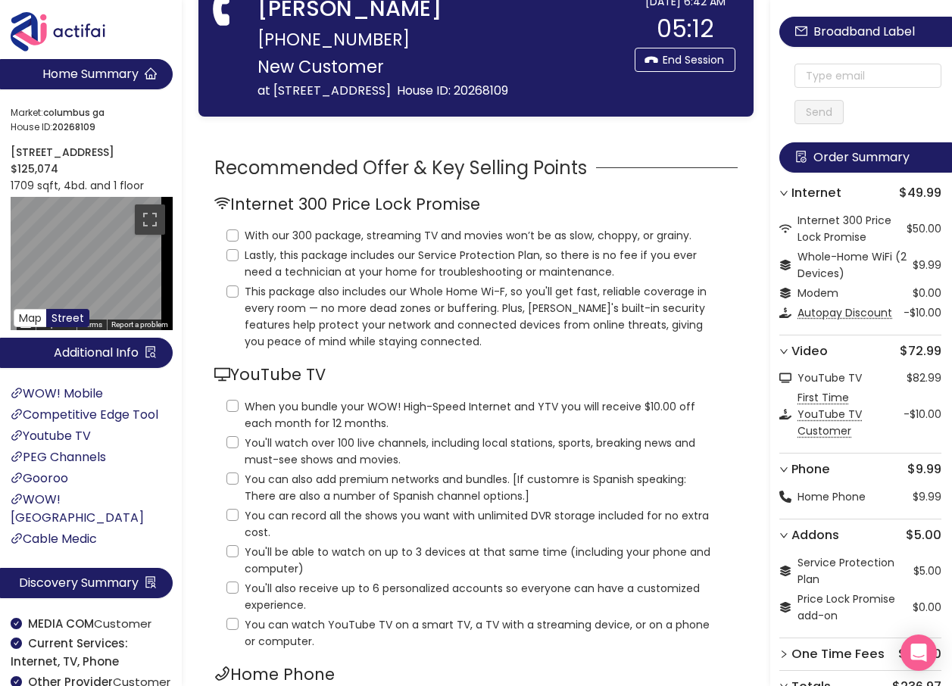
scroll to position [0, 0]
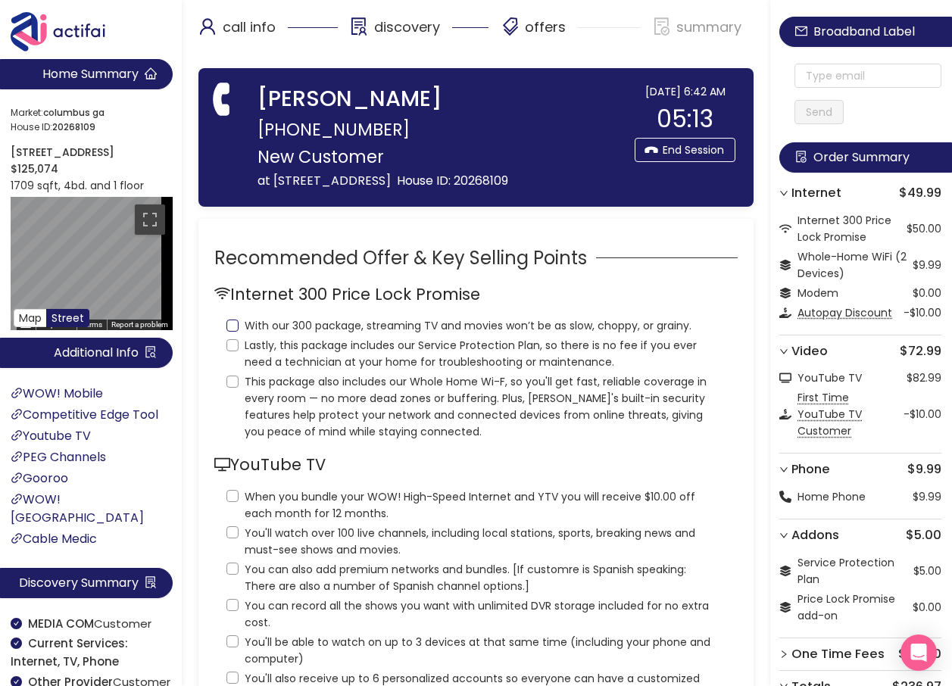
click at [234, 322] on input "With our 300 package, streaming TV and movies won’t be as slow, choppy, or grai…" at bounding box center [232, 326] width 12 height 12
checkbox input "true"
click at [228, 349] on input "Lastly, this package includes our Service Protection Plan, so there is no fee i…" at bounding box center [232, 345] width 12 height 12
checkbox input "true"
click at [229, 382] on input "This package also includes our Whole Home Wi-F, so you'll get fast, reliable co…" at bounding box center [232, 382] width 12 height 12
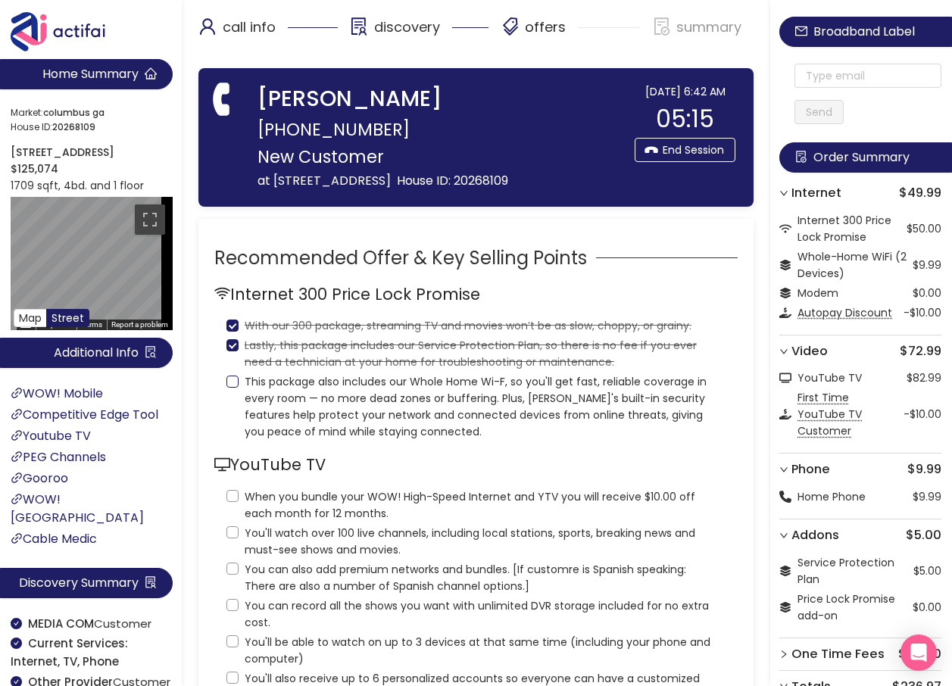
checkbox input "true"
click at [237, 495] on input "When you bundle your WOW! High-Speed Internet and YTV you will receive $10.00 o…" at bounding box center [232, 496] width 12 height 12
checkbox input "true"
click at [226, 528] on input "You'll watch over 100 live channels, including local stations, sports, breaking…" at bounding box center [232, 532] width 12 height 12
checkbox input "true"
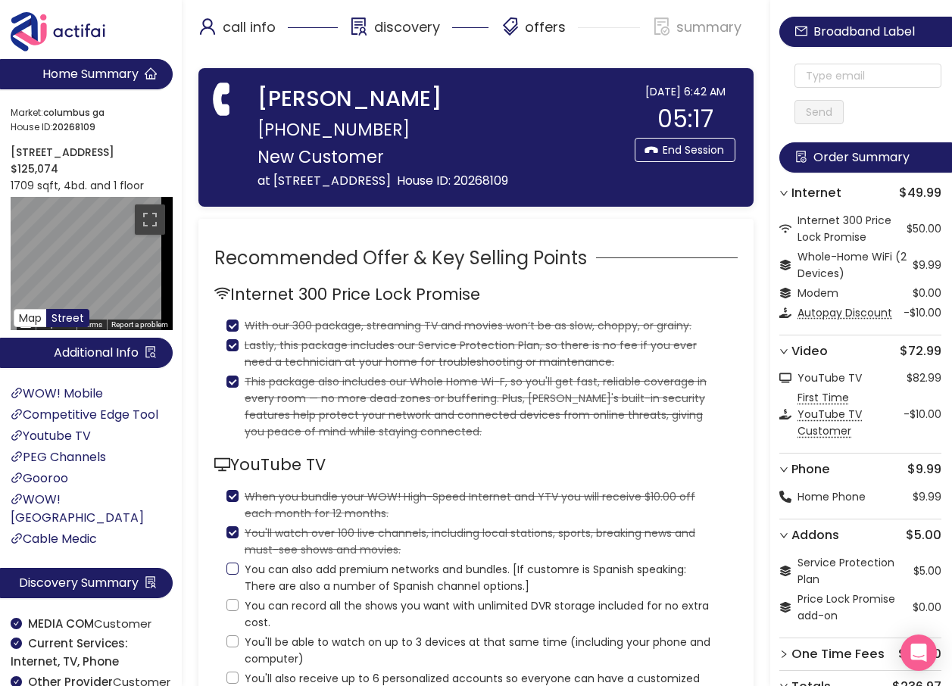
click at [229, 574] on input "You can also add premium networks and bundles. [If customre is Spanish speaking…" at bounding box center [232, 569] width 12 height 12
checkbox input "true"
click at [236, 608] on input "You can record all the shows you want with unlimited DVR storage included for n…" at bounding box center [232, 605] width 12 height 12
checkbox input "true"
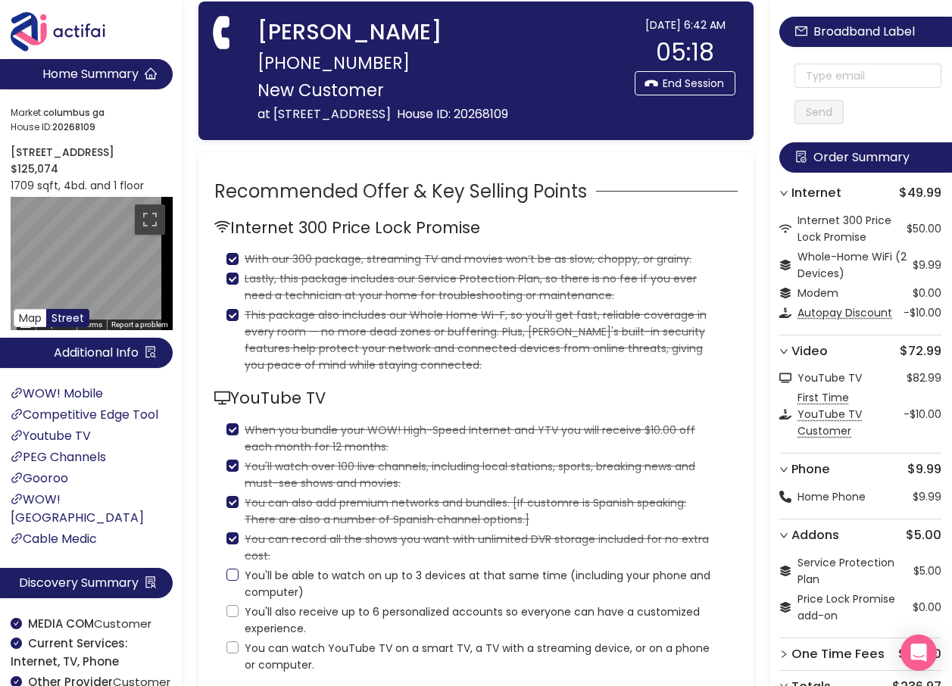
scroll to position [151, 0]
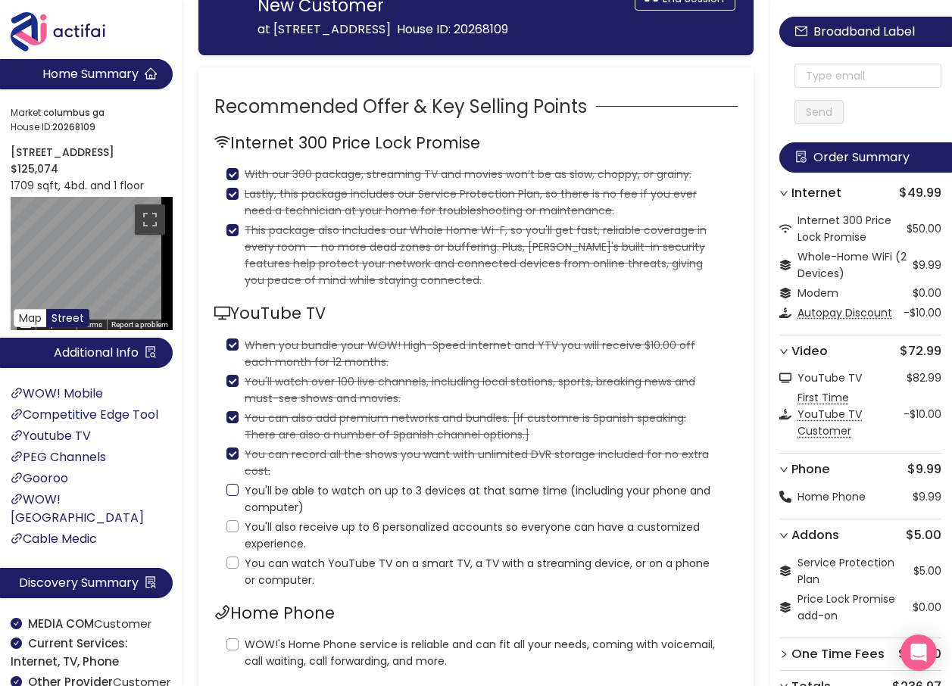
click at [236, 495] on input "You'll be able to watch on up to 3 devices at that same time (including your ph…" at bounding box center [232, 490] width 12 height 12
checkbox input "true"
click at [231, 523] on input "You'll also receive up to 6 personalized accounts so everyone can have a custom…" at bounding box center [232, 526] width 12 height 12
checkbox input "true"
click at [226, 563] on input "You can watch YouTube TV on a smart TV, a TV with a streaming device, or on a p…" at bounding box center [232, 563] width 12 height 12
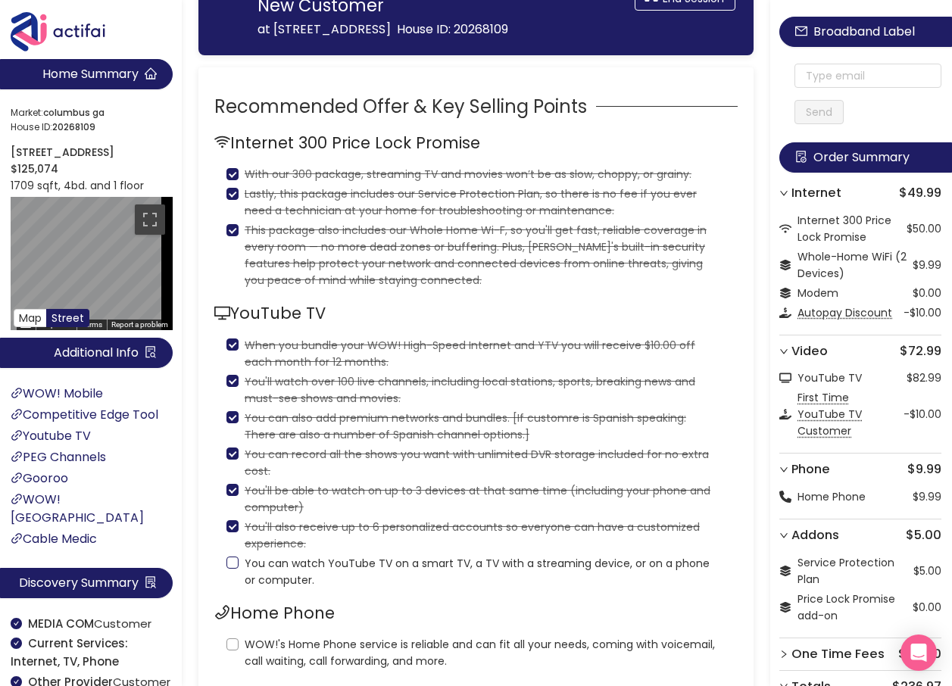
checkbox input "true"
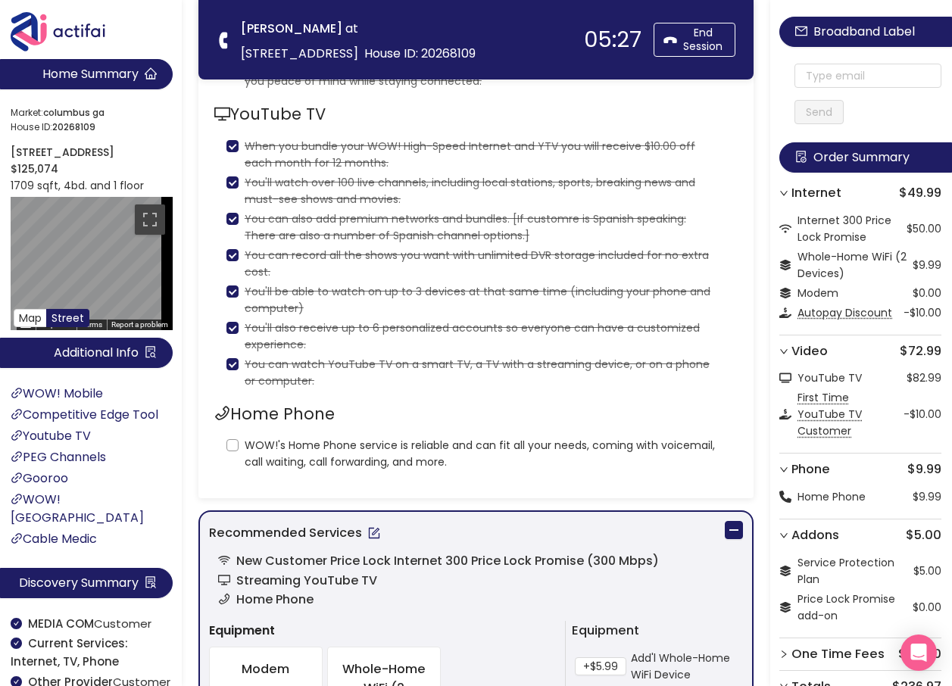
scroll to position [227, 0]
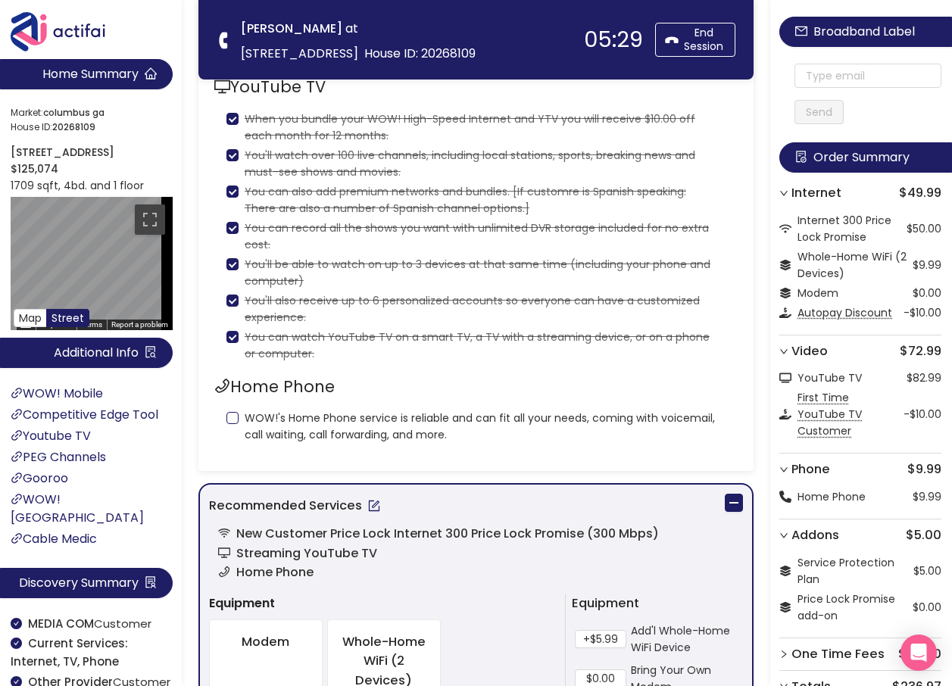
click at [237, 414] on input "WOW!'s Home Phone service is reliable and can fit all your needs, coming with v…" at bounding box center [232, 418] width 12 height 12
checkbox input "true"
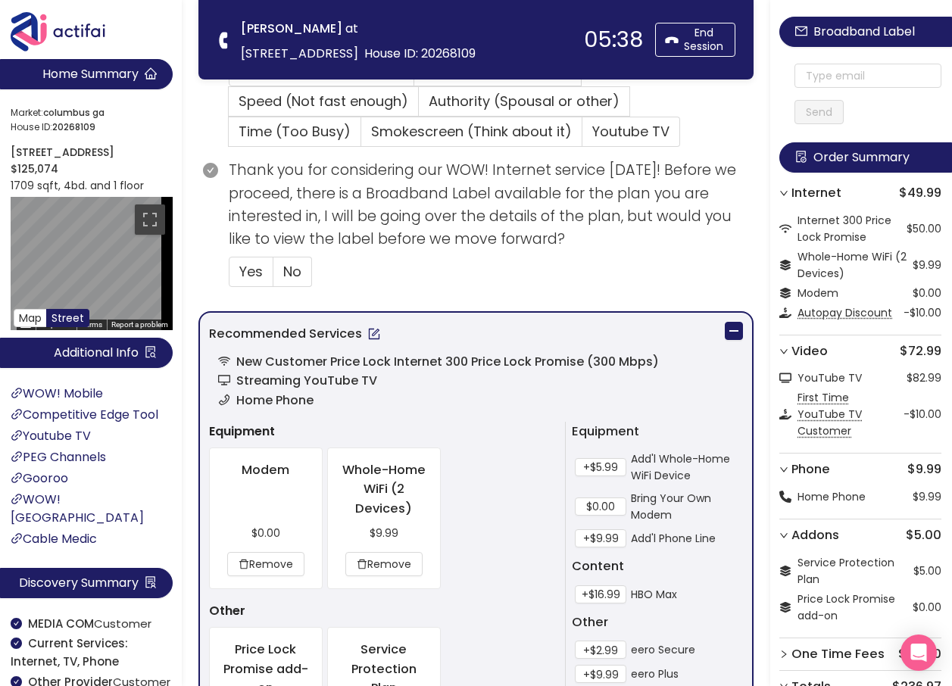
scroll to position [833, 0]
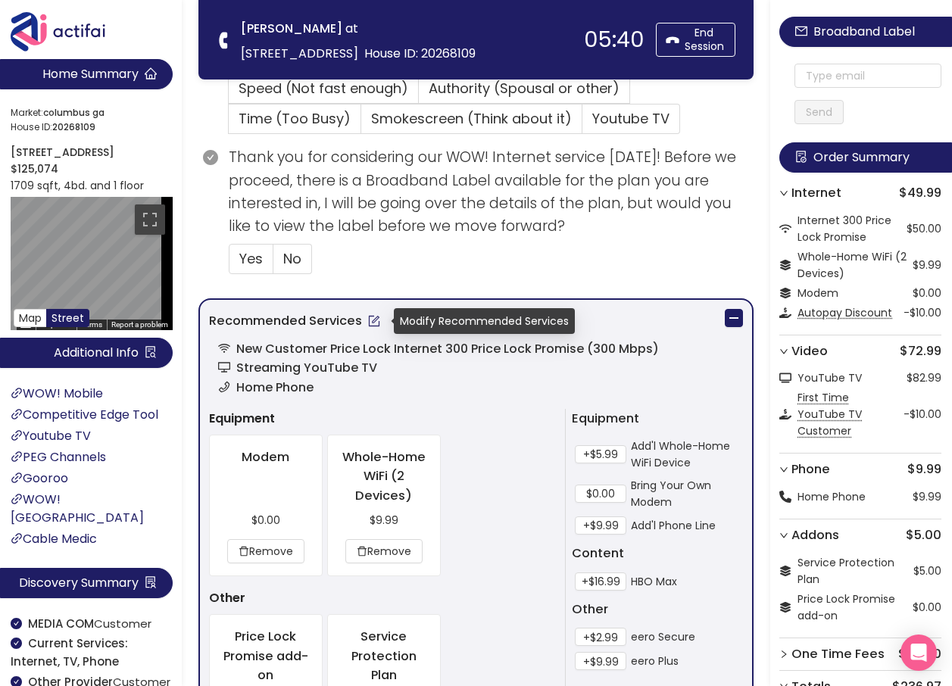
click at [373, 322] on button "button" at bounding box center [374, 321] width 24 height 24
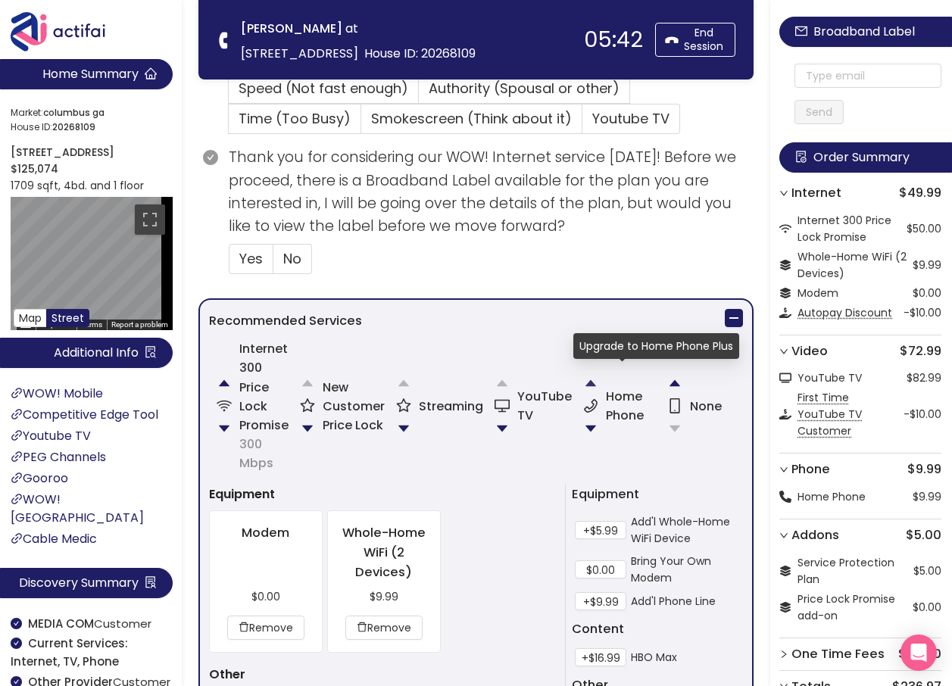
click at [591, 381] on button "button" at bounding box center [591, 383] width 30 height 30
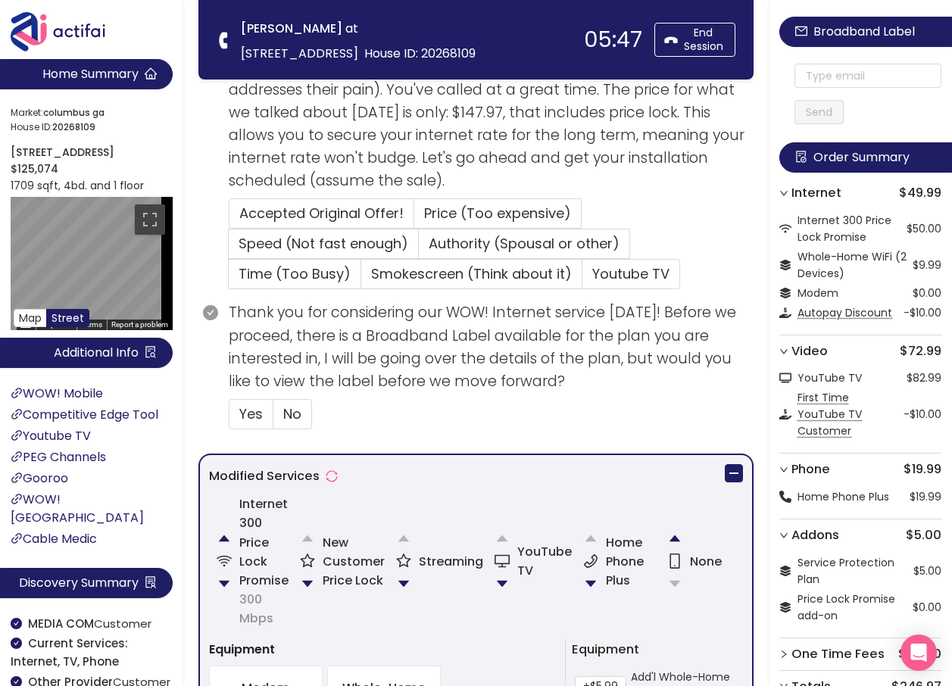
scroll to position [682, 0]
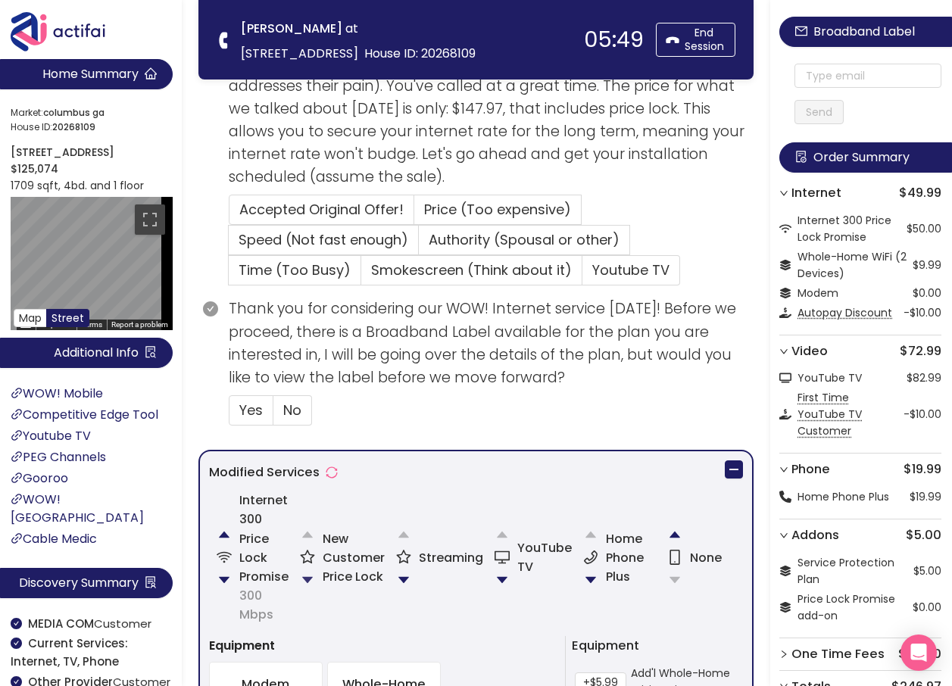
click at [302, 580] on button "button" at bounding box center [307, 580] width 30 height 30
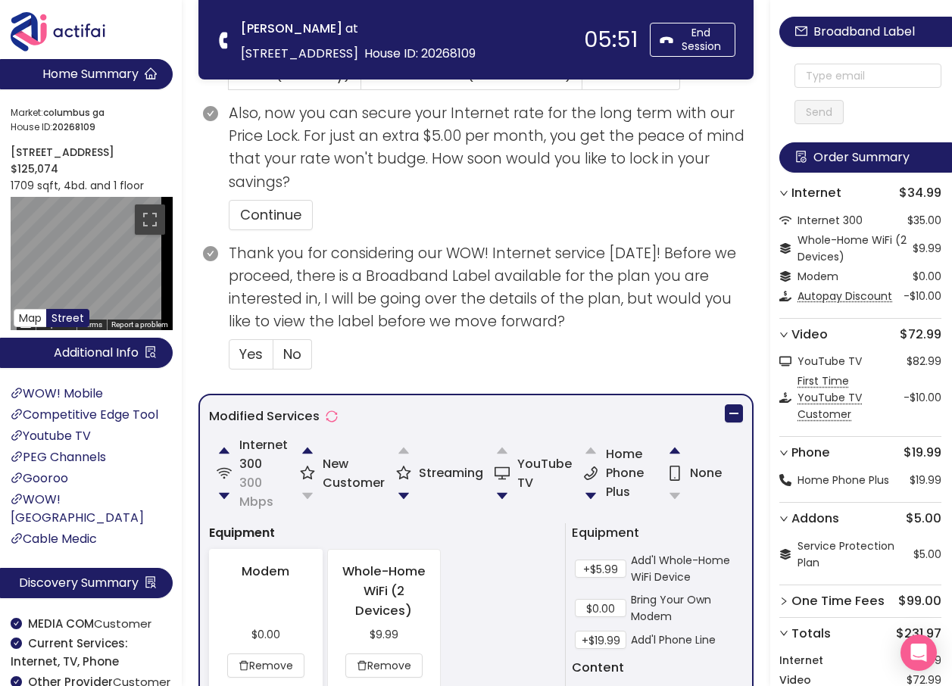
scroll to position [833, 0]
click at [309, 448] on button "button" at bounding box center [307, 449] width 30 height 30
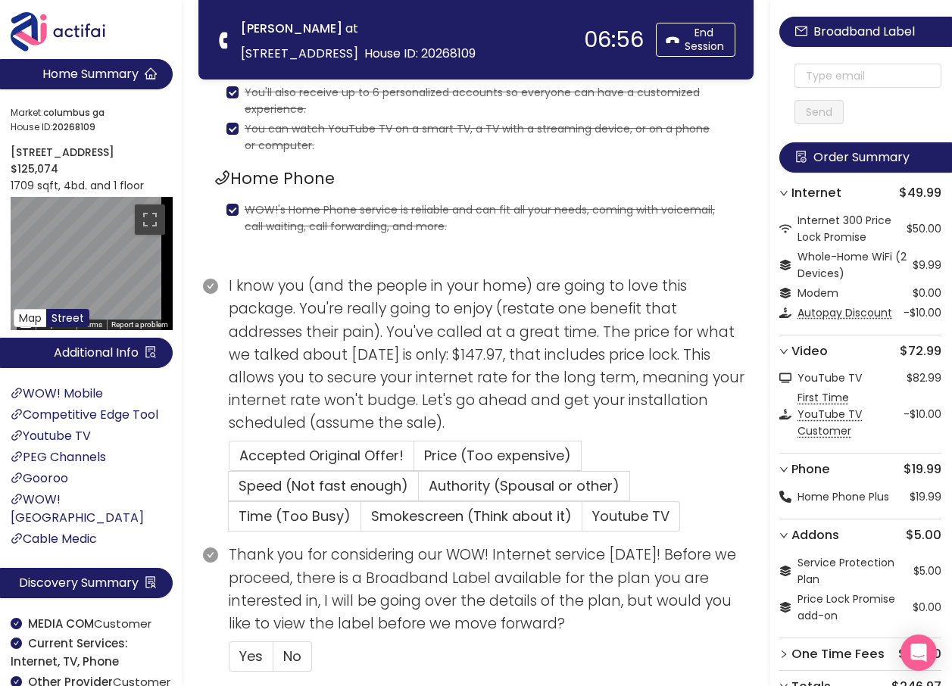
scroll to position [511, 0]
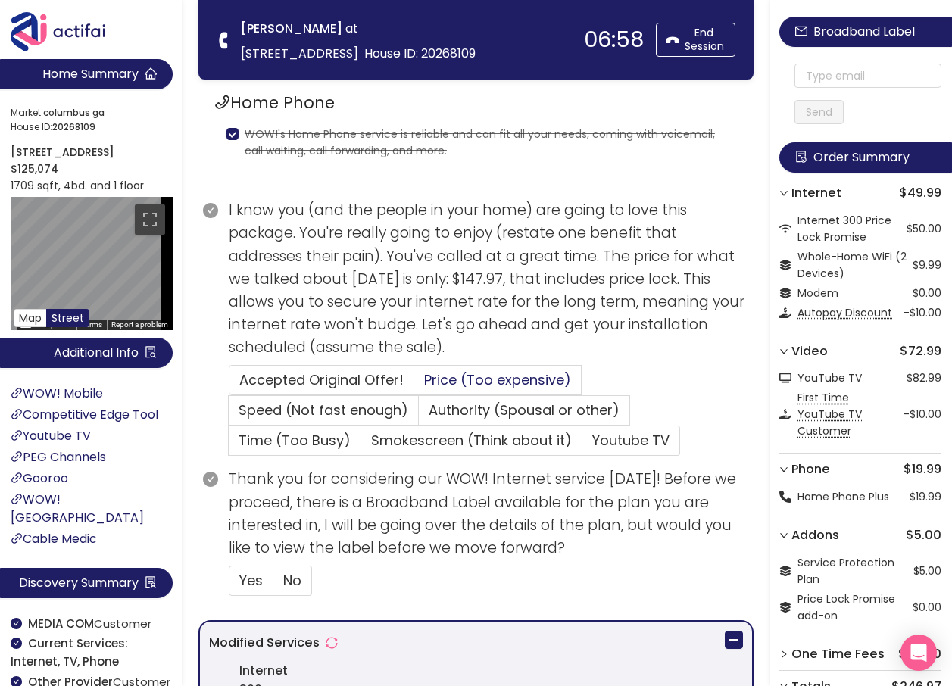
click at [439, 380] on span "Price (Too expensive)" at bounding box center [497, 379] width 147 height 19
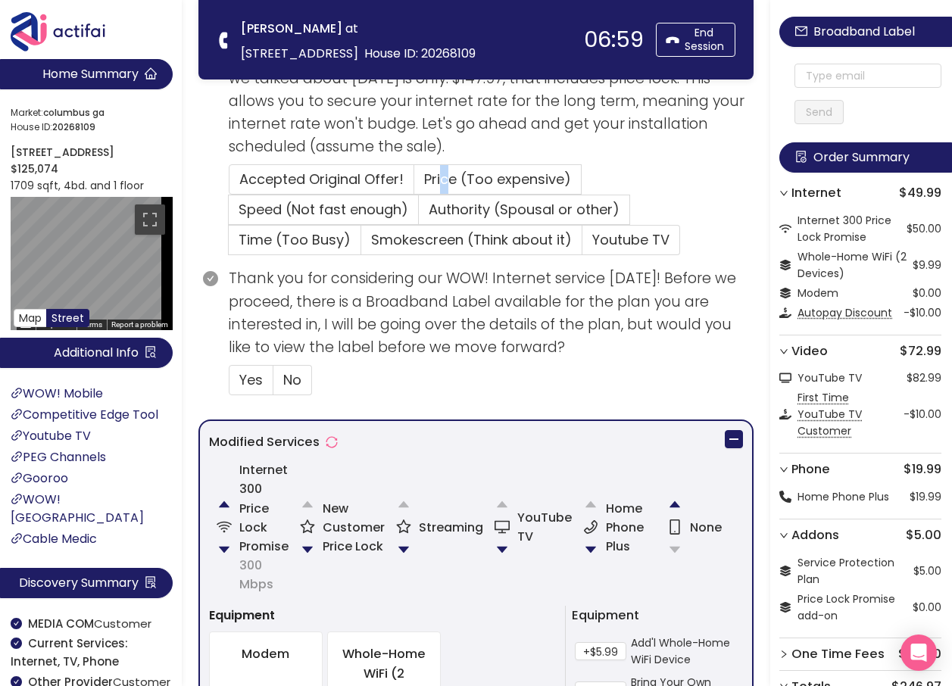
scroll to position [738, 0]
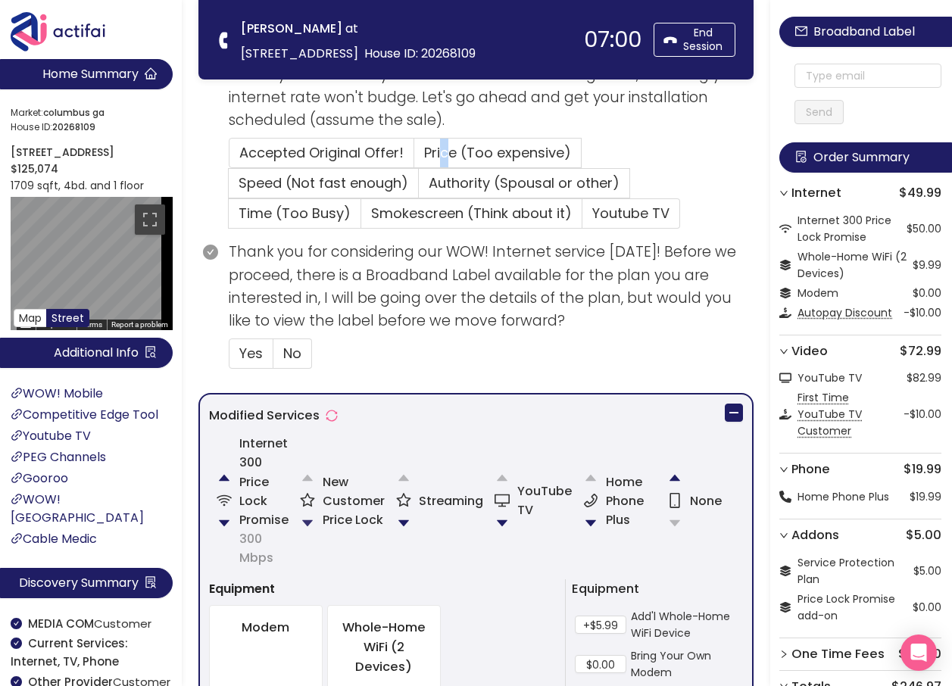
click at [308, 518] on button "button" at bounding box center [307, 523] width 30 height 30
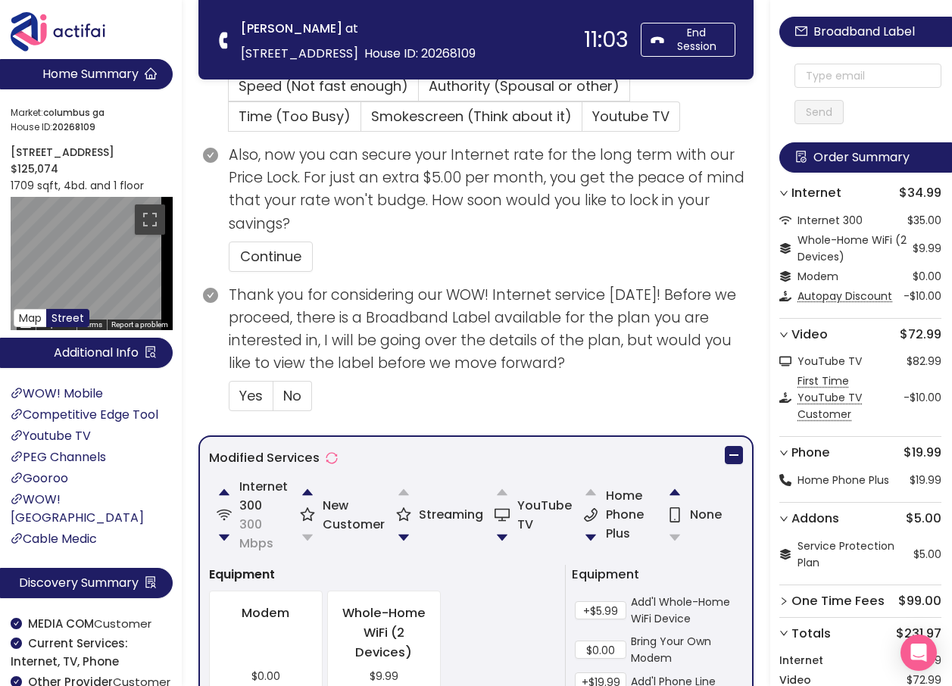
scroll to position [833, 0]
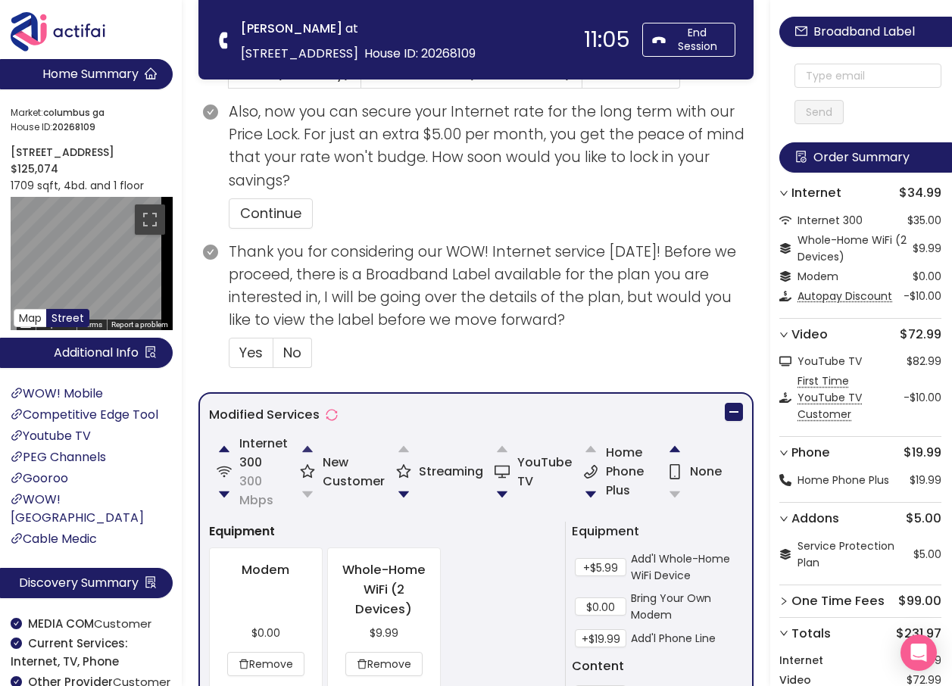
click at [307, 451] on button "button" at bounding box center [307, 449] width 30 height 30
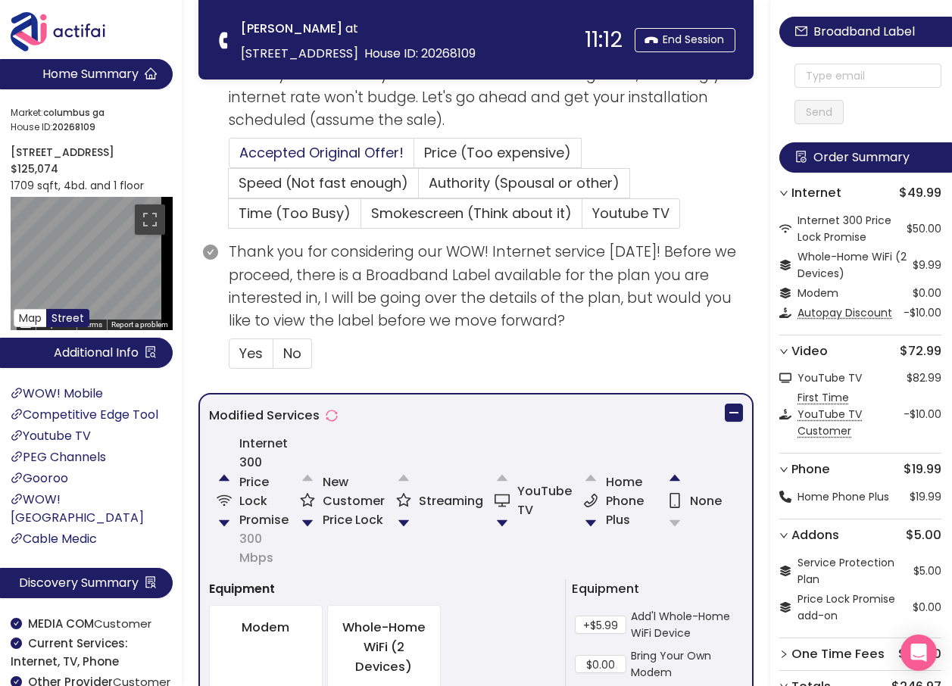
click at [288, 146] on span "Accepted Original Offer!" at bounding box center [321, 152] width 164 height 19
click at [229, 158] on input "Accepted Original Offer!" at bounding box center [229, 158] width 0 height 0
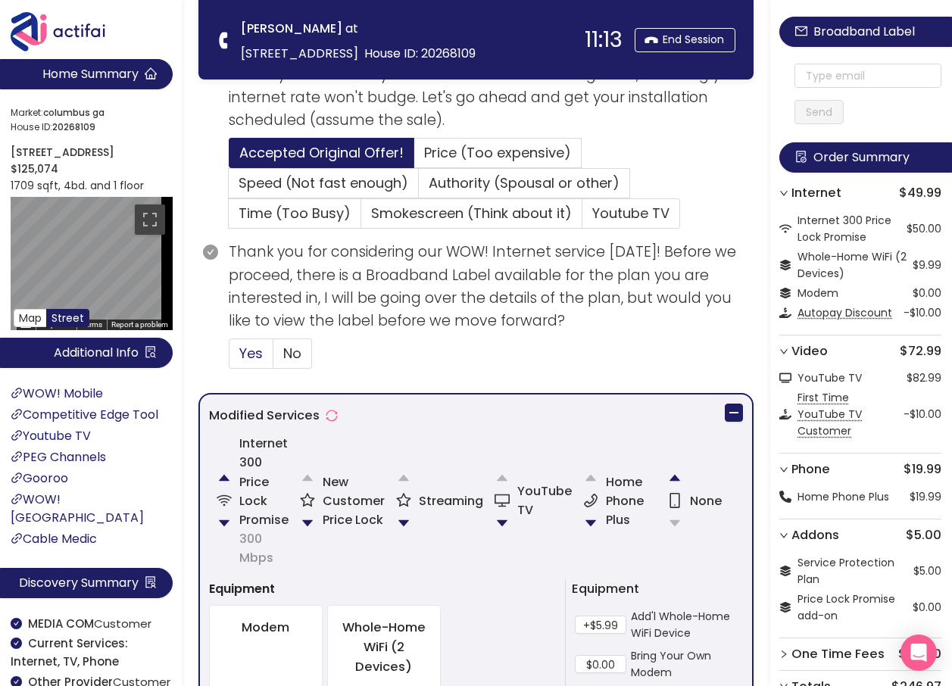
click at [268, 198] on label "Yes" at bounding box center [324, 183] width 190 height 30
click at [229, 358] on input "Yes" at bounding box center [229, 358] width 0 height 0
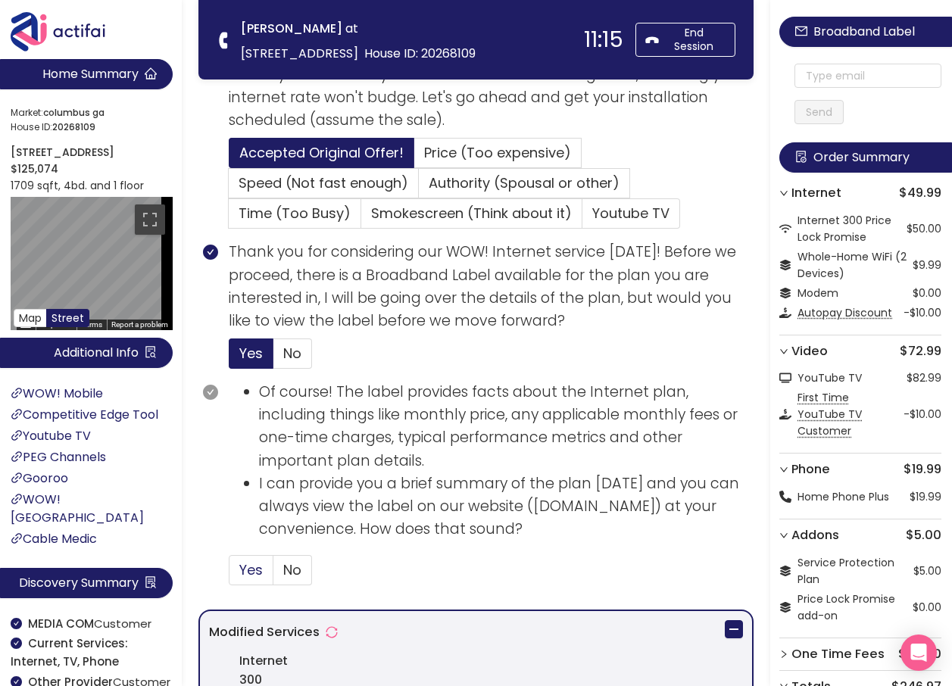
click at [245, 579] on span "Yes" at bounding box center [250, 569] width 23 height 19
click at [229, 575] on input "Yes" at bounding box center [229, 575] width 0 height 0
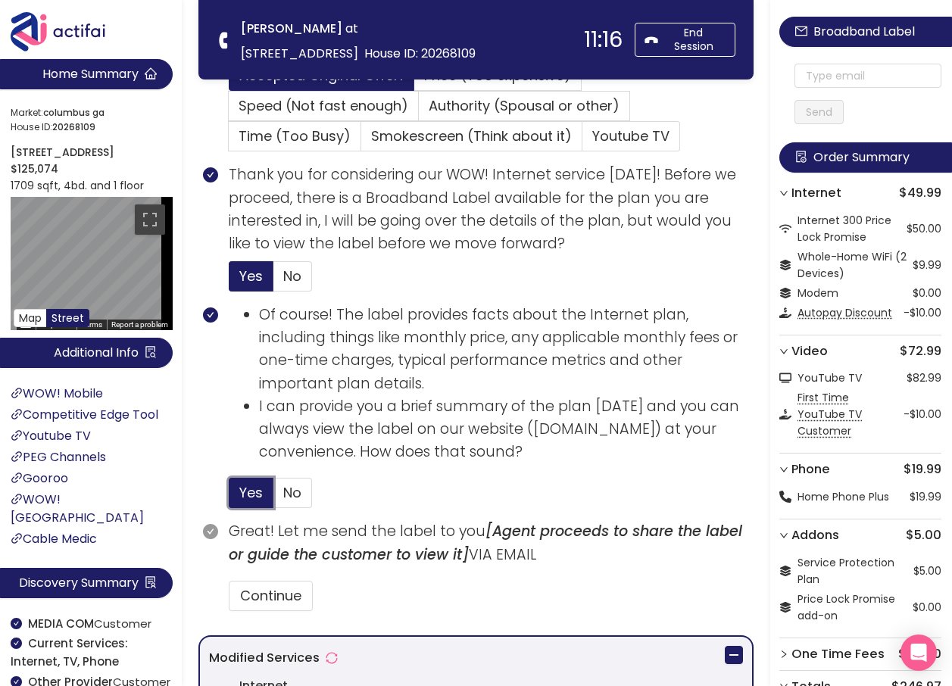
scroll to position [890, 0]
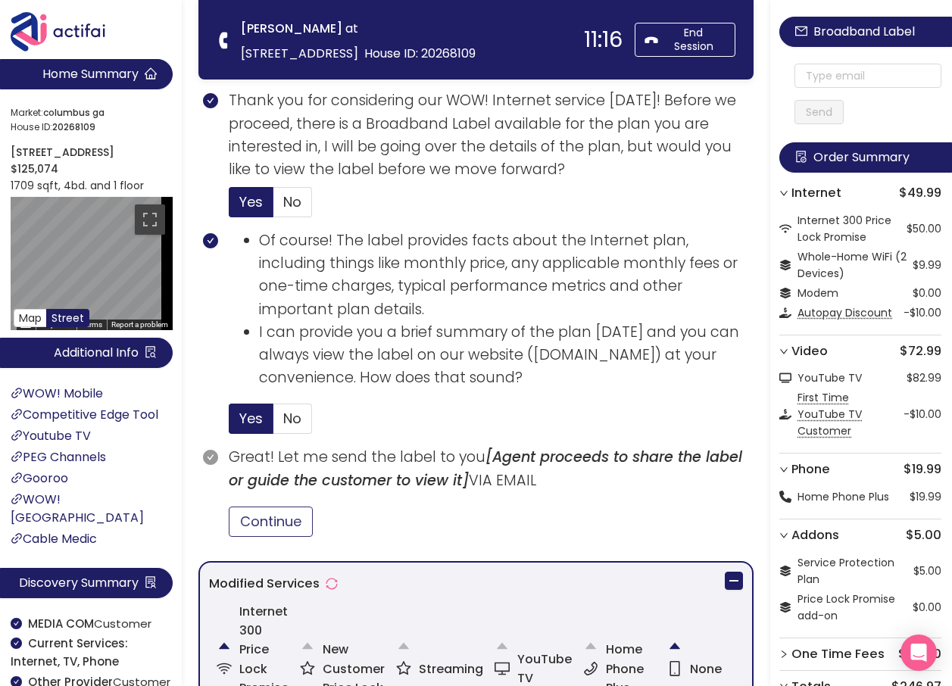
click at [264, 516] on button "Continue" at bounding box center [271, 522] width 84 height 30
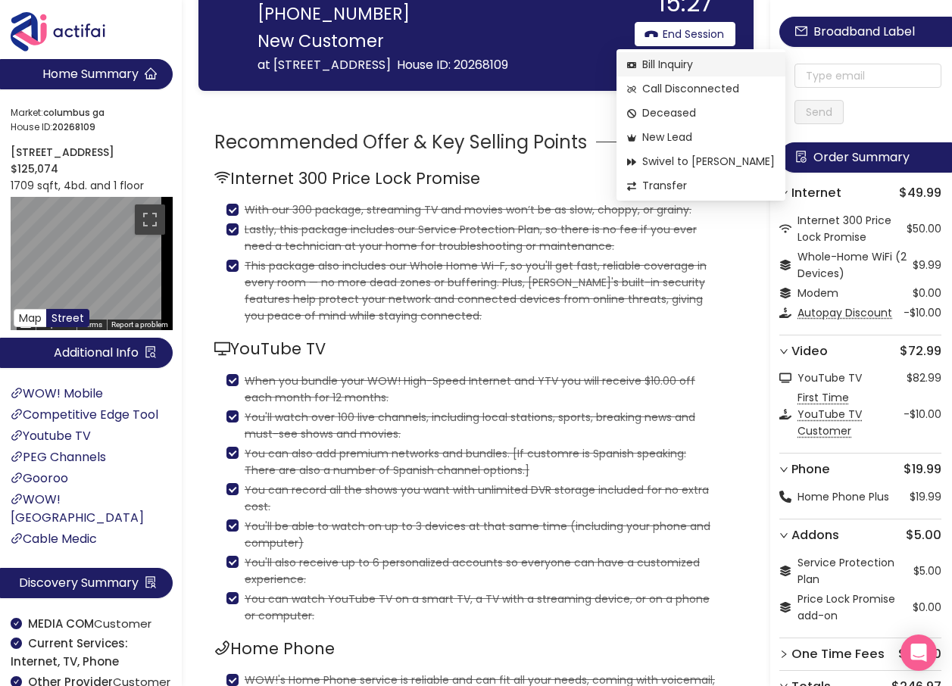
scroll to position [151, 0]
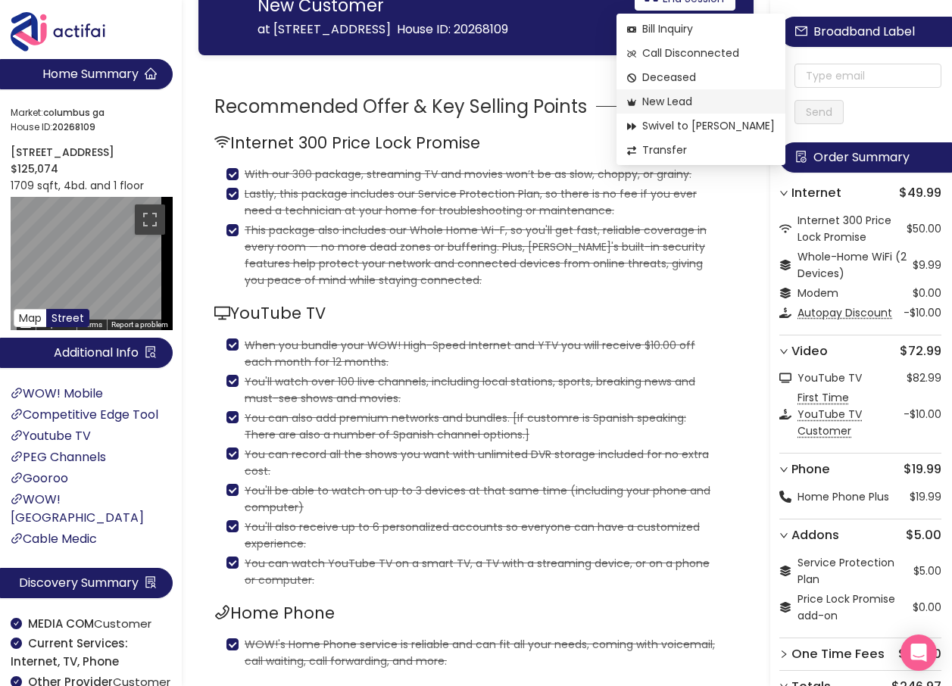
click at [677, 101] on span "New Lead" at bounding box center [701, 101] width 148 height 17
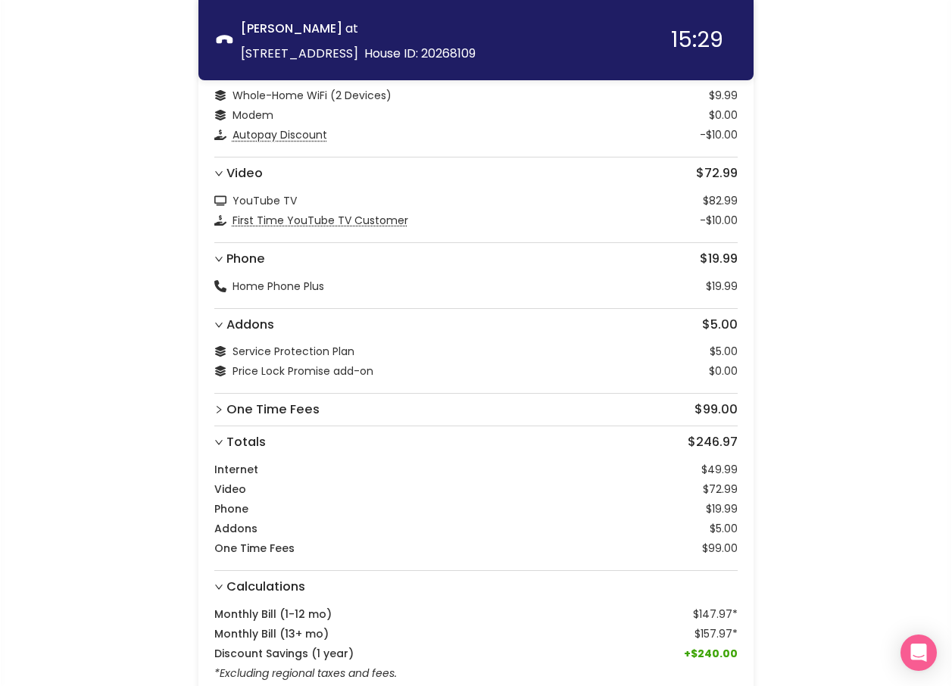
scroll to position [379, 0]
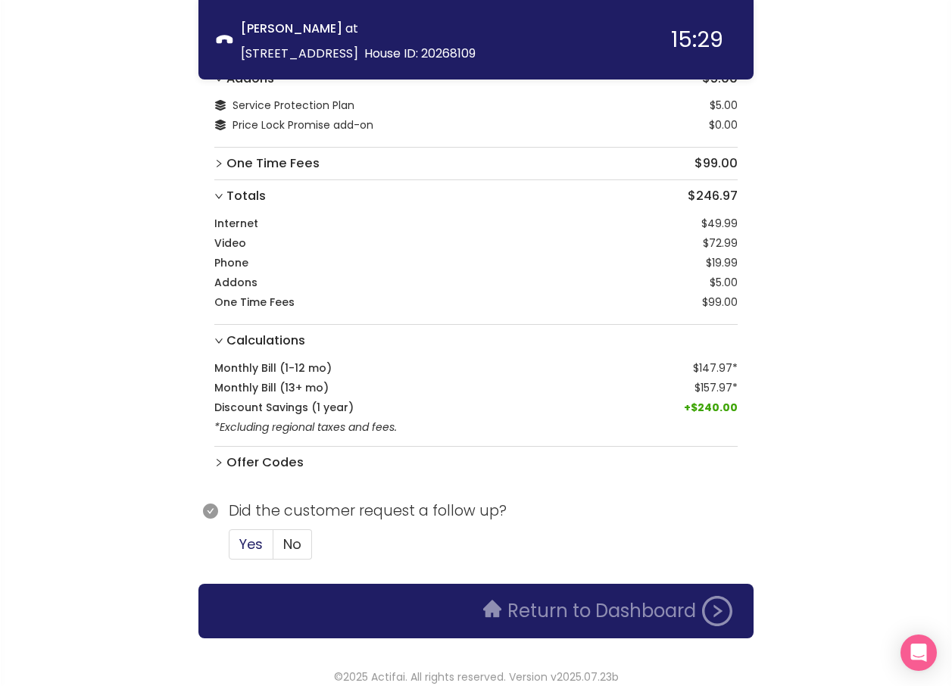
click at [249, 544] on span "Yes" at bounding box center [250, 544] width 23 height 19
click at [229, 549] on input "Yes" at bounding box center [229, 549] width 0 height 0
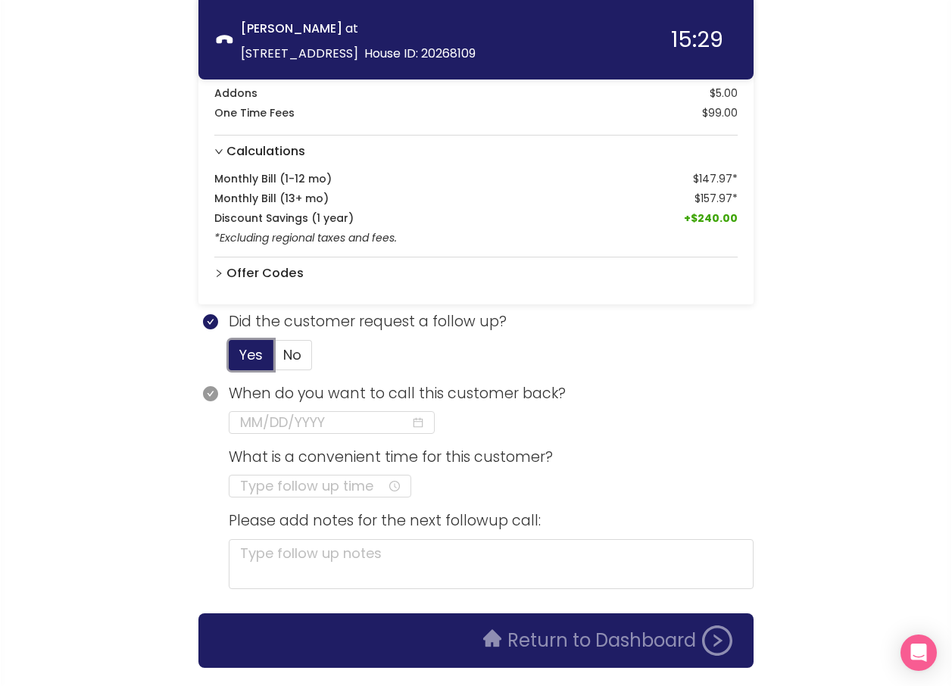
scroll to position [606, 0]
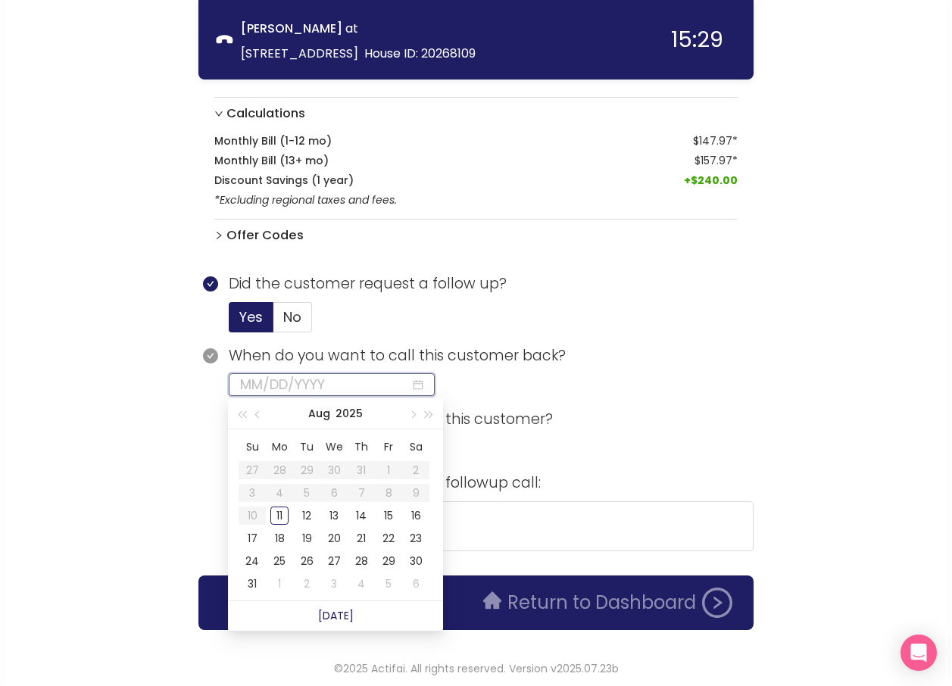
click at [273, 393] on input at bounding box center [325, 384] width 170 height 21
type input "[DATE]"
click at [276, 520] on div "11" at bounding box center [279, 516] width 18 height 18
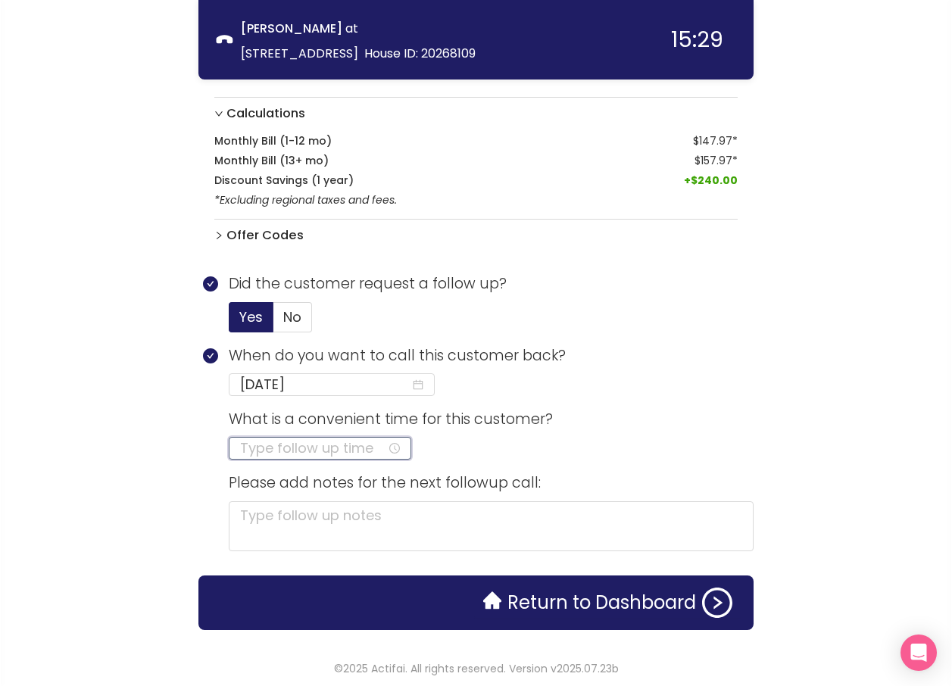
click at [268, 448] on input at bounding box center [313, 448] width 147 height 21
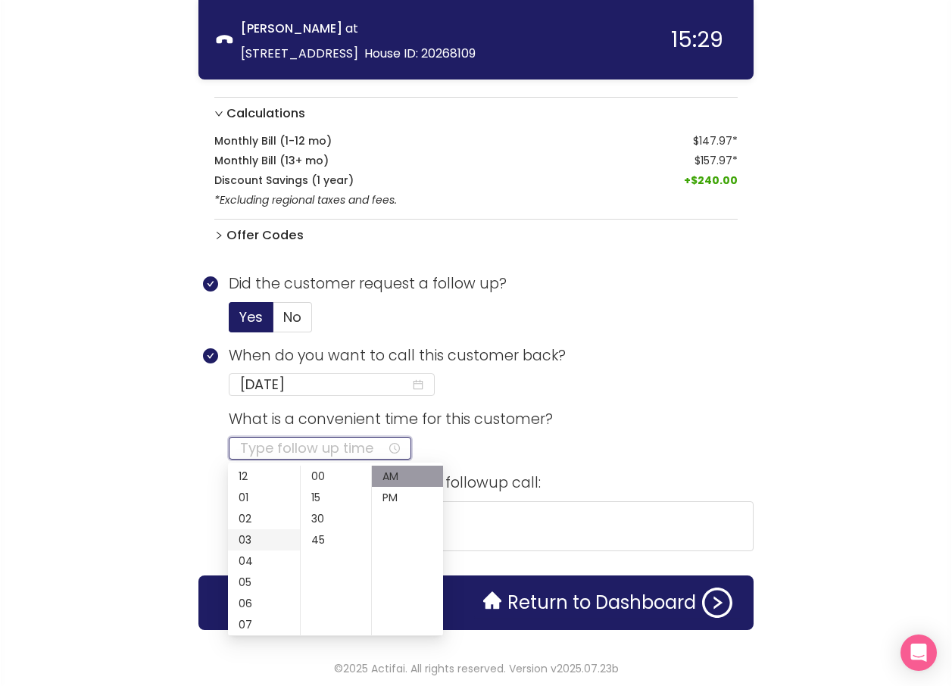
click at [238, 532] on div "03" at bounding box center [264, 539] width 72 height 21
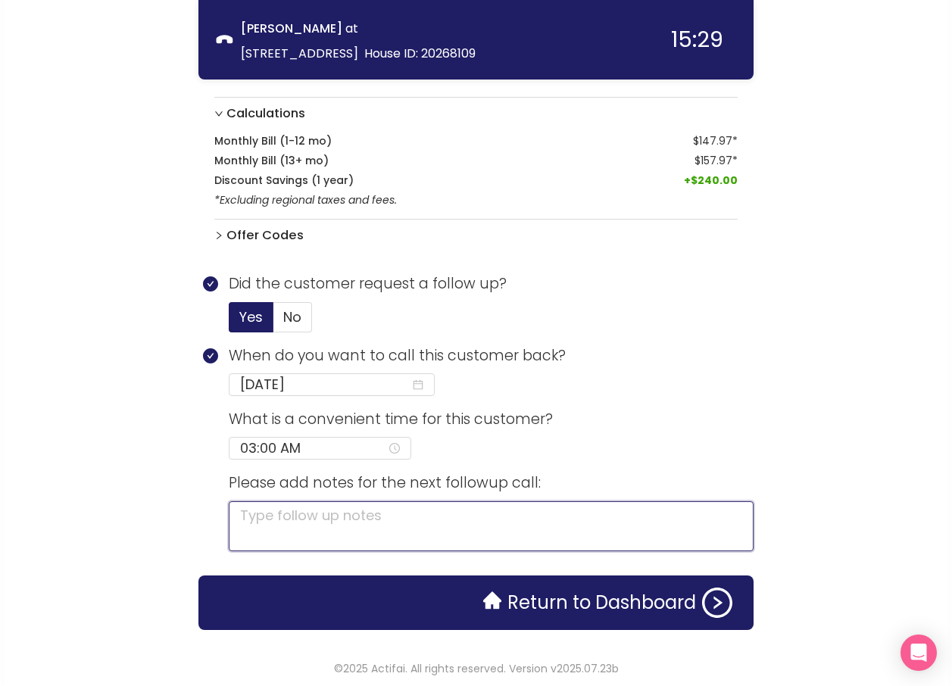
click at [522, 527] on textarea at bounding box center [491, 526] width 525 height 50
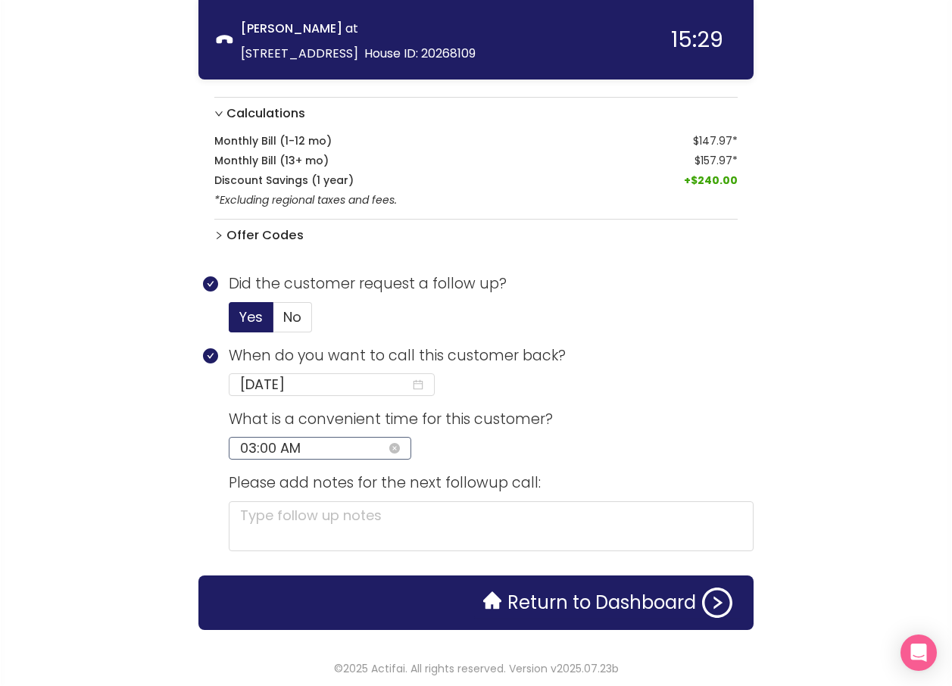
click at [329, 451] on input "03:00 AM" at bounding box center [313, 448] width 147 height 21
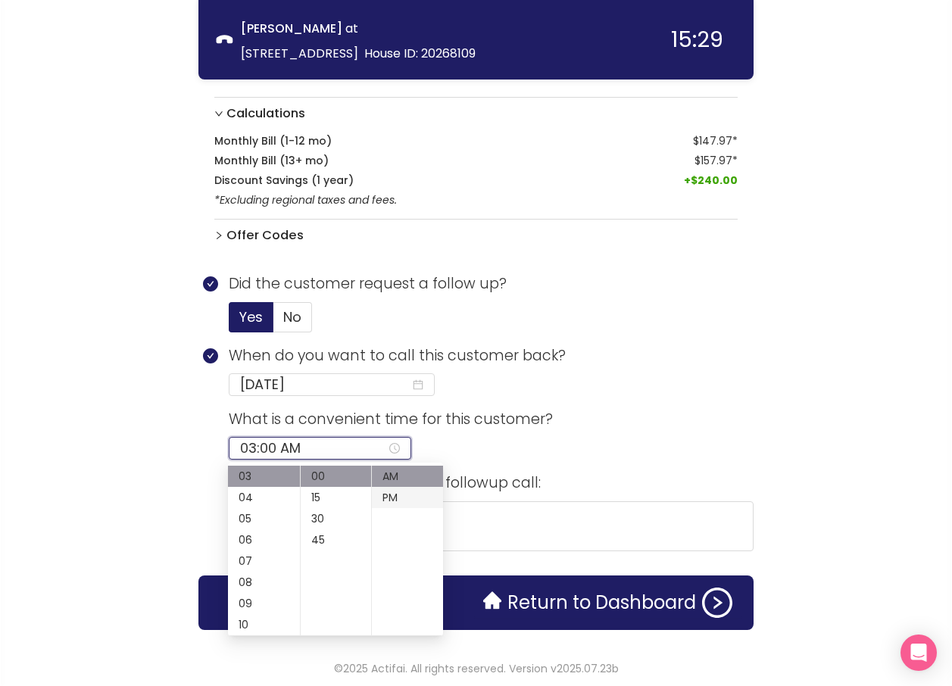
click at [387, 496] on div "PM" at bounding box center [407, 497] width 71 height 21
type input "03:00 PM"
click at [527, 532] on textarea at bounding box center [491, 526] width 525 height 50
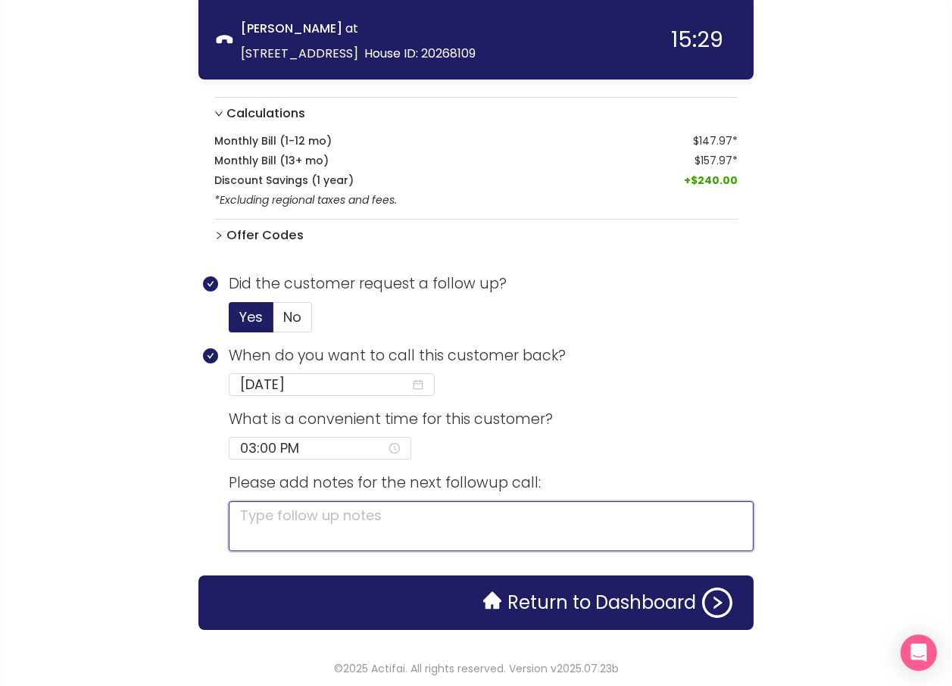
type textarea "n"
type textarea "ne"
type textarea "nee"
type textarea "need"
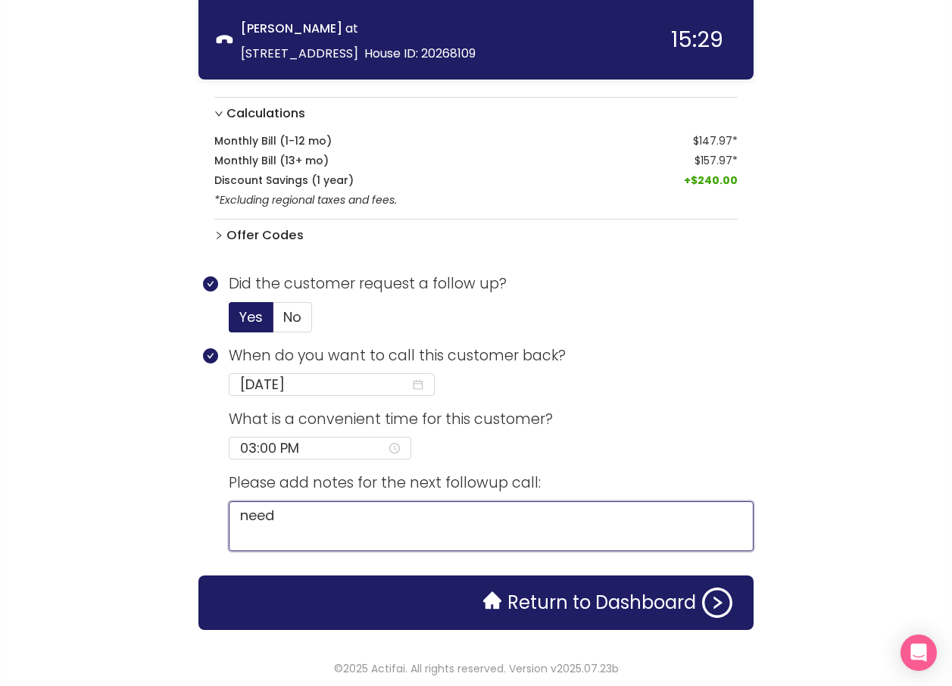
type textarea "need e"
type textarea "need em"
type textarea "need ema"
type textarea "need emai"
click at [377, 524] on textarea "need email" at bounding box center [491, 526] width 525 height 50
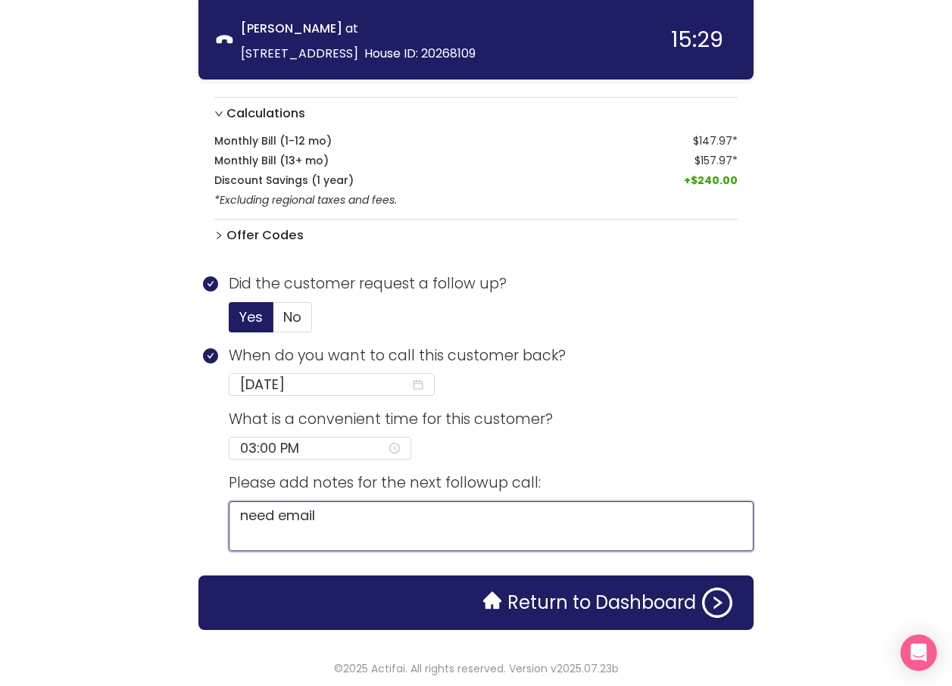
click at [377, 516] on textarea "need email" at bounding box center [491, 526] width 525 height 50
type textarea "need email"
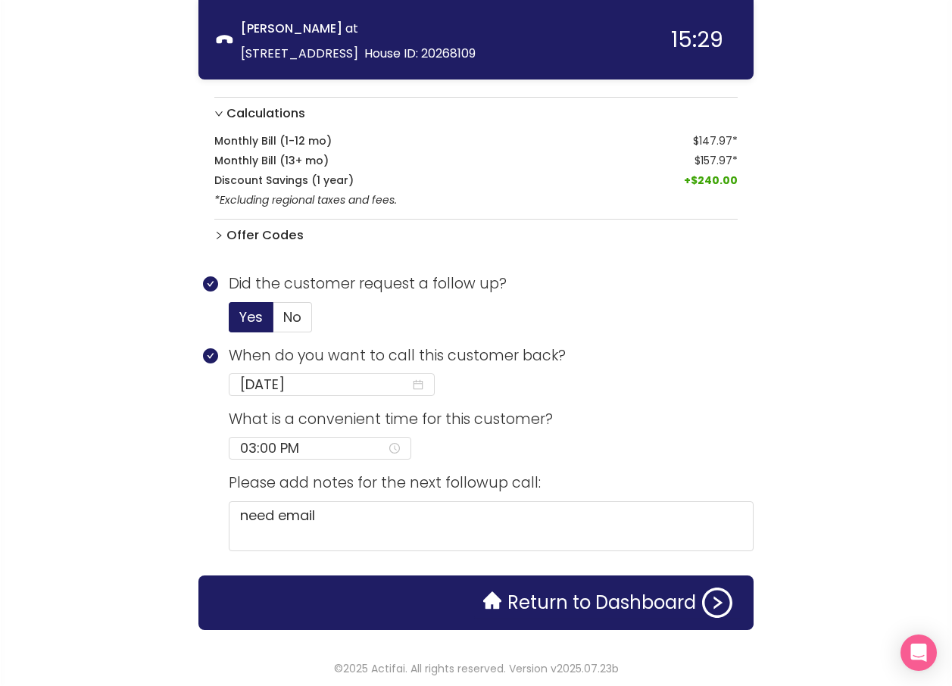
click at [125, 120] on div "call info discovery offers summary [PERSON_NAME] at [STREET_ADDRESS] House ID: …" at bounding box center [476, 18] width 952 height 1248
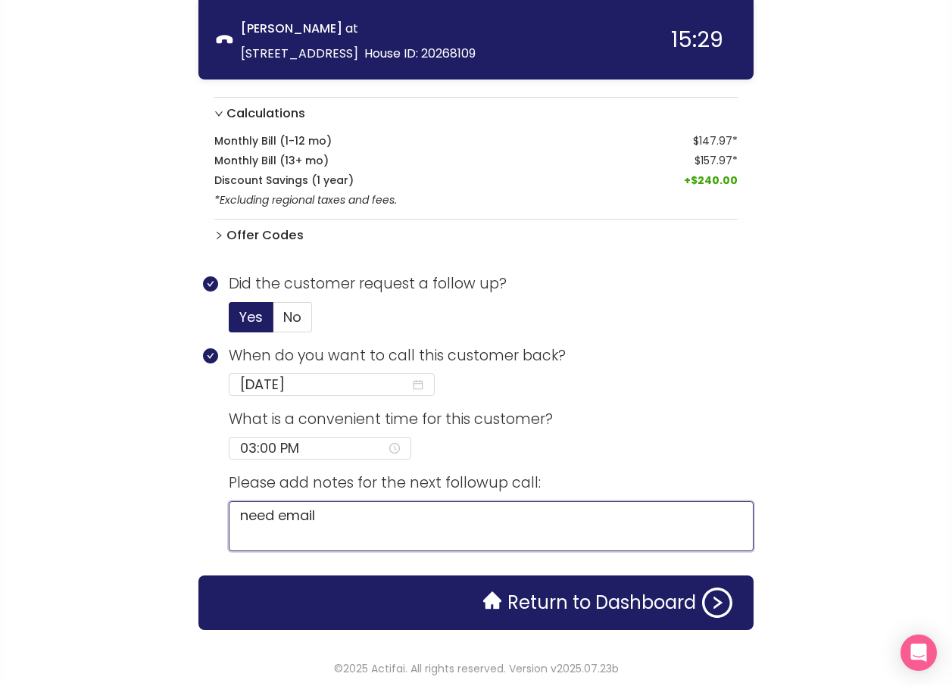
click at [329, 518] on textarea "need email" at bounding box center [491, 526] width 525 height 50
type textarea "need email-"
type textarea "need email--"
type textarea "need email--a"
type textarea "need email--ac"
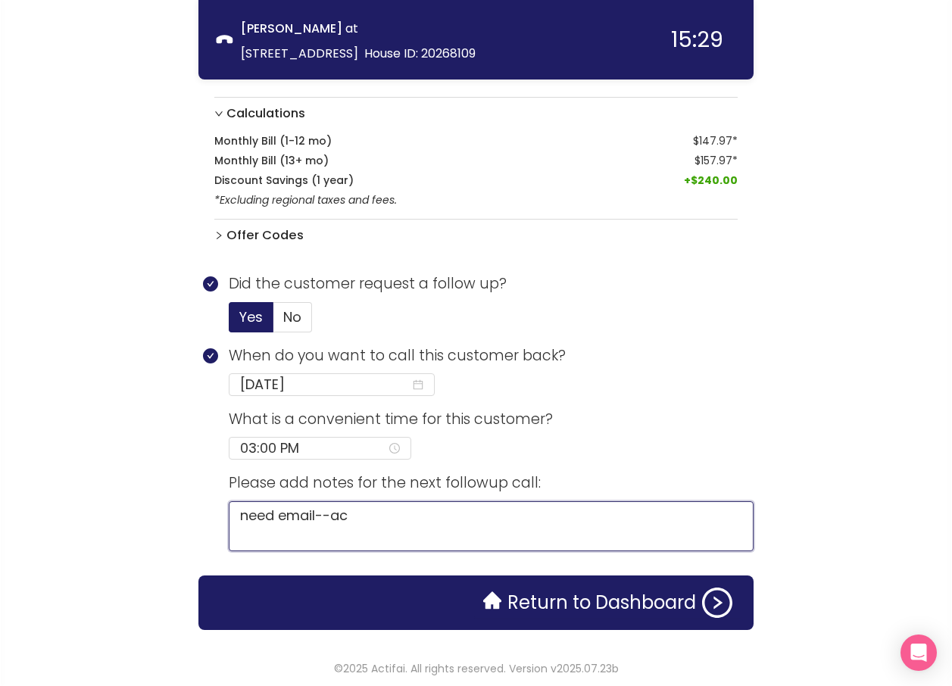
type textarea "need email--acc"
type textarea "need email--acct"
type textarea "need email--acct #"
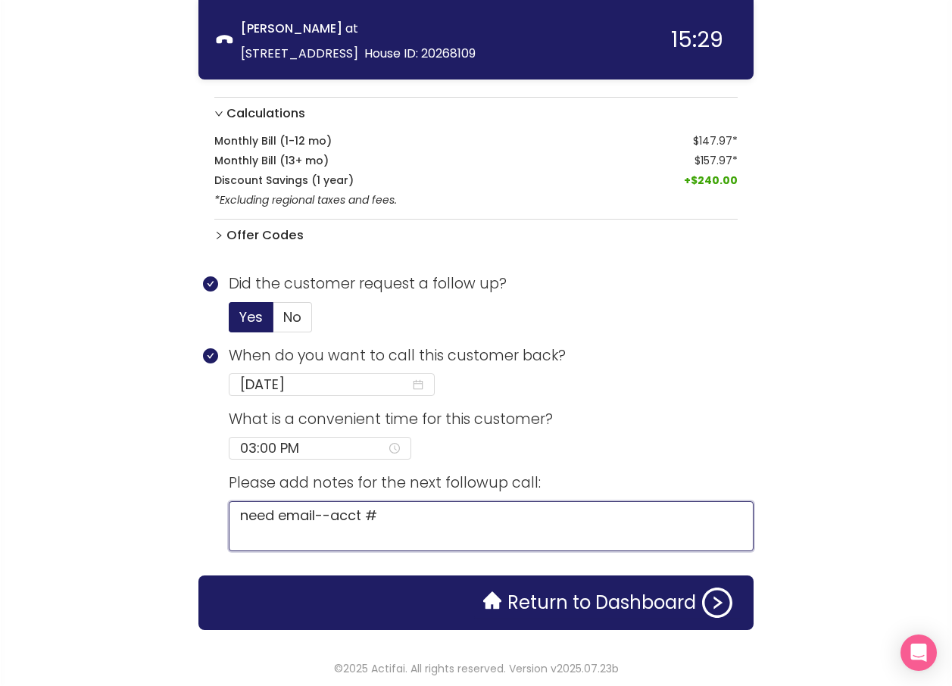
paste textarea "8383670013294657"
type textarea "need email--acct # 8383670013294657"
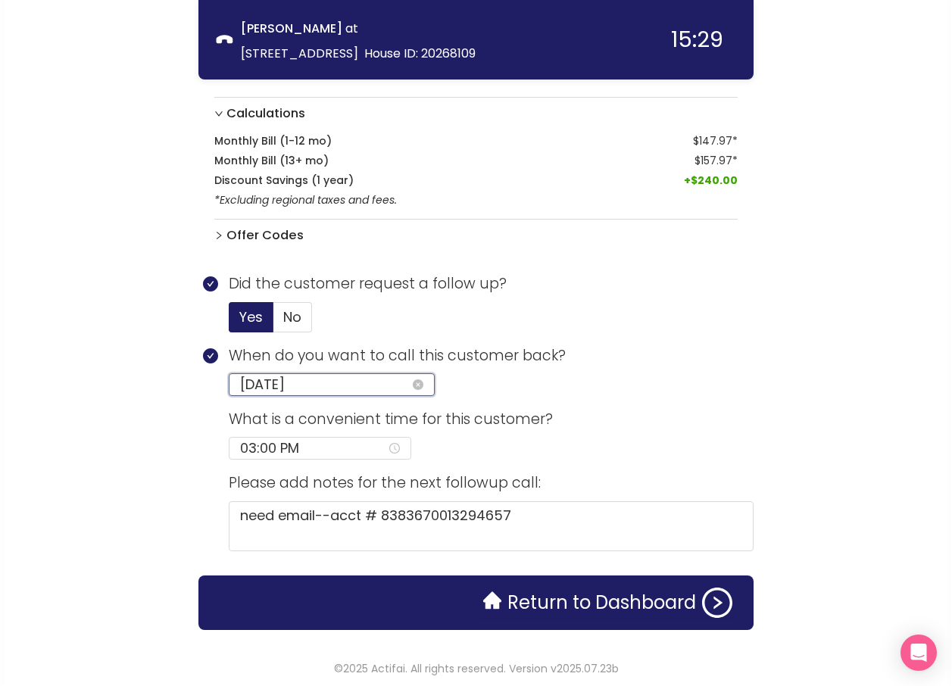
click at [333, 387] on input "[DATE]" at bounding box center [325, 384] width 170 height 21
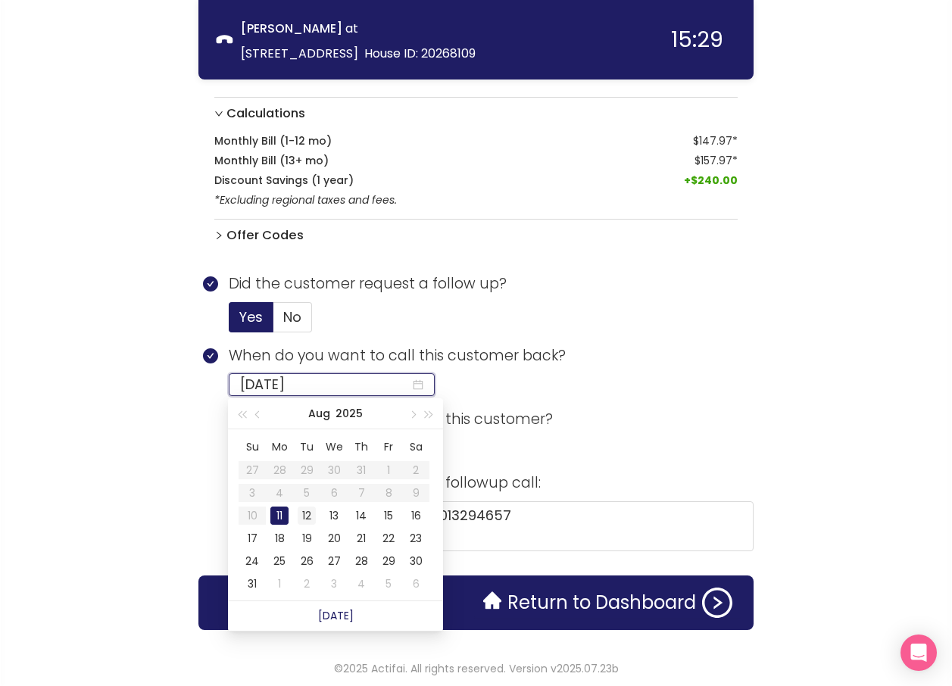
type input "[DATE]"
click at [304, 519] on div "12" at bounding box center [307, 516] width 18 height 18
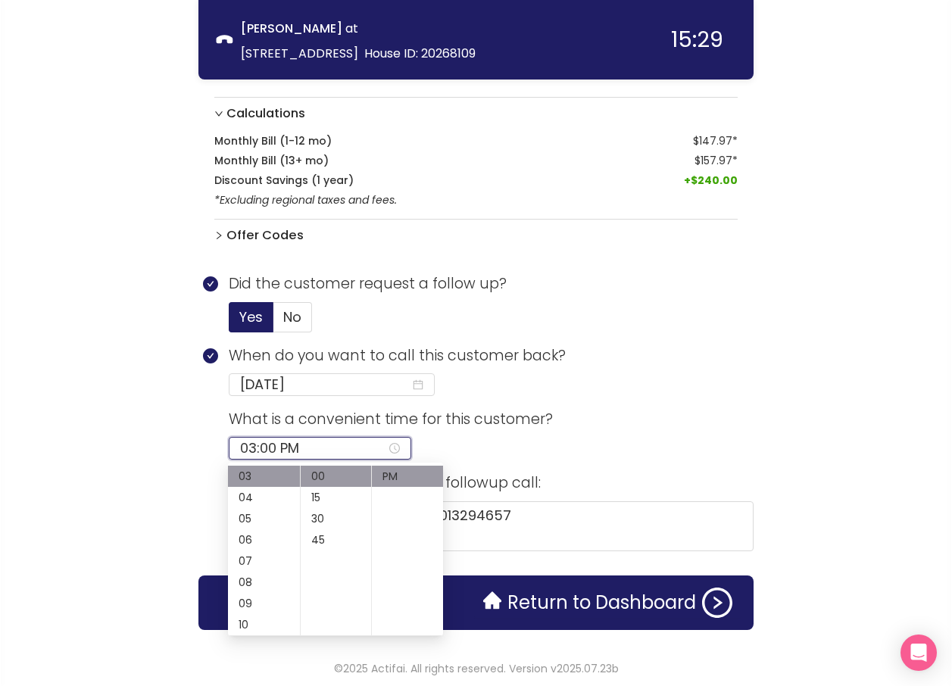
drag, startPoint x: 300, startPoint y: 449, endPoint x: 215, endPoint y: 439, distance: 85.5
click at [215, 439] on div "What is a convenient time for this customer? 03:00 PM" at bounding box center [475, 440] width 555 height 64
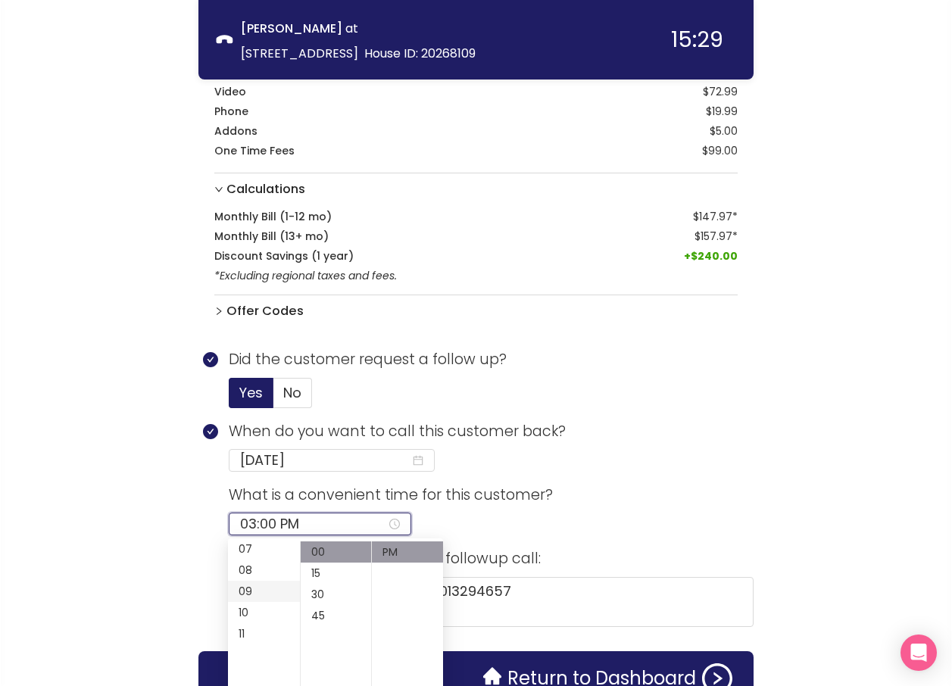
scroll to position [227, 0]
click at [243, 554] on div "11" at bounding box center [264, 558] width 72 height 21
click at [401, 552] on div "AM" at bounding box center [407, 552] width 71 height 21
type input "11:00 AM"
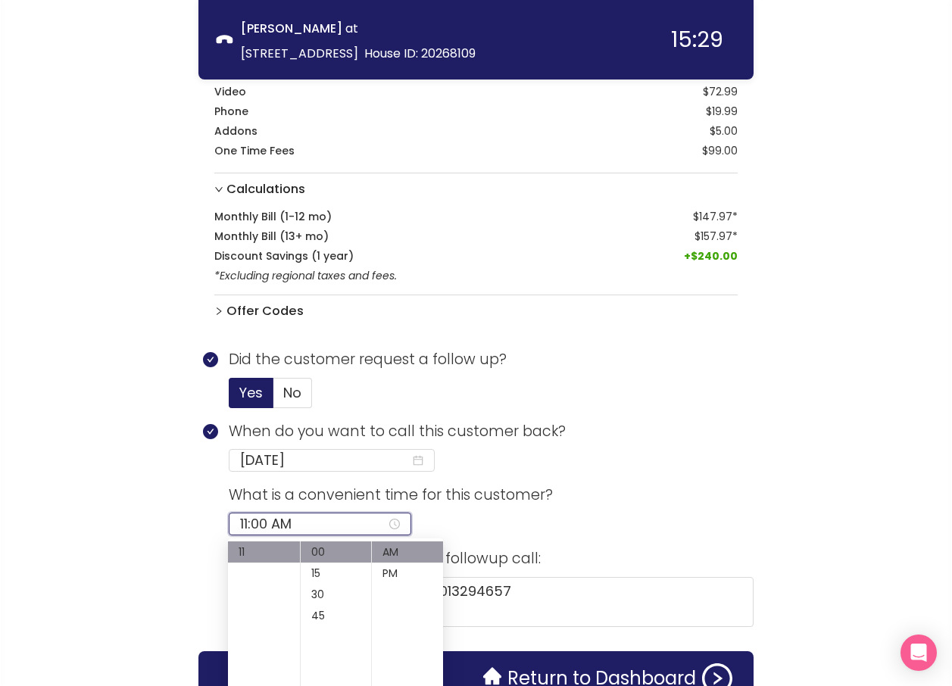
click at [626, 509] on section "What is a convenient time for this customer? 11:00 AM" at bounding box center [491, 516] width 525 height 64
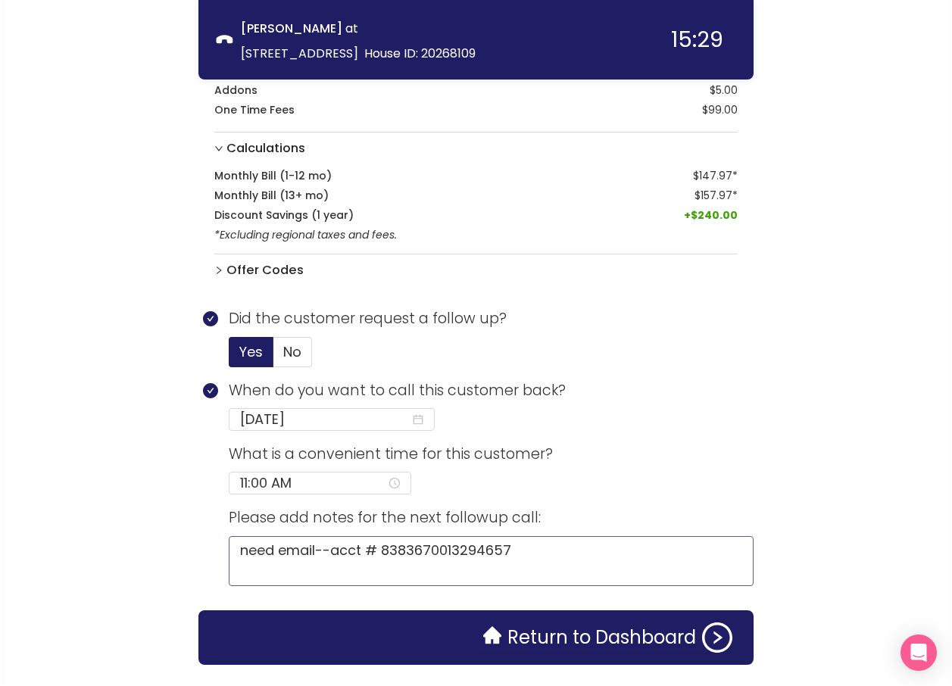
scroll to position [610, 0]
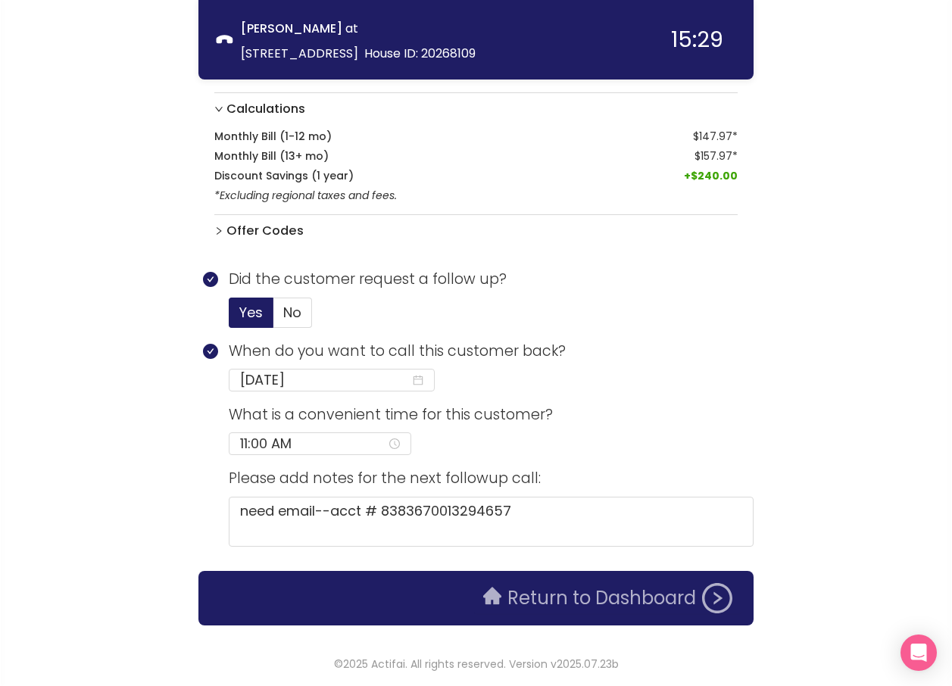
click at [603, 600] on button "Return to Dashboard" at bounding box center [607, 598] width 267 height 30
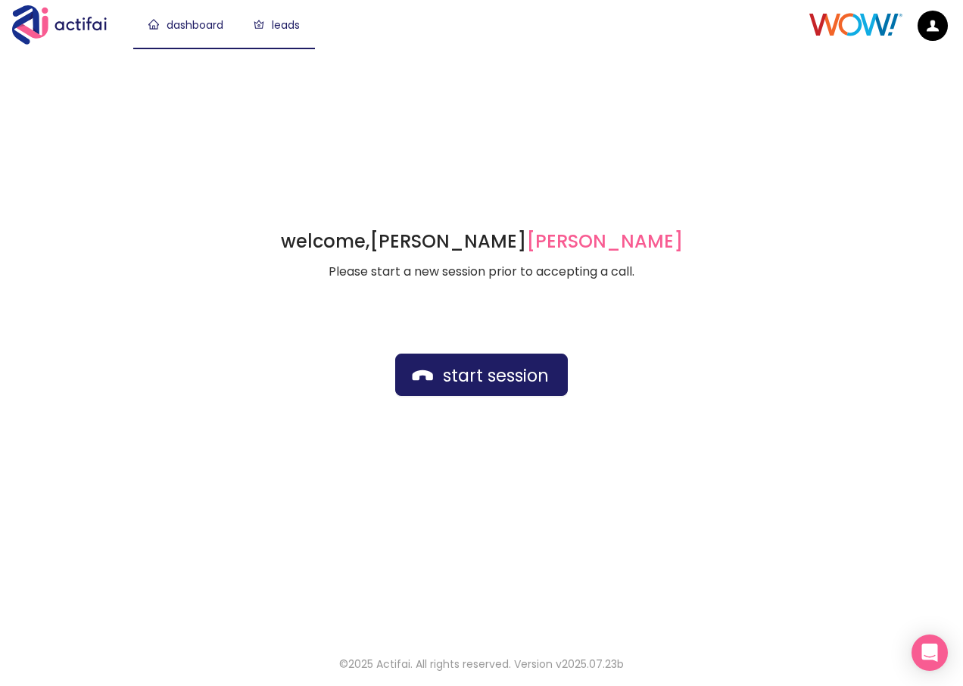
click at [292, 27] on link "leads" at bounding box center [277, 24] width 46 height 15
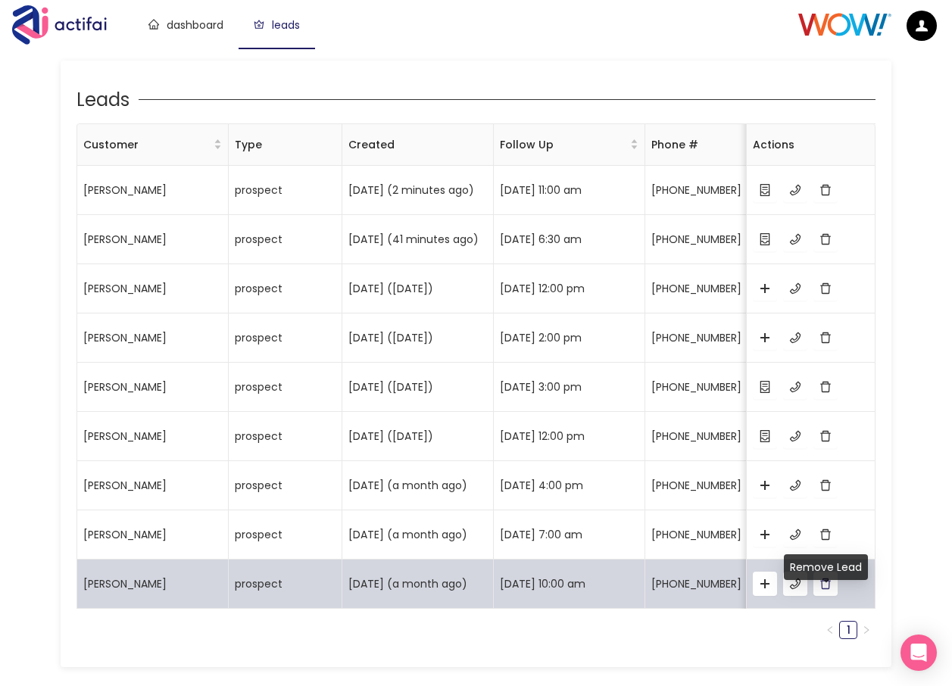
click at [823, 596] on button "button" at bounding box center [825, 584] width 24 height 24
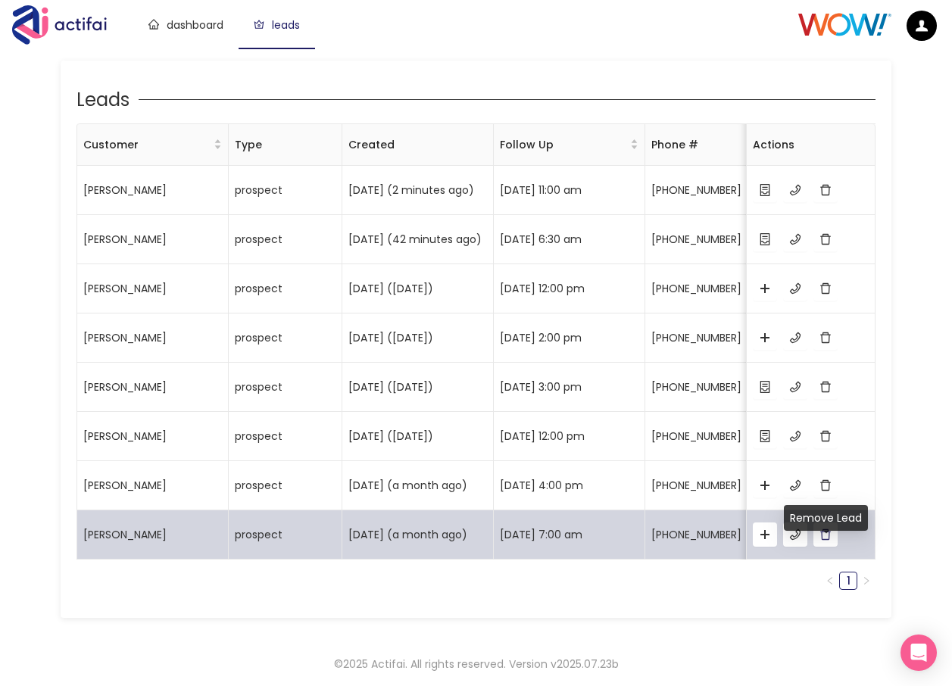
click at [820, 545] on button "button" at bounding box center [825, 535] width 24 height 24
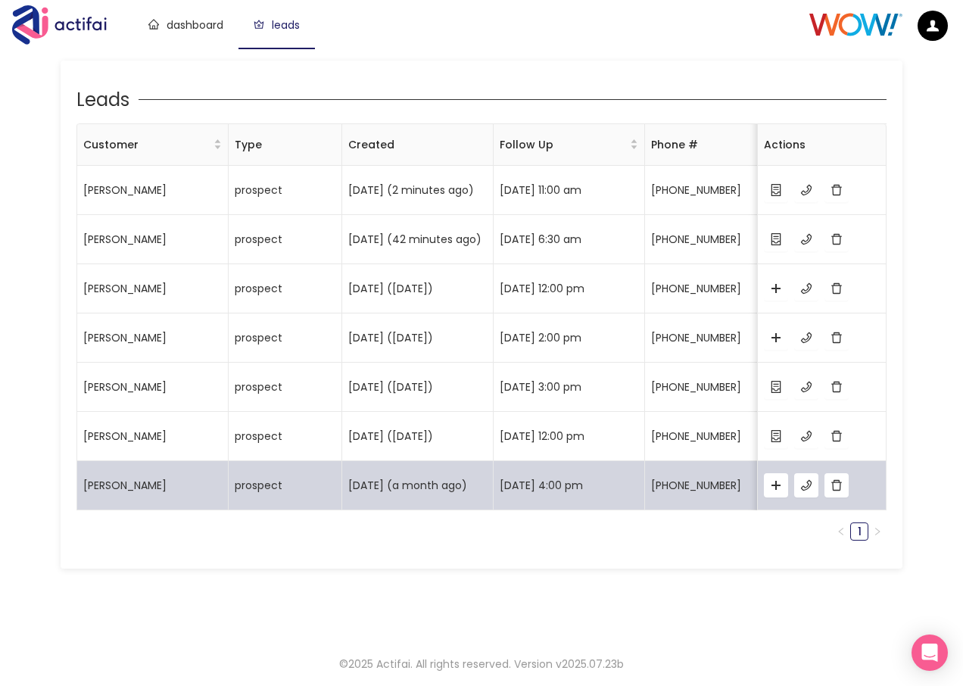
click at [824, 498] on div at bounding box center [822, 485] width 116 height 24
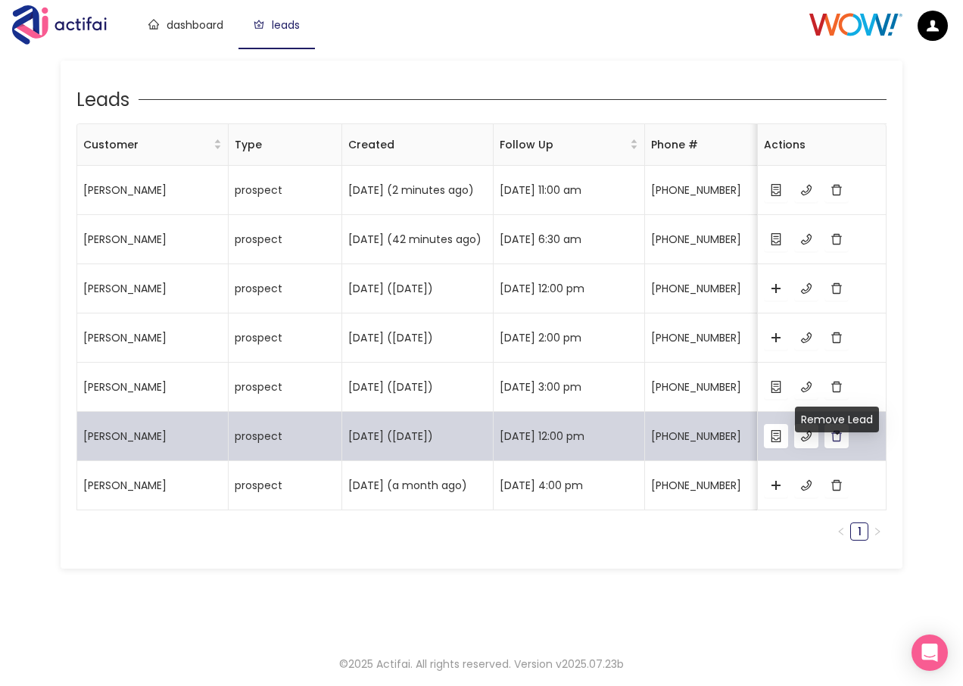
click at [835, 448] on button "button" at bounding box center [837, 436] width 24 height 24
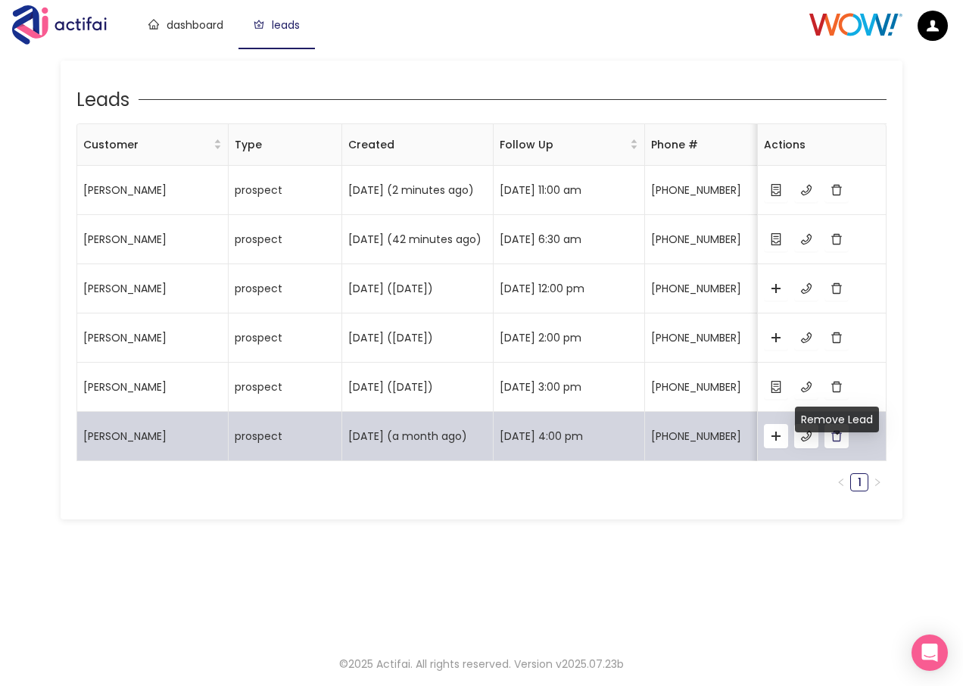
click at [836, 448] on button "button" at bounding box center [837, 436] width 24 height 24
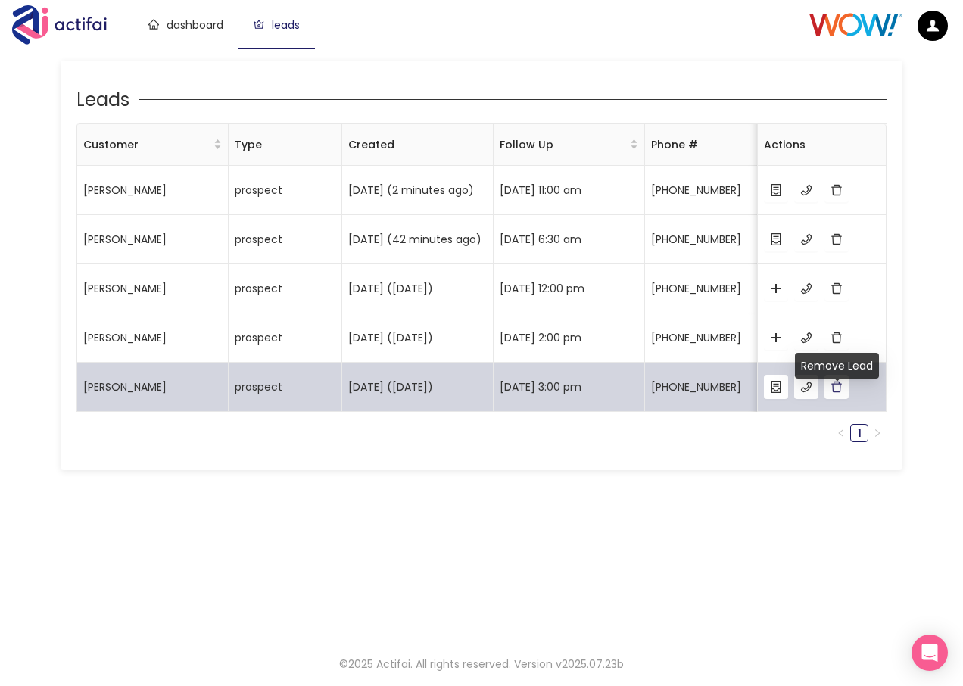
click at [837, 399] on button "button" at bounding box center [837, 387] width 24 height 24
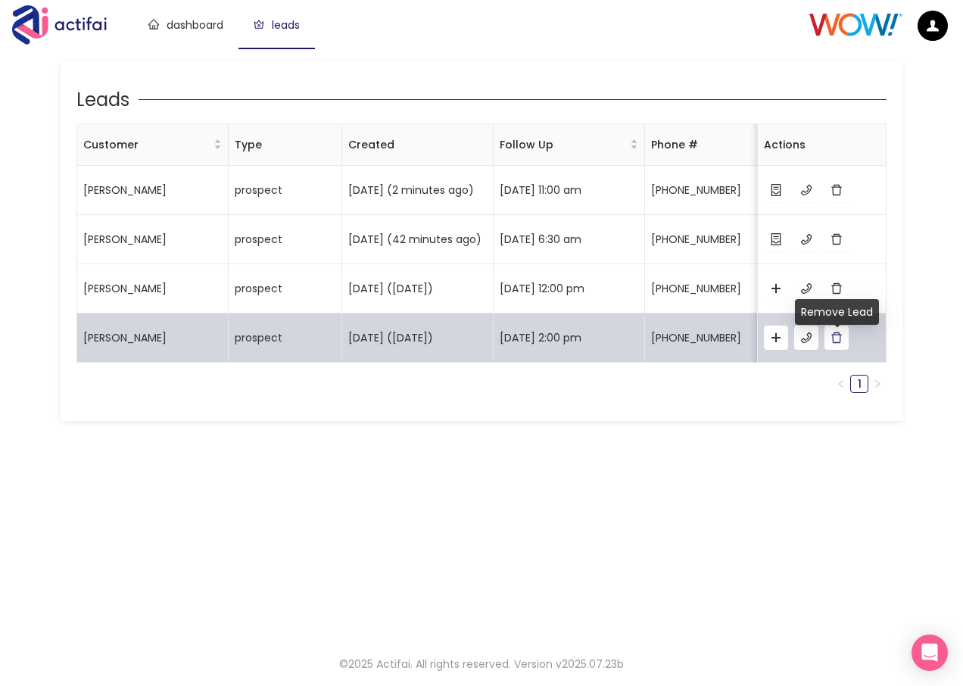
click at [835, 345] on button "button" at bounding box center [837, 338] width 24 height 24
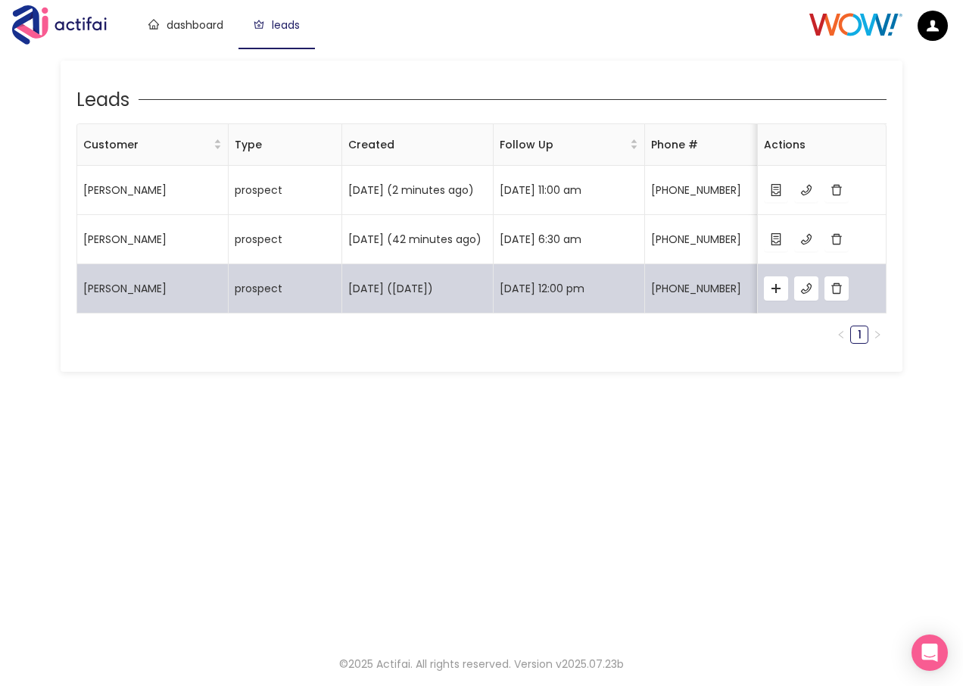
click at [851, 297] on div at bounding box center [822, 288] width 116 height 24
click at [835, 301] on button "button" at bounding box center [837, 288] width 24 height 24
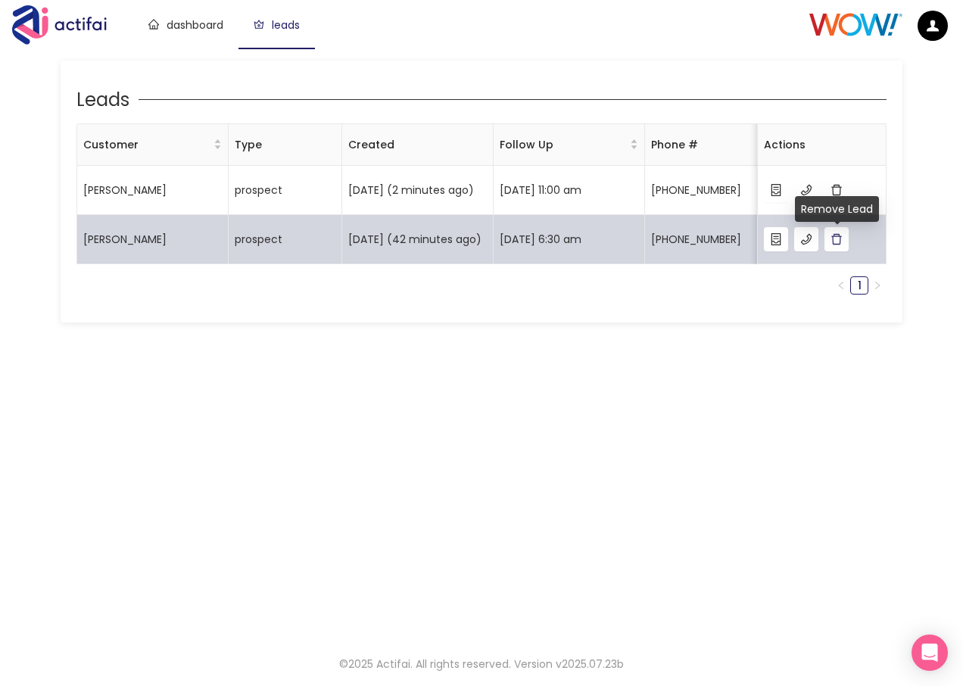
click at [835, 246] on button "button" at bounding box center [837, 239] width 24 height 24
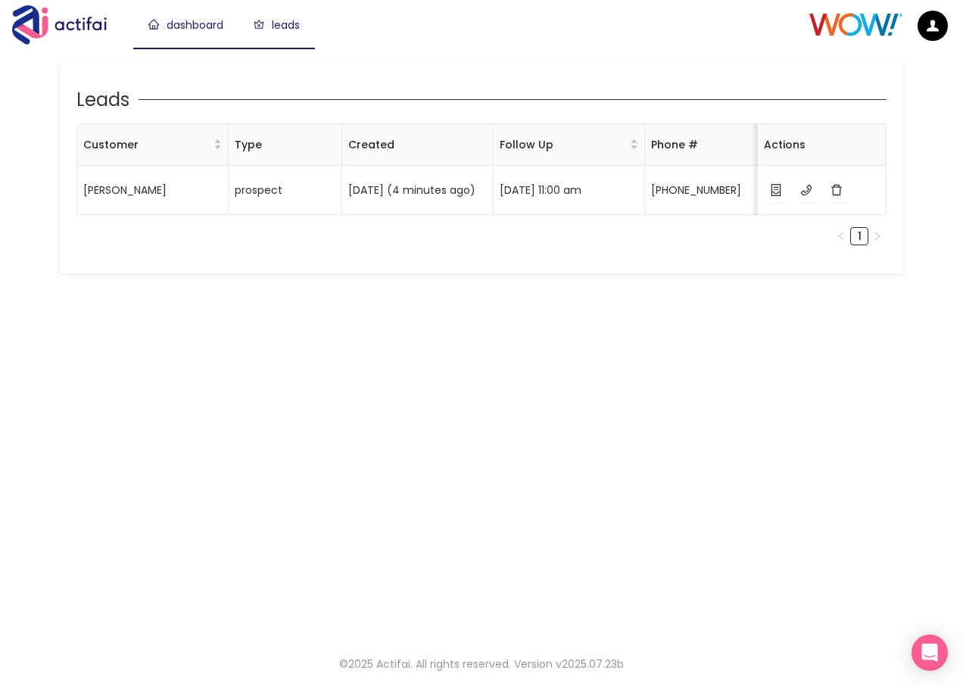
click at [210, 28] on link "dashboard" at bounding box center [185, 24] width 75 height 15
